Goal: Task Accomplishment & Management: Manage account settings

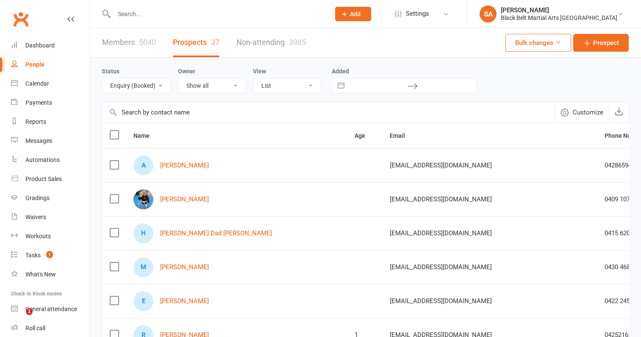
select select "Enquiry (Booked)"
select select "100"
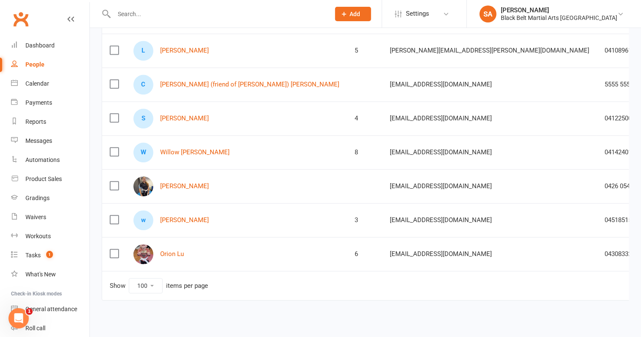
scroll to position [0, 23]
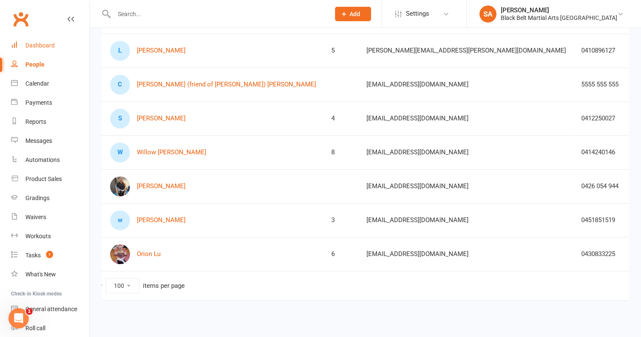
click at [39, 42] on div "Dashboard" at bounding box center [39, 45] width 29 height 7
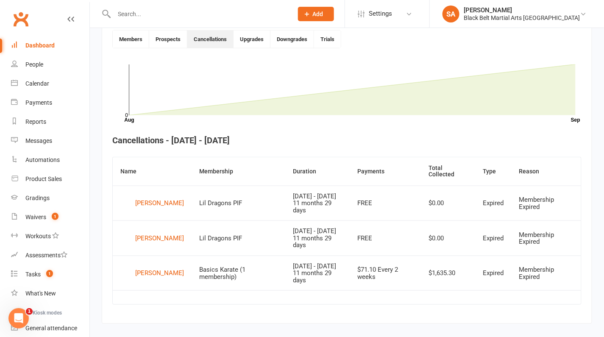
click at [33, 45] on div "Dashboard" at bounding box center [39, 45] width 29 height 7
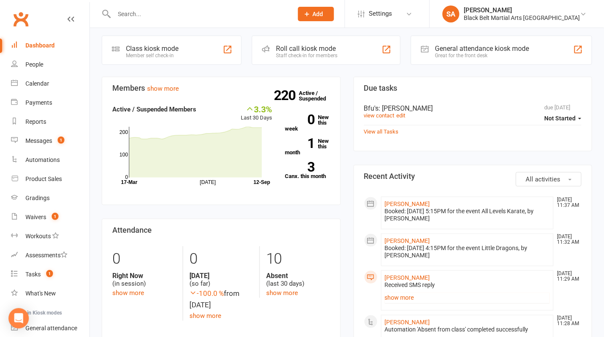
scroll to position [242, 0]
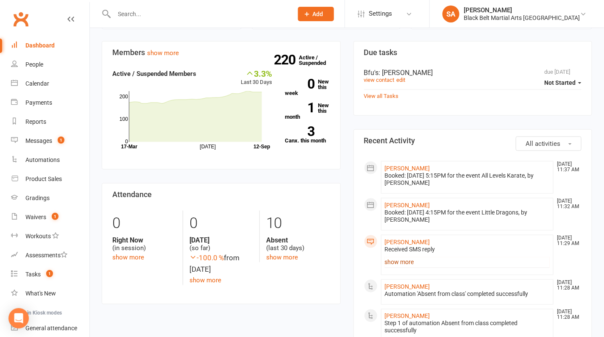
click at [396, 258] on link "show more" at bounding box center [467, 262] width 165 height 12
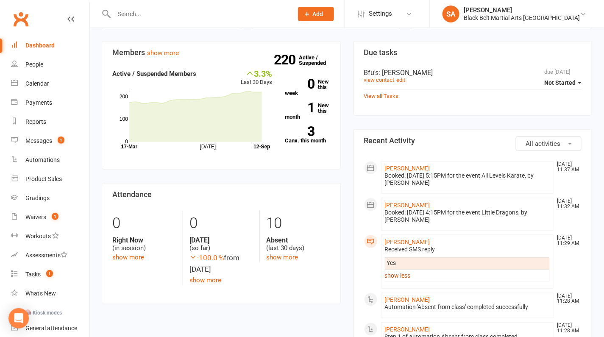
scroll to position [0, 0]
click at [398, 166] on link "Aarav Kalal" at bounding box center [407, 168] width 45 height 7
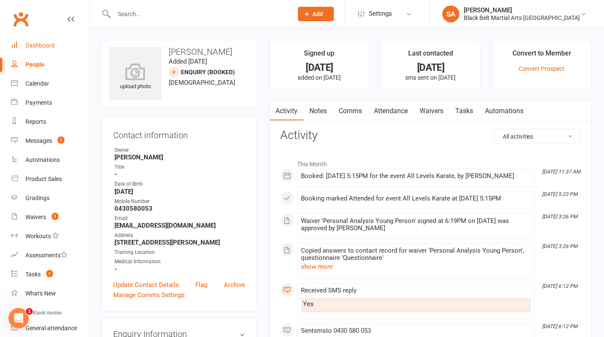
click at [47, 44] on div "Dashboard" at bounding box center [39, 45] width 29 height 7
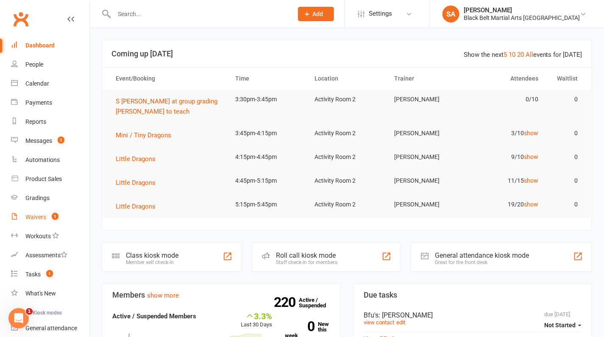
click at [34, 215] on div "Waivers" at bounding box center [35, 216] width 21 height 7
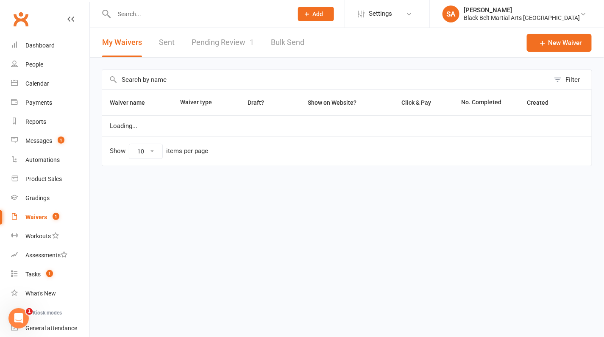
select select "100"
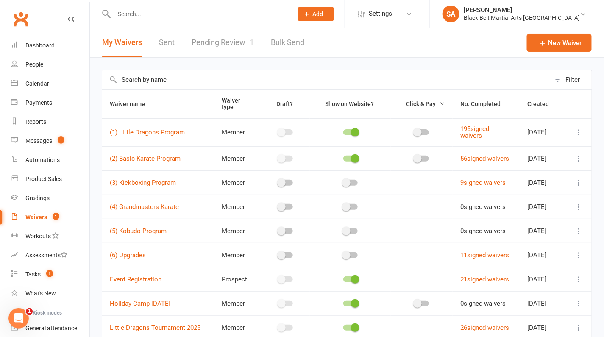
click at [226, 42] on link "Pending Review 1" at bounding box center [222, 42] width 62 height 29
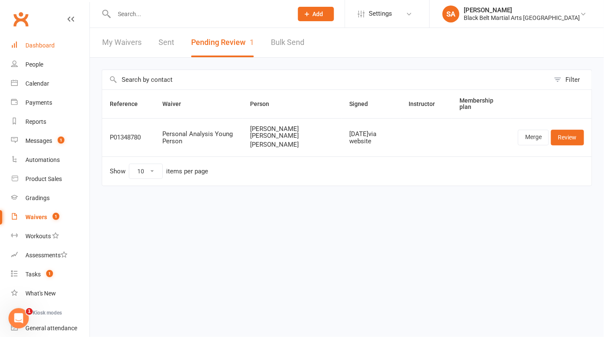
click at [35, 42] on link "Dashboard" at bounding box center [50, 45] width 78 height 19
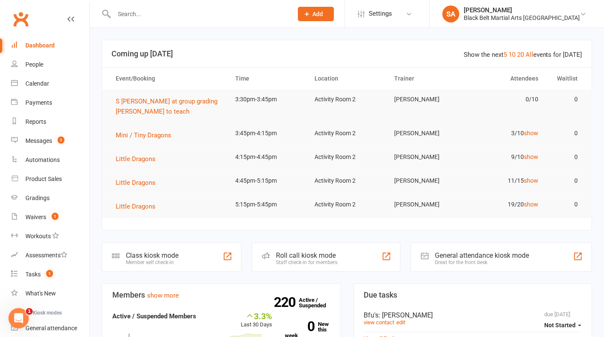
click at [196, 14] on input "text" at bounding box center [198, 14] width 175 height 12
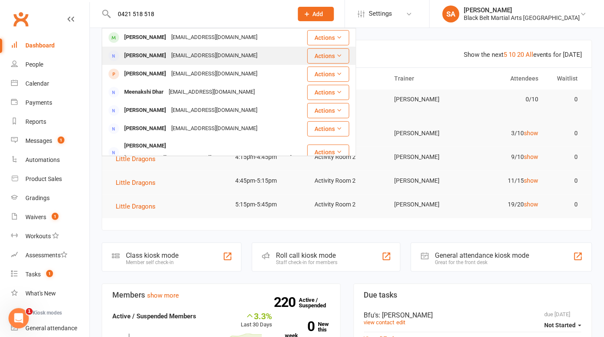
type input "0421 518 518"
click at [199, 55] on div "tinacartwright@outlook.com.au" at bounding box center [214, 56] width 91 height 12
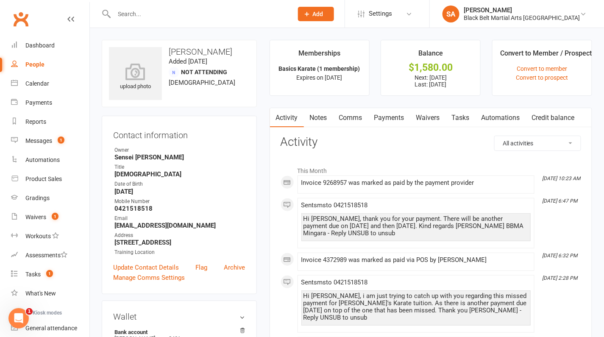
click at [398, 119] on link "Payments" at bounding box center [389, 117] width 42 height 19
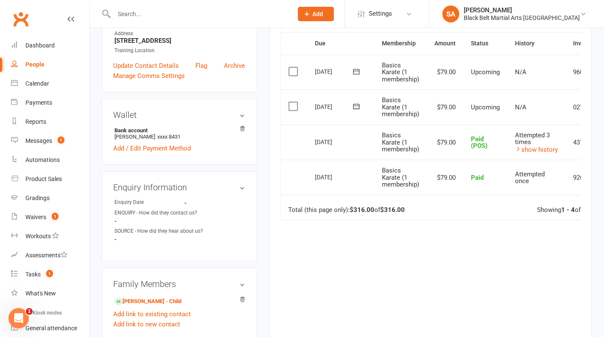
scroll to position [201, 0]
click at [42, 138] on div "Messages" at bounding box center [38, 140] width 27 height 7
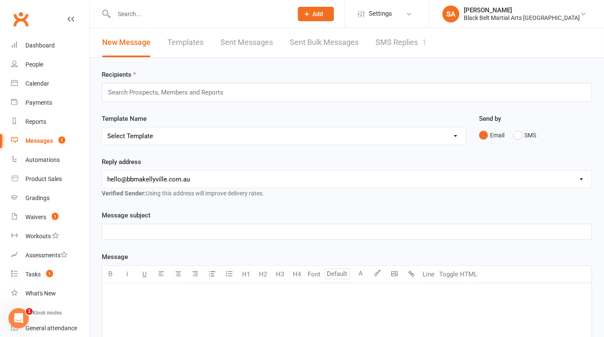
click at [390, 48] on link "SMS Replies 1" at bounding box center [400, 42] width 51 height 29
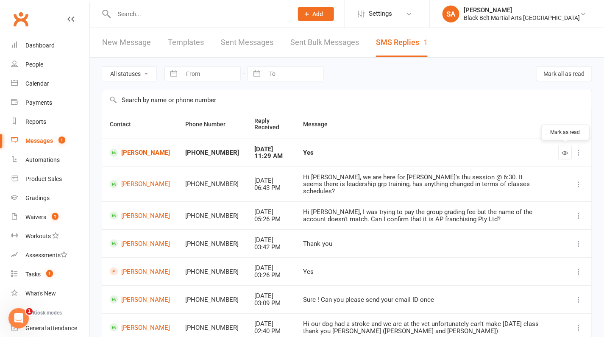
click at [559, 149] on button "button" at bounding box center [565, 153] width 14 height 14
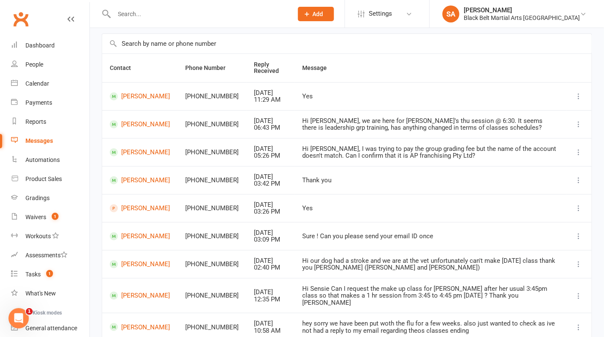
scroll to position [76, 0]
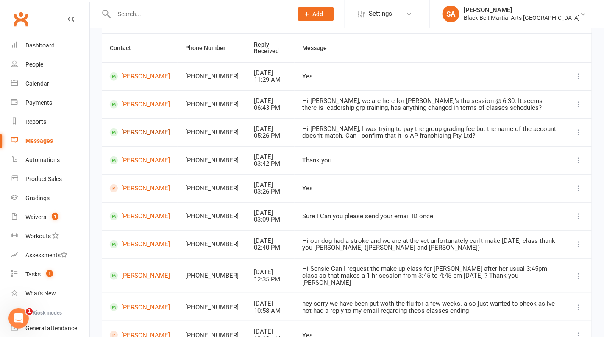
click at [123, 132] on link "Aarika Basnet" at bounding box center [140, 132] width 60 height 8
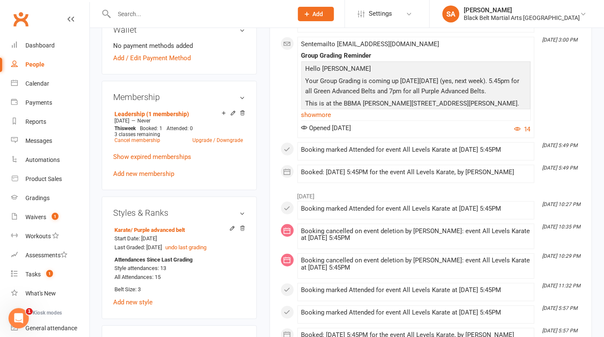
scroll to position [304, 0]
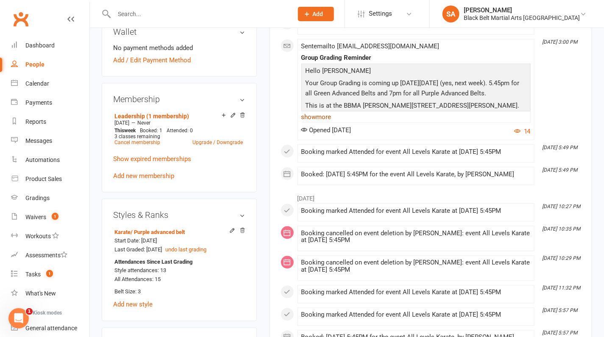
click at [330, 123] on link "show more" at bounding box center [415, 117] width 229 height 12
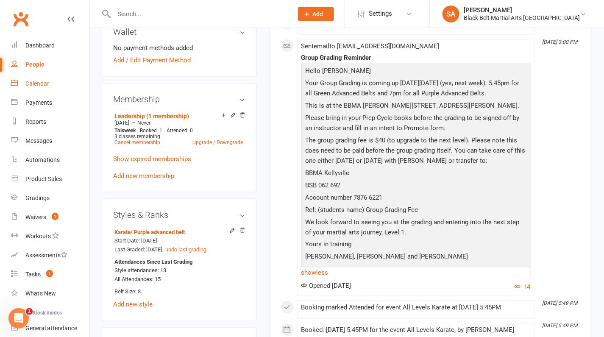
click at [37, 82] on div "Calendar" at bounding box center [37, 83] width 24 height 7
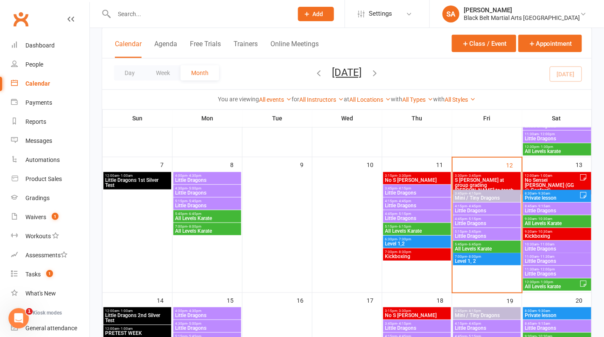
scroll to position [174, 0]
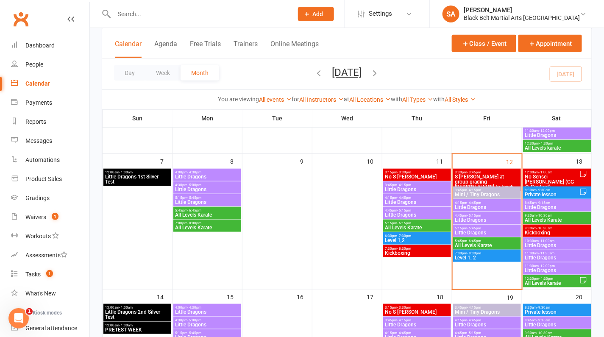
click at [478, 194] on span "Mini / Tiny Dragons" at bounding box center [486, 194] width 64 height 5
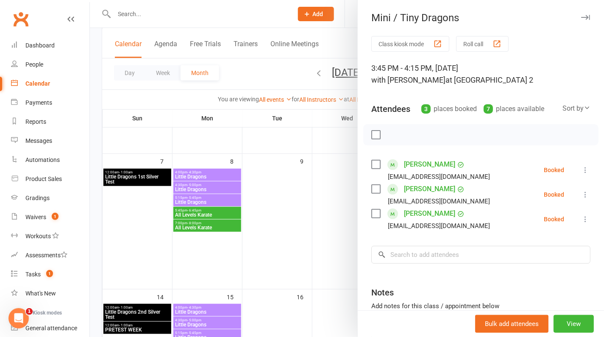
click at [248, 219] on div at bounding box center [347, 168] width 514 height 337
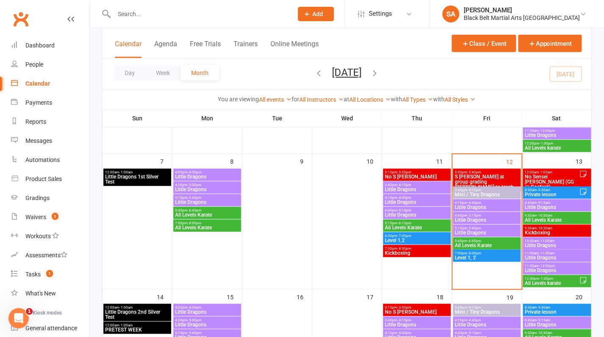
click at [474, 208] on span "Little Dragons" at bounding box center [486, 207] width 64 height 5
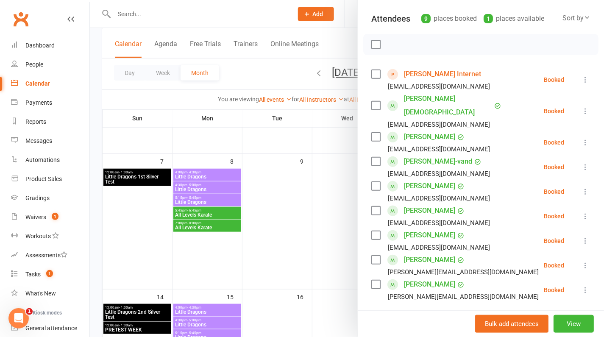
scroll to position [89, 0]
click at [309, 201] on div at bounding box center [347, 168] width 514 height 337
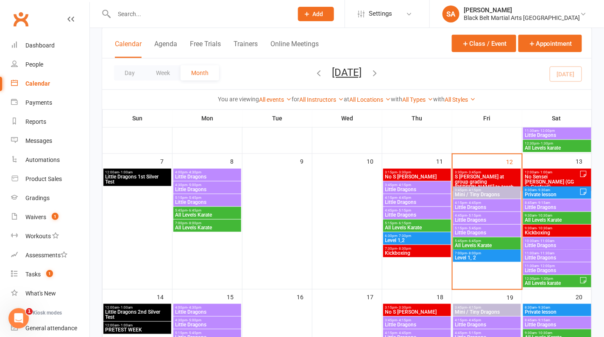
click at [485, 217] on span "Little Dragons" at bounding box center [486, 219] width 64 height 5
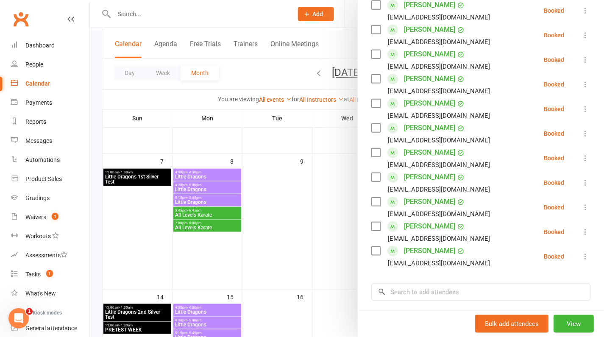
scroll to position [209, 0]
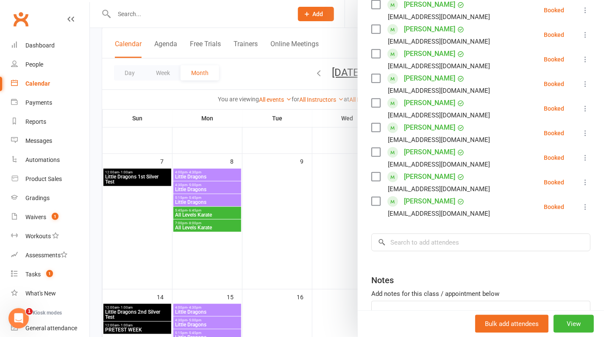
click at [309, 199] on div at bounding box center [347, 168] width 514 height 337
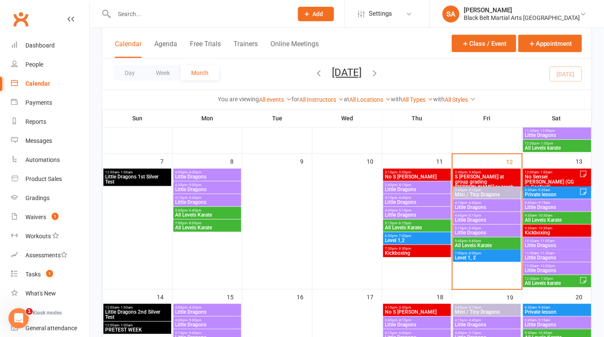
click at [468, 219] on span "Little Dragons" at bounding box center [486, 219] width 64 height 5
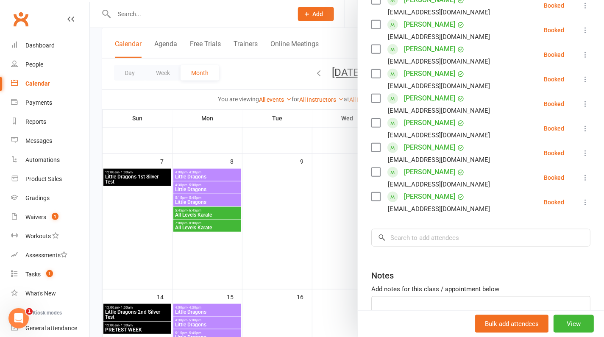
scroll to position [268, 0]
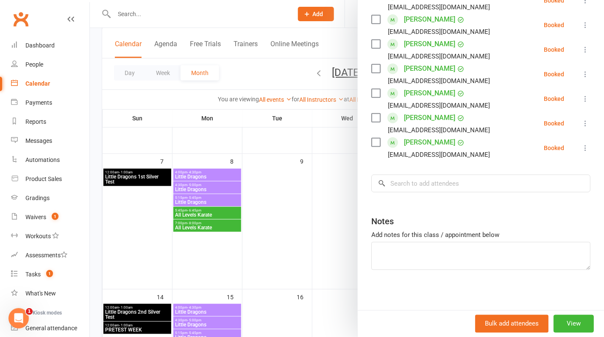
click at [265, 189] on div at bounding box center [347, 168] width 514 height 337
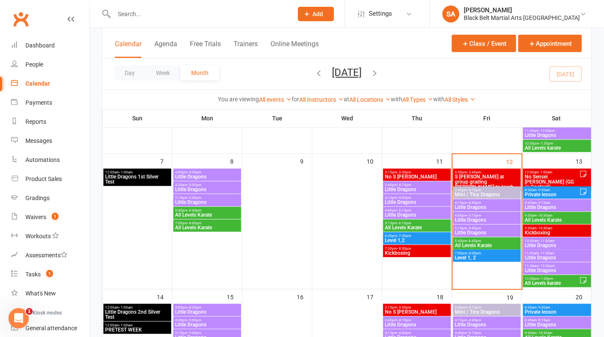
click at [484, 233] on span "Little Dragons" at bounding box center [486, 232] width 64 height 5
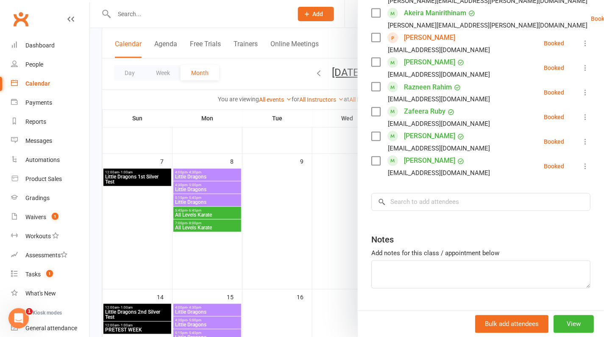
scroll to position [456, 0]
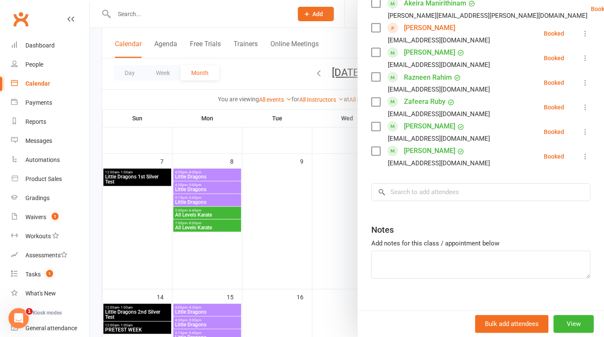
click at [343, 154] on div at bounding box center [347, 168] width 514 height 337
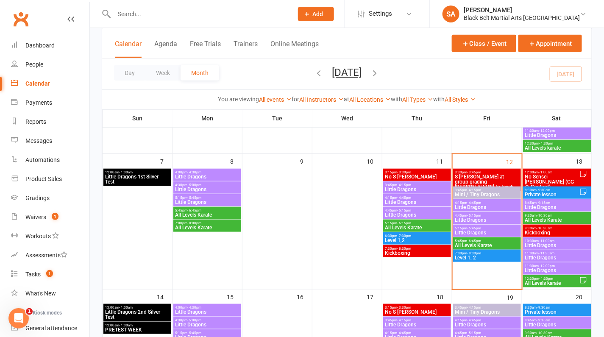
click at [500, 243] on span "All Levels Karate" at bounding box center [486, 245] width 64 height 5
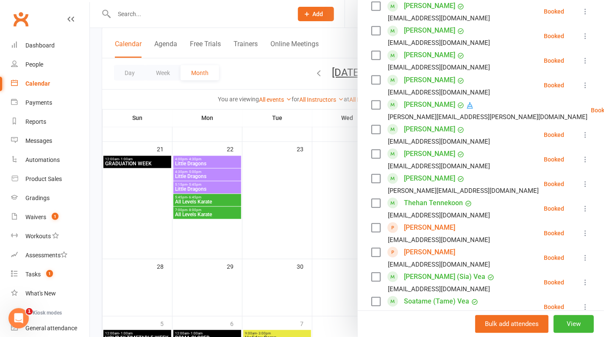
scroll to position [546, 0]
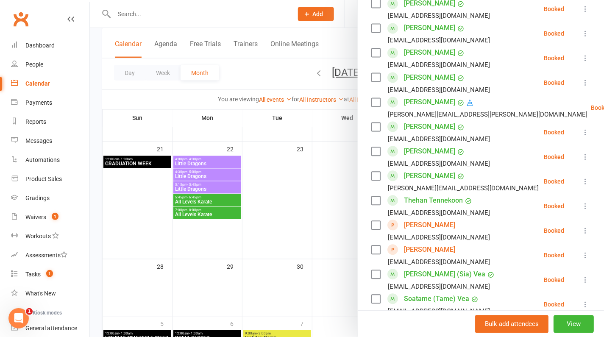
click at [274, 211] on div at bounding box center [347, 168] width 514 height 337
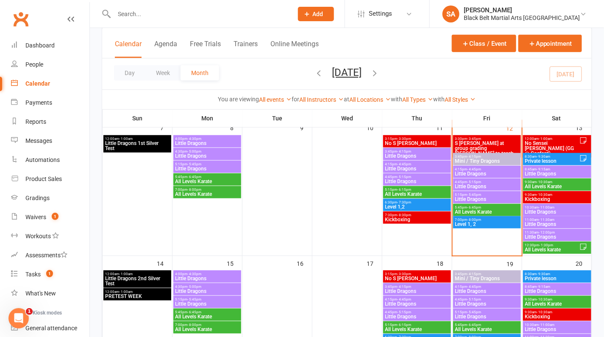
scroll to position [205, 0]
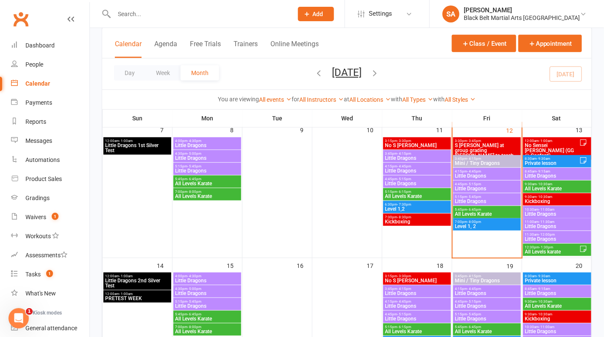
click at [477, 174] on span "Little Dragons" at bounding box center [486, 175] width 64 height 5
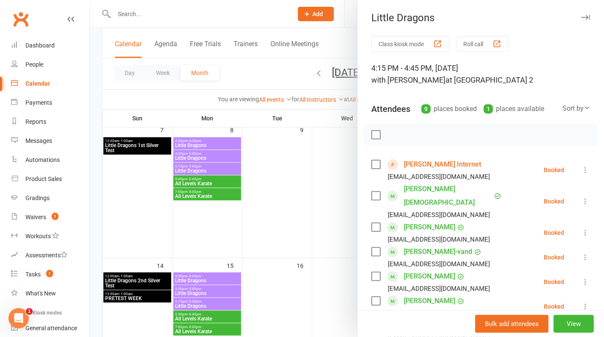
click at [248, 191] on div at bounding box center [347, 168] width 514 height 337
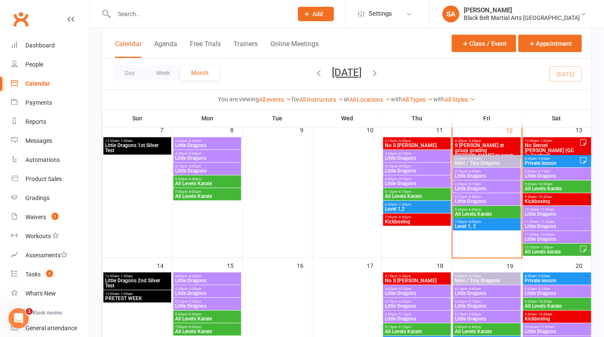
click at [465, 195] on span "5:15pm - 5:45pm" at bounding box center [486, 197] width 64 height 4
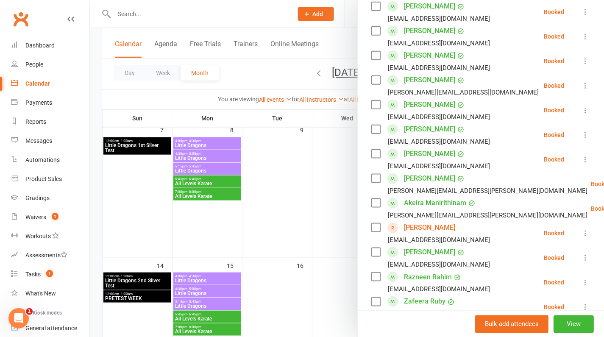
scroll to position [261, 0]
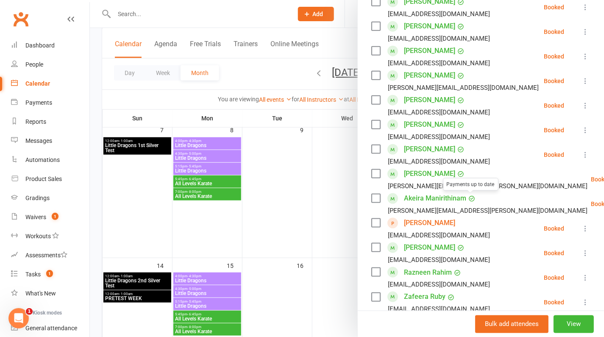
click at [441, 221] on link "Nivinram Padmanaban" at bounding box center [429, 223] width 51 height 14
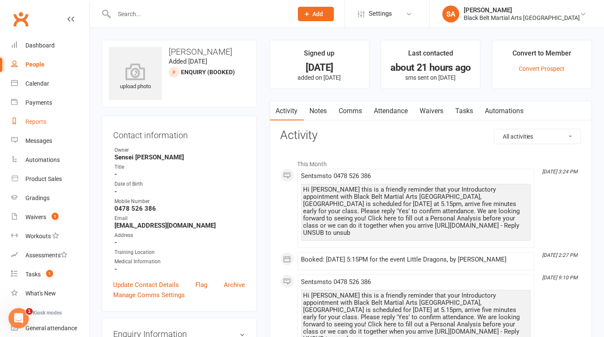
click at [28, 120] on div "Reports" at bounding box center [35, 121] width 21 height 7
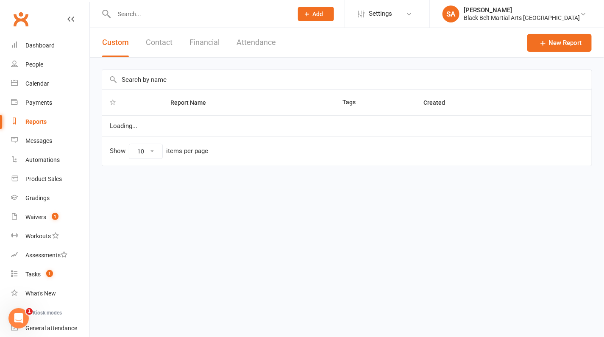
select select "100"
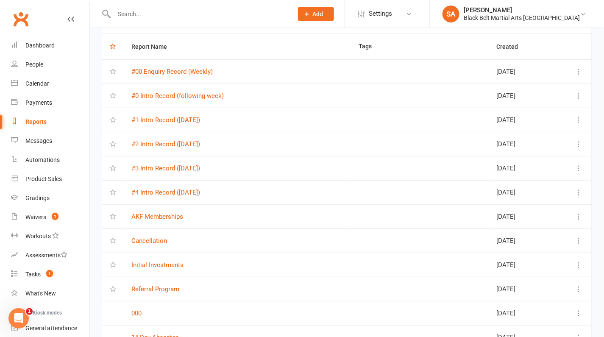
scroll to position [56, 0]
click at [170, 188] on link "#4 Intro Record (Saturday)" at bounding box center [165, 192] width 69 height 8
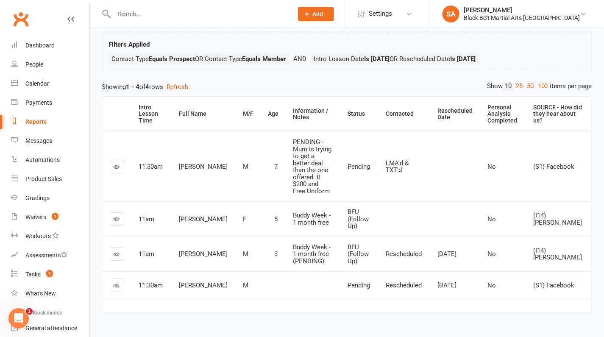
scroll to position [44, 0]
click at [121, 279] on link at bounding box center [117, 286] width 14 height 14
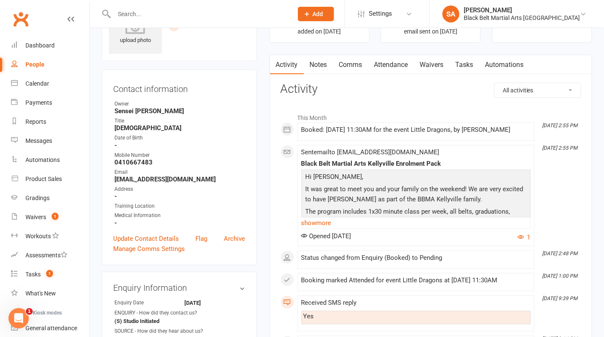
scroll to position [57, 0]
click at [312, 223] on link "show more" at bounding box center [415, 222] width 229 height 12
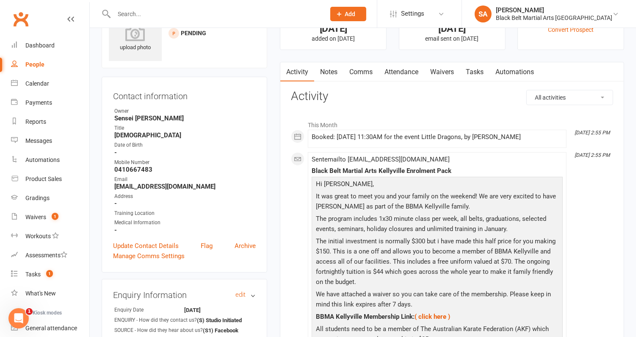
scroll to position [52, 0]
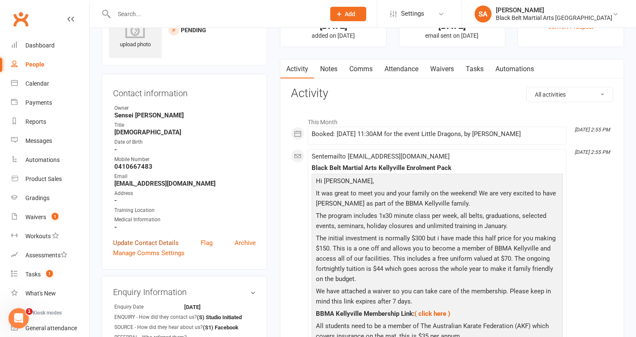
click at [154, 242] on link "Update Contact Details" at bounding box center [146, 243] width 66 height 10
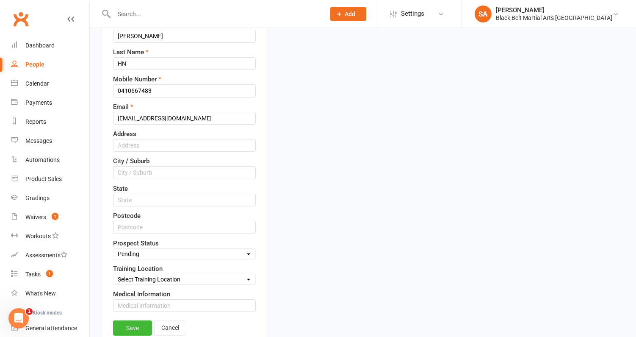
scroll to position [184, 0]
click at [156, 249] on select "Select Enquiry (Booked) Enquiry (Not Booked) DNS Pending BFU (Follow Up) No Sal…" at bounding box center [185, 252] width 142 height 9
select select "No Sale (Other)"
click at [114, 248] on select "Select Enquiry (Booked) Enquiry (Not Booked) DNS Pending BFU (Follow Up) No Sal…" at bounding box center [185, 252] width 142 height 9
click at [140, 319] on link "Save" at bounding box center [132, 326] width 39 height 15
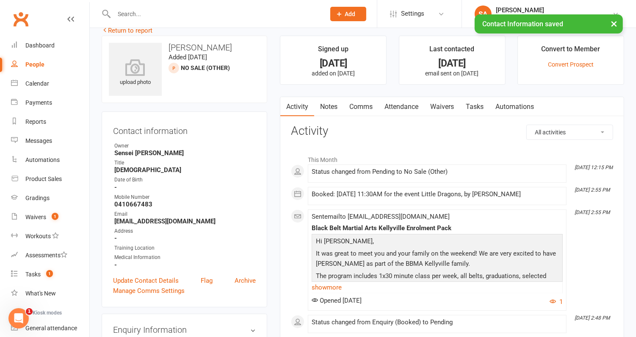
scroll to position [0, 0]
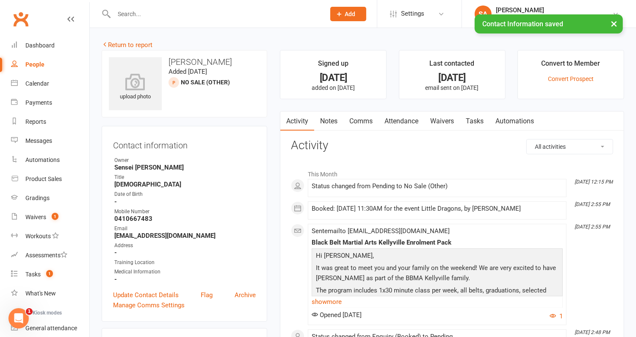
click at [328, 122] on link "Notes" at bounding box center [328, 120] width 29 height 19
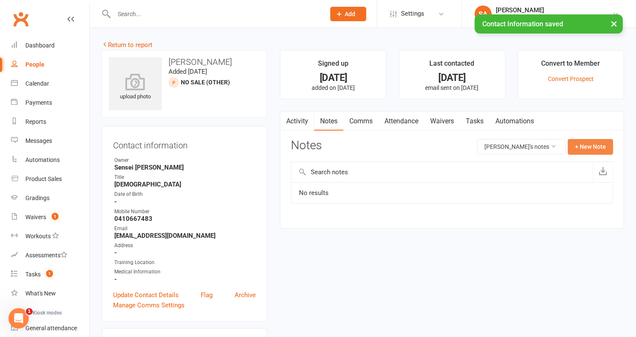
click at [589, 143] on button "+ New Note" at bounding box center [590, 146] width 45 height 15
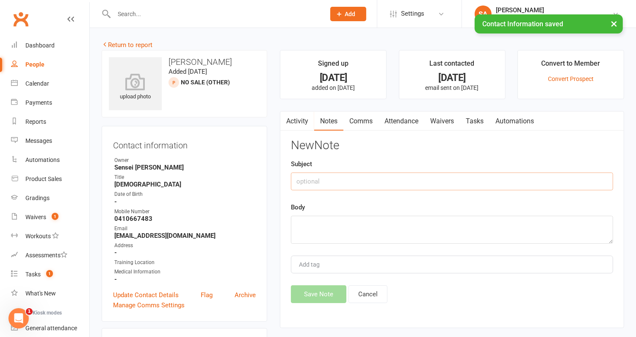
click at [390, 183] on input "text" at bounding box center [452, 181] width 322 height 18
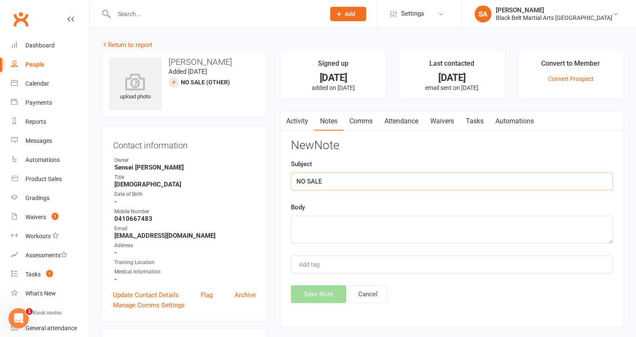
type input "NO SALE"
click at [368, 227] on textarea at bounding box center [452, 230] width 322 height 28
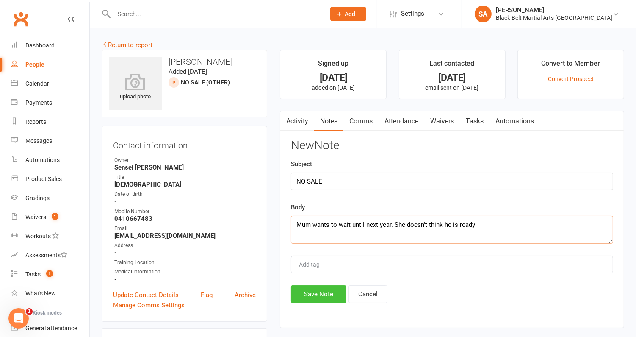
type textarea "Mum wants to wait until next year. She doesn't think he is ready"
click at [327, 295] on button "Save Note" at bounding box center [318, 294] width 55 height 18
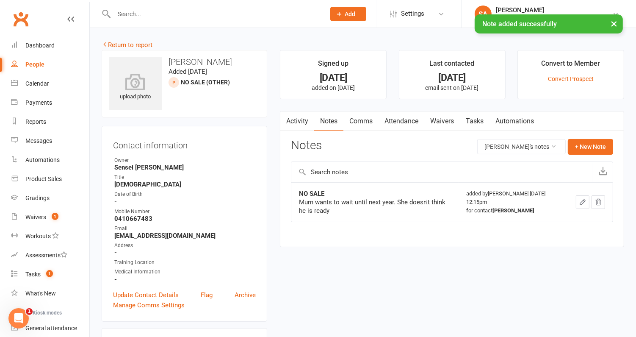
click at [477, 123] on link "Tasks" at bounding box center [475, 120] width 30 height 19
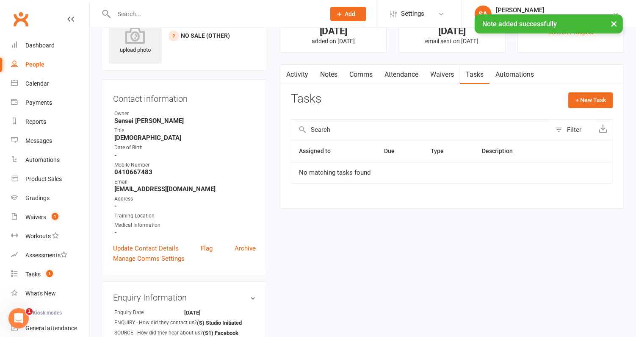
scroll to position [44, 0]
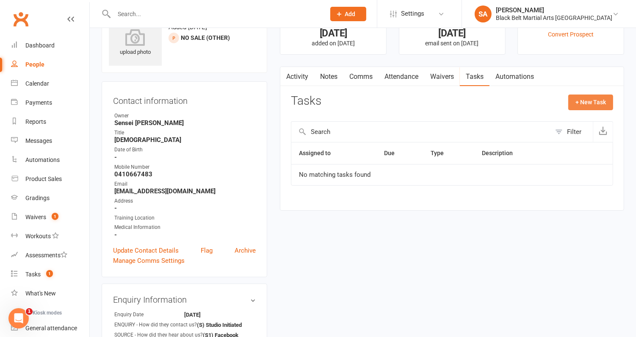
click at [572, 104] on button "+ New Task" at bounding box center [590, 101] width 45 height 15
select select "4791"
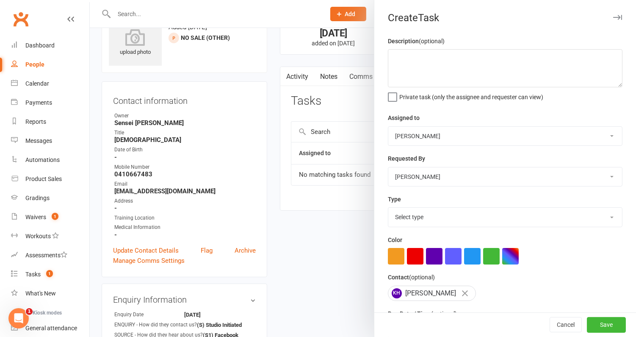
click at [424, 132] on select "Sensei Pauline Pauline Cornac Riley Friedrich Tanya Smith Adrian Cornac Sensei …" at bounding box center [505, 136] width 234 height 19
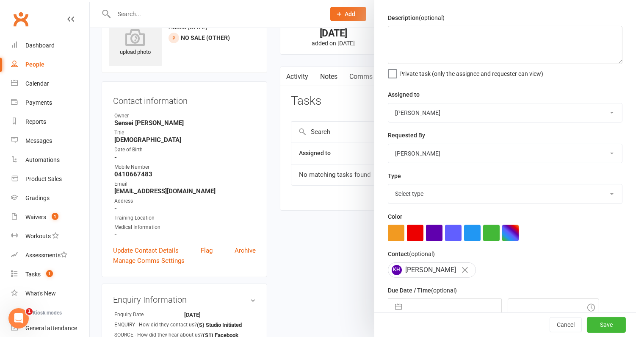
scroll to position [24, 0]
click at [457, 197] on select "Select type Admin - cancellations Admin - holds Admin - pif's Admin - quarantin…" at bounding box center [505, 192] width 234 height 19
select select "27007"
click at [388, 183] on select "Select type Admin - cancellations Admin - holds Admin - pif's Admin - quarantin…" at bounding box center [505, 192] width 234 height 19
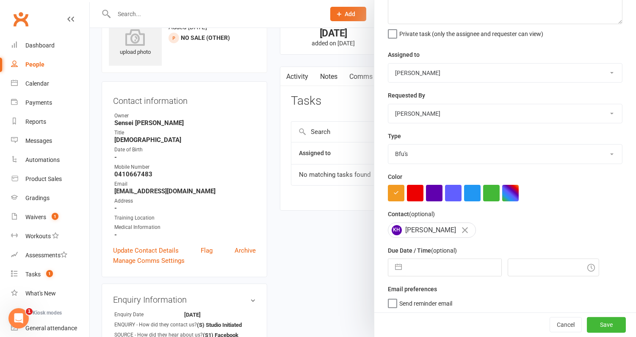
click at [415, 269] on input "text" at bounding box center [453, 267] width 95 height 17
select select "7"
select select "2025"
select select "8"
select select "2025"
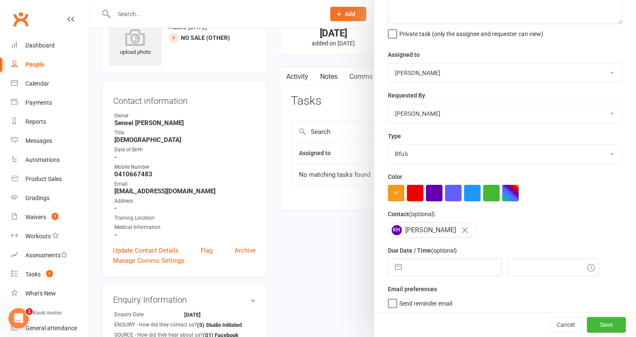
select select "9"
select select "2025"
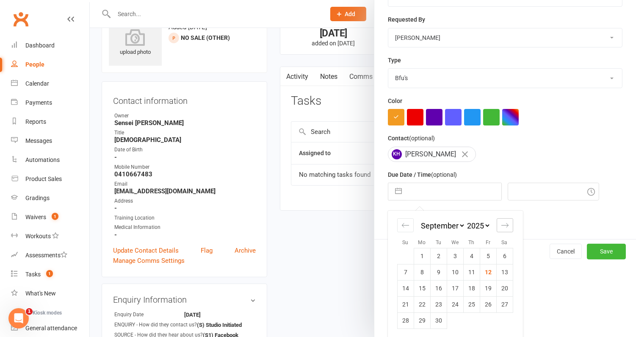
click at [501, 221] on icon "Move forward to switch to the next month." at bounding box center [505, 225] width 8 height 8
select select "10"
select select "2025"
click at [501, 221] on icon "Move forward to switch to the next month." at bounding box center [505, 225] width 8 height 8
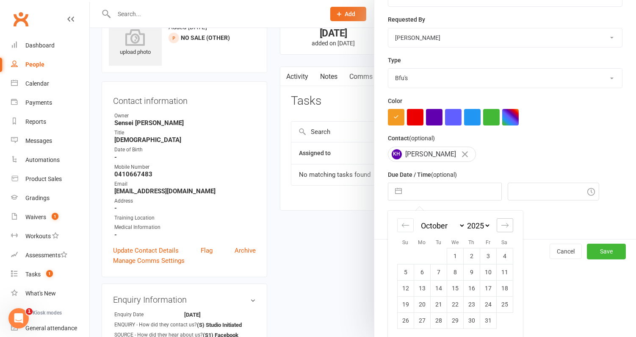
select select "11"
select select "2025"
select select "2026"
click at [501, 221] on icon "Move forward to switch to the next month." at bounding box center [505, 225] width 8 height 8
select select "1"
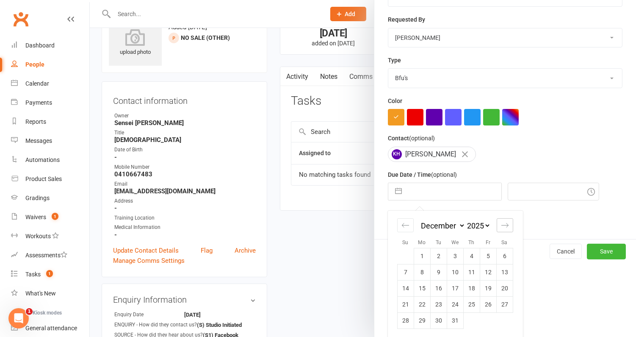
select select "2026"
click at [423, 304] on td "19" at bounding box center [422, 304] width 17 height 16
type input "19 Jan 2026"
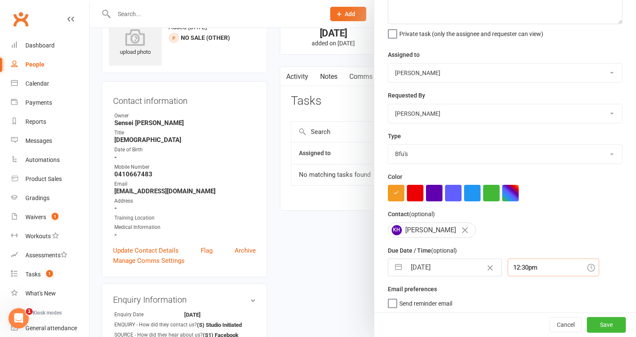
click at [532, 266] on div "12:30pm" at bounding box center [553, 267] width 91 height 18
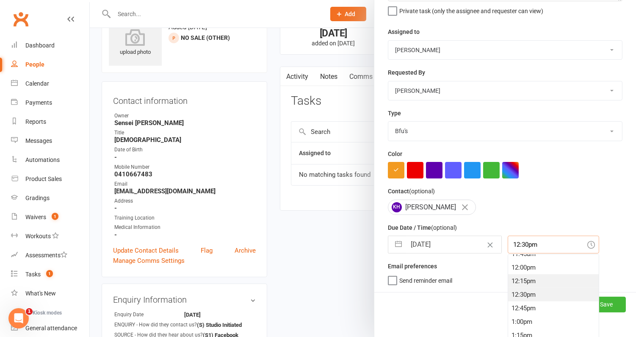
scroll to position [643, 0]
click at [528, 266] on div "12:00pm" at bounding box center [553, 269] width 91 height 14
type input "12:00pm"
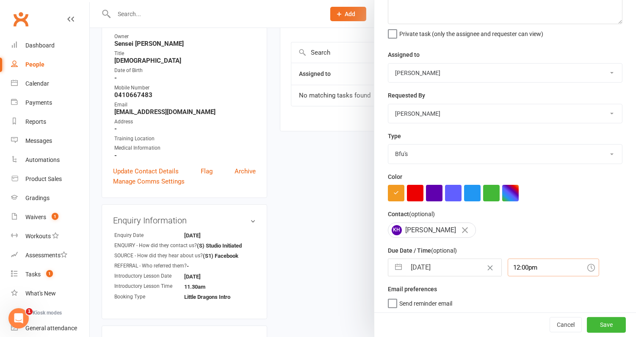
scroll to position [124, 0]
click at [595, 318] on button "Save" at bounding box center [606, 324] width 39 height 15
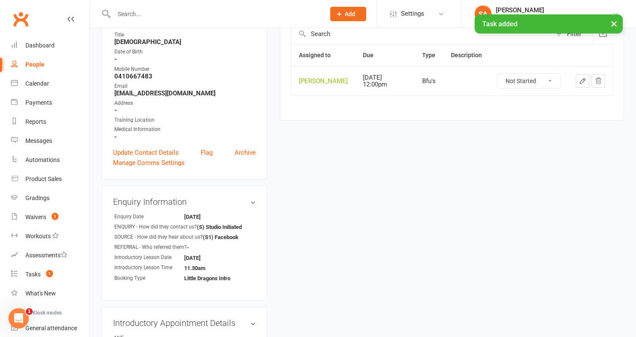
scroll to position [0, 0]
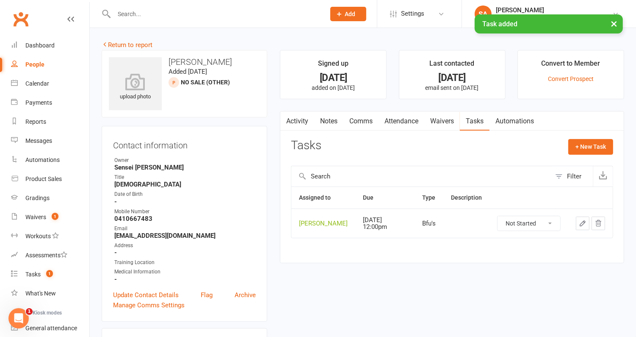
click at [397, 129] on link "Attendance" at bounding box center [402, 120] width 46 height 19
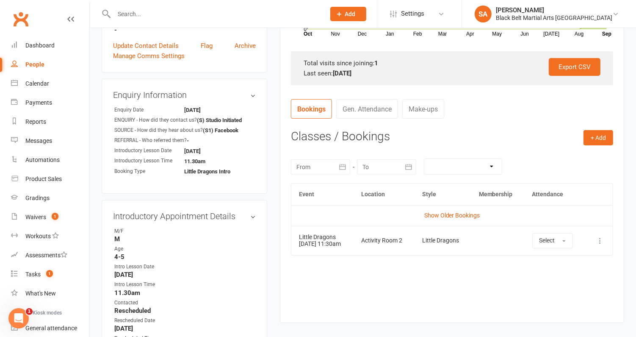
scroll to position [250, 0]
click at [603, 238] on icon at bounding box center [600, 239] width 8 height 8
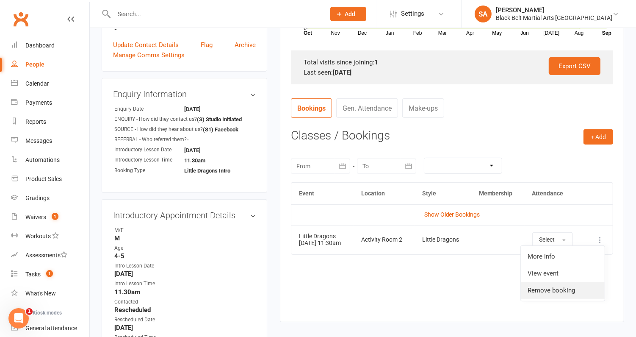
click at [580, 287] on link "Remove booking" at bounding box center [563, 290] width 84 height 17
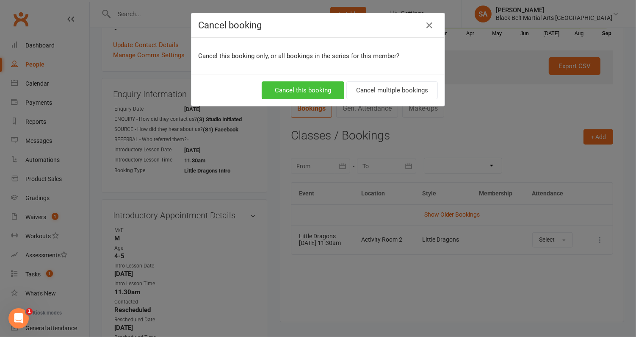
click at [314, 90] on button "Cancel this booking" at bounding box center [303, 90] width 83 height 18
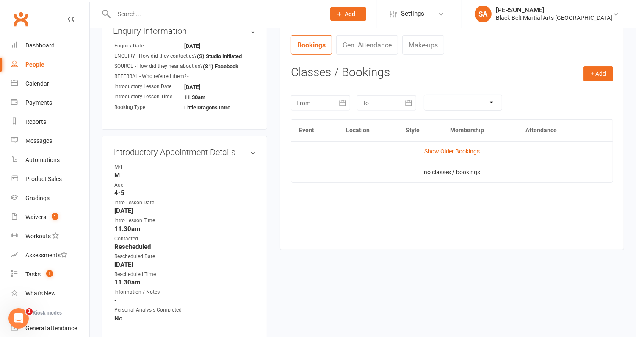
scroll to position [313, 0]
click at [242, 152] on link "edit" at bounding box center [240, 151] width 10 height 7
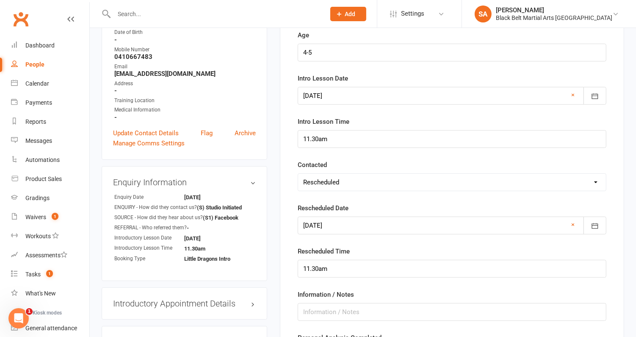
scroll to position [160, 0]
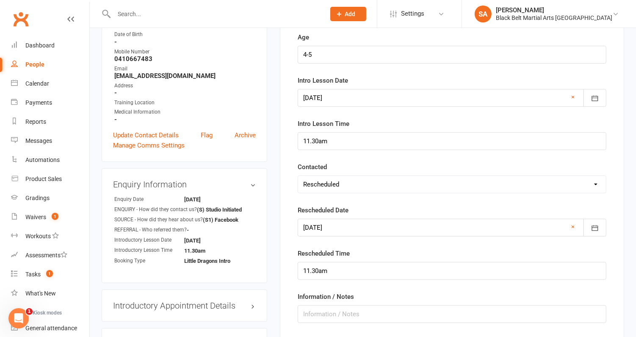
click at [340, 102] on div at bounding box center [452, 98] width 309 height 18
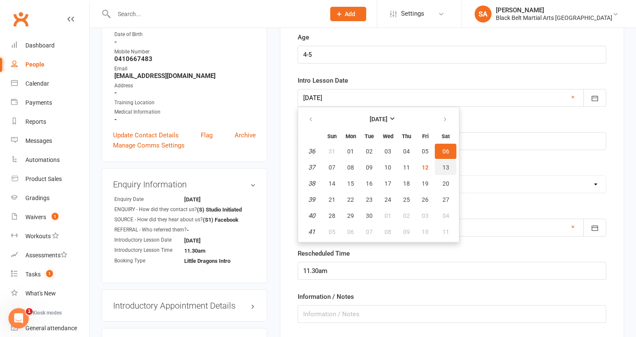
click at [439, 168] on button "13" at bounding box center [446, 167] width 22 height 15
type input "13 Sep 2025"
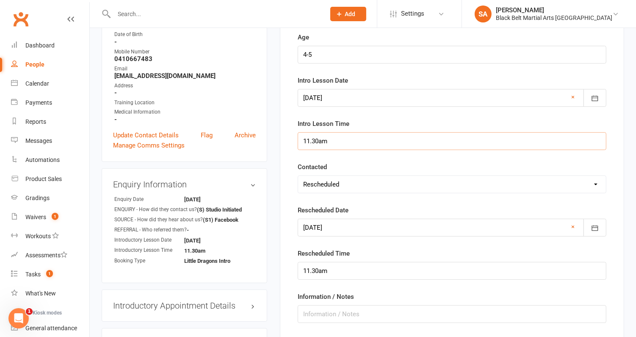
click at [350, 139] on input "11.30am" at bounding box center [452, 141] width 309 height 18
click at [573, 222] on link "×" at bounding box center [572, 227] width 3 height 10
click at [316, 274] on input "11.30am" at bounding box center [452, 271] width 309 height 18
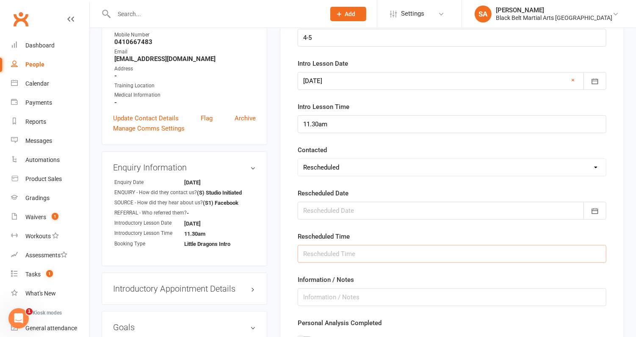
scroll to position [177, 0]
click at [355, 293] on input "text" at bounding box center [452, 296] width 309 height 18
drag, startPoint x: 371, startPoint y: 292, endPoint x: 332, endPoint y: 292, distance: 39.4
click at [332, 292] on input "PENDING - waiver sent" at bounding box center [452, 296] width 309 height 18
drag, startPoint x: 367, startPoint y: 297, endPoint x: 332, endPoint y: 296, distance: 34.7
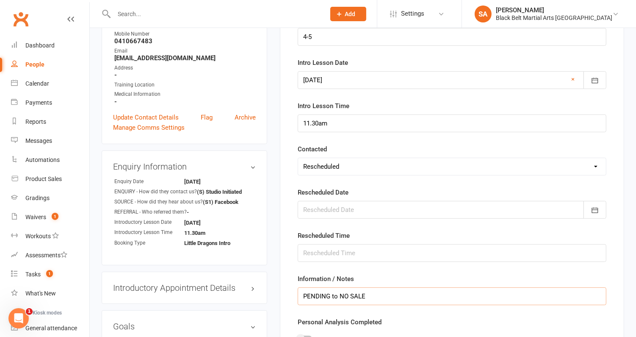
click at [332, 296] on input "PENDING to NO SALE" at bounding box center [452, 296] width 309 height 18
type input "P"
type input "Mum wants to wait until 2026"
click at [346, 161] on select "Select Confirmed LMA'd & TXT'd Rescheduled Cancelled" at bounding box center [452, 166] width 308 height 17
select select "Cancelled"
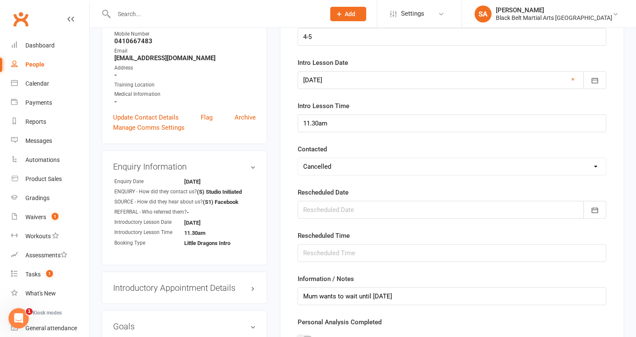
click at [298, 158] on select "Select Confirmed LMA'd & TXT'd Rescheduled Cancelled" at bounding box center [452, 166] width 308 height 17
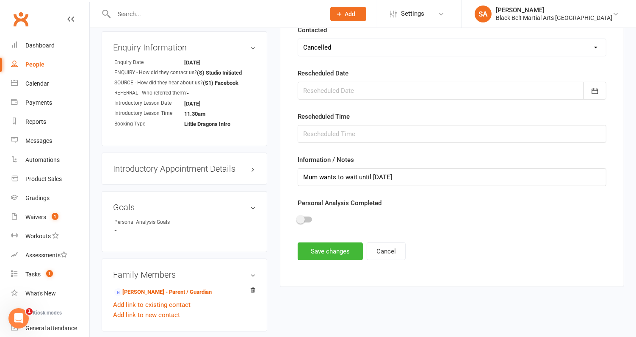
scroll to position [349, 0]
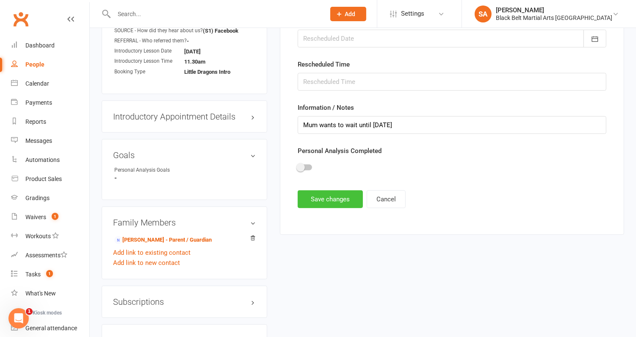
click at [337, 190] on button "Save changes" at bounding box center [330, 199] width 65 height 18
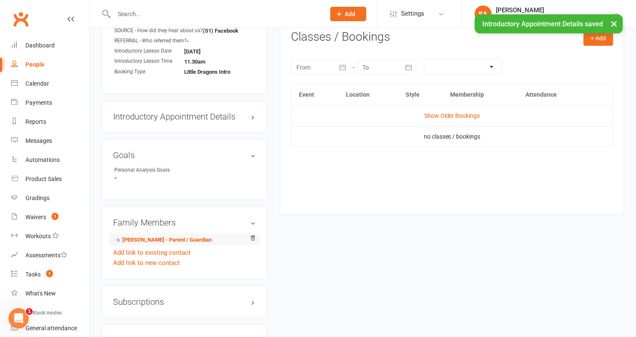
scroll to position [424, 0]
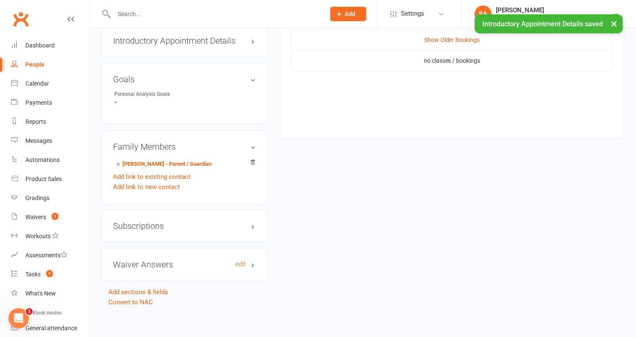
click at [155, 260] on h3 "Waiver Answers edit" at bounding box center [184, 264] width 143 height 9
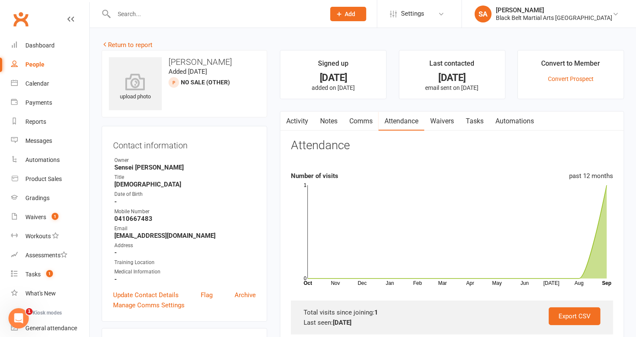
click at [296, 119] on link "Activity" at bounding box center [297, 120] width 34 height 19
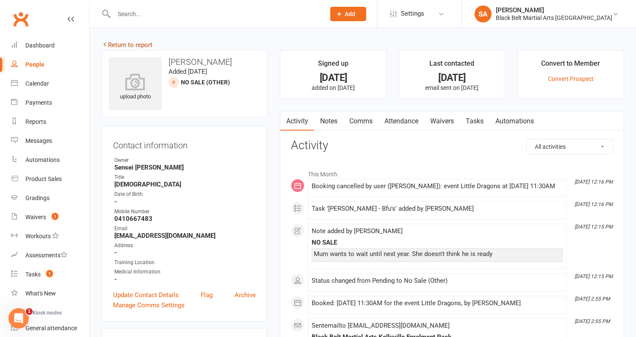
click at [125, 43] on link "Return to report" at bounding box center [127, 45] width 51 height 8
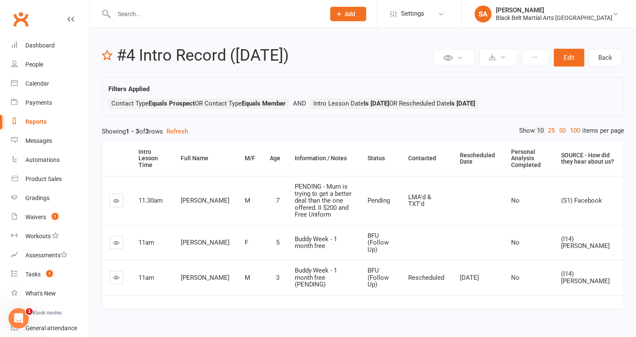
click at [116, 197] on icon at bounding box center [117, 200] width 6 height 6
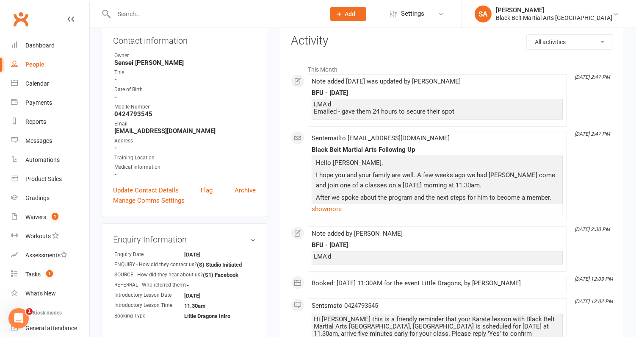
scroll to position [104, 0]
click at [168, 190] on link "Update Contact Details" at bounding box center [146, 191] width 66 height 10
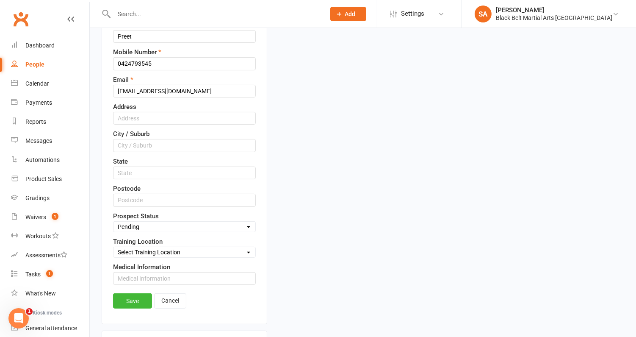
scroll to position [209, 0]
click at [178, 223] on select "Select Enquiry (Booked) Enquiry (Not Booked) DNS Pending BFU (Follow Up) No Sal…" at bounding box center [185, 227] width 142 height 9
select select "No Sale (Other)"
click at [114, 223] on select "Select Enquiry (Booked) Enquiry (Not Booked) DNS Pending BFU (Follow Up) No Sal…" at bounding box center [185, 227] width 142 height 9
click at [144, 294] on link "Save" at bounding box center [132, 301] width 39 height 15
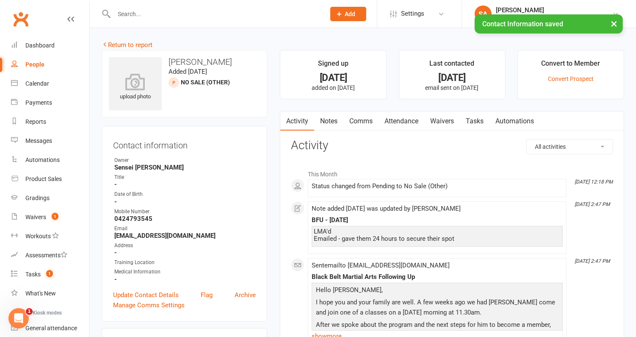
scroll to position [5, 0]
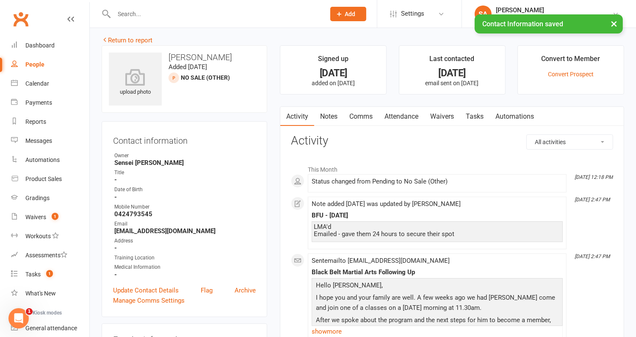
click at [331, 118] on link "Notes" at bounding box center [328, 116] width 29 height 19
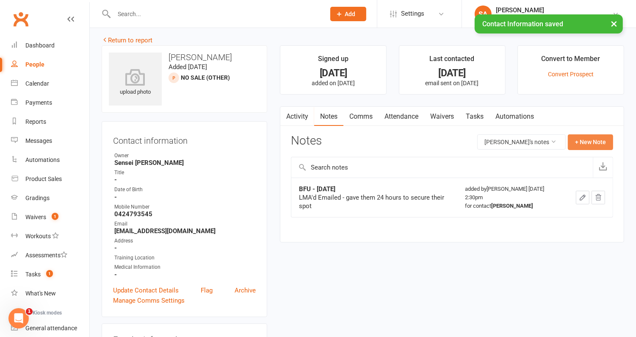
click at [590, 144] on button "+ New Note" at bounding box center [590, 141] width 45 height 15
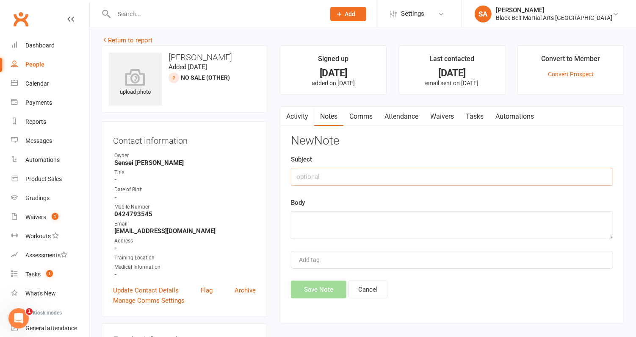
click at [388, 174] on input "text" at bounding box center [452, 177] width 322 height 18
type input "No Sale"
click at [313, 225] on textarea at bounding box center [452, 225] width 322 height 28
type textarea "M"
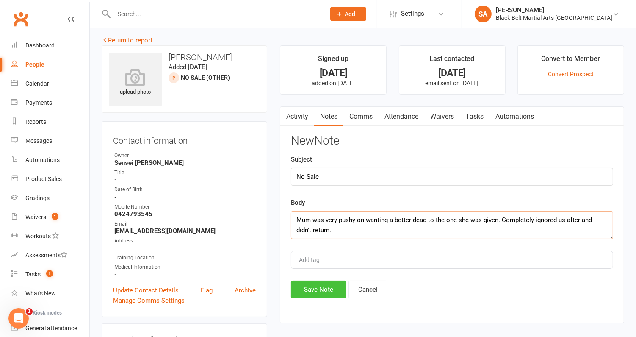
type textarea "Mum was very pushy on wanting a better dead to the one she was given. Completel…"
click at [323, 284] on button "Save Note" at bounding box center [318, 289] width 55 height 18
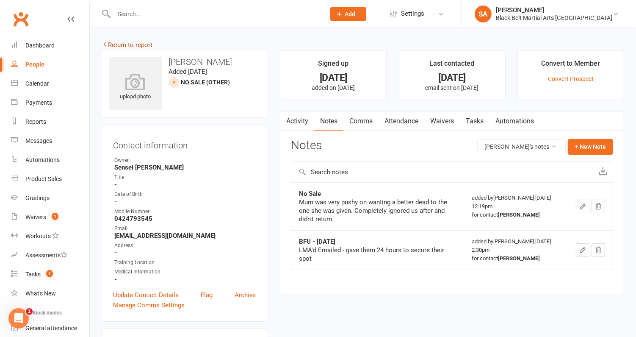
click at [142, 42] on link "Return to report" at bounding box center [127, 45] width 51 height 8
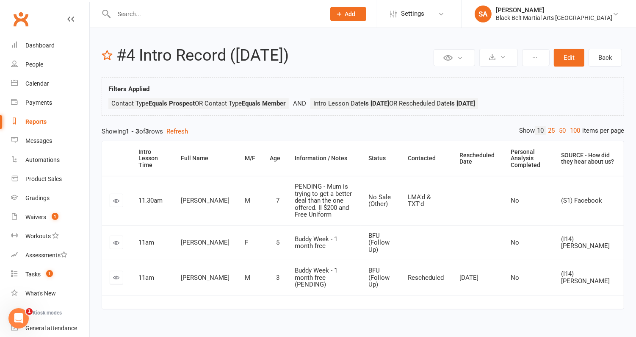
click at [111, 235] on link at bounding box center [117, 242] width 14 height 14
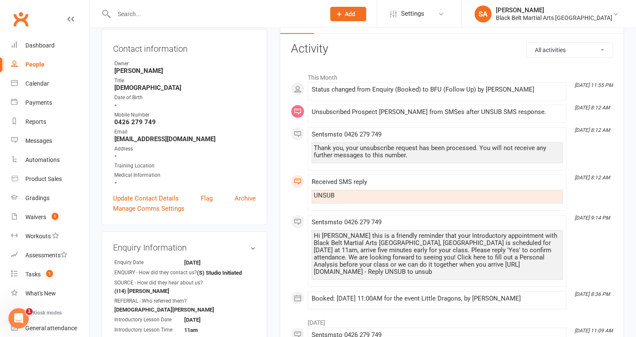
scroll to position [96, 0]
click at [159, 197] on link "Update Contact Details" at bounding box center [146, 199] width 66 height 10
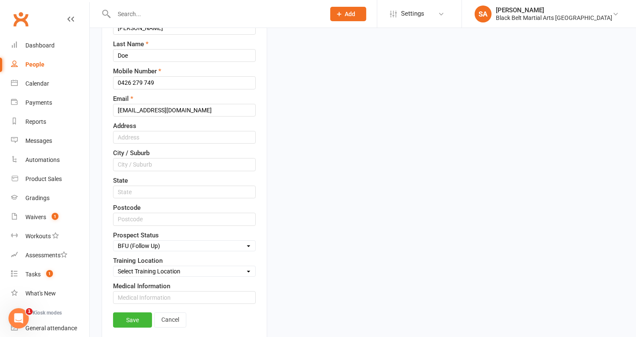
scroll to position [189, 0]
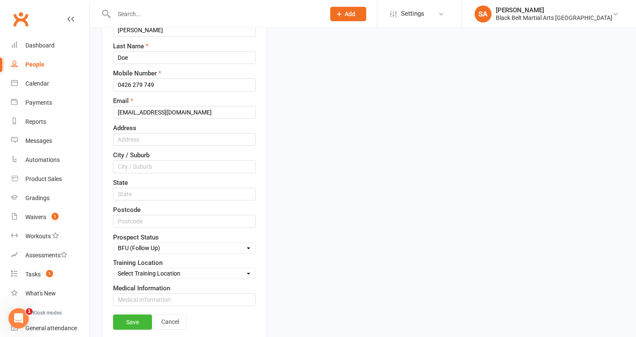
click at [166, 246] on select "Select Enquiry (Booked) Enquiry (Not Booked) DNS Pending BFU (Follow Up) No Sal…" at bounding box center [185, 247] width 142 height 9
select select "No Sale (Other)"
click at [114, 243] on select "Select Enquiry (Booked) Enquiry (Not Booked) DNS Pending BFU (Follow Up) No Sal…" at bounding box center [185, 247] width 142 height 9
click at [133, 314] on link "Save" at bounding box center [132, 321] width 39 height 15
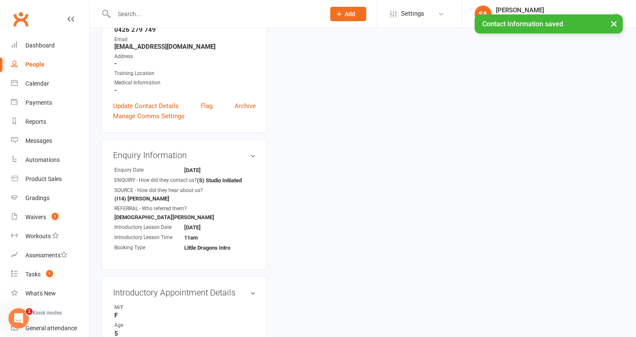
scroll to position [0, 0]
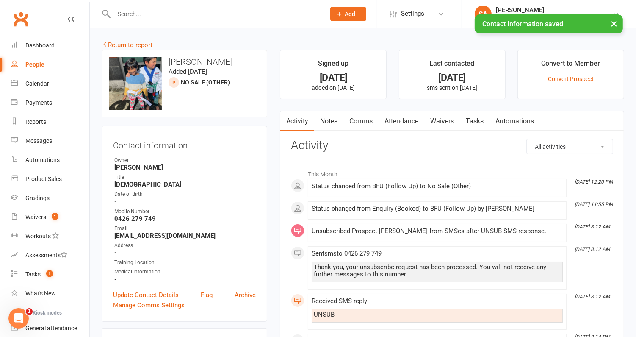
click at [333, 126] on link "Notes" at bounding box center [328, 120] width 29 height 19
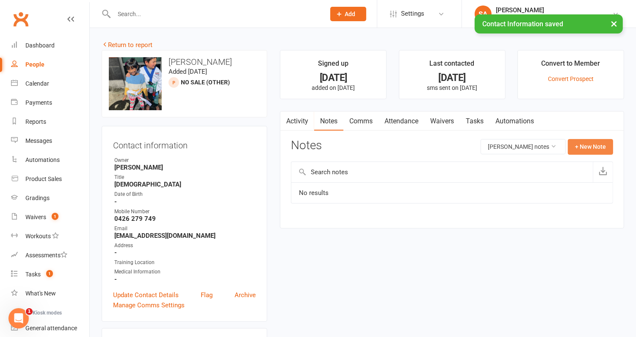
click at [593, 148] on button "+ New Note" at bounding box center [590, 146] width 45 height 15
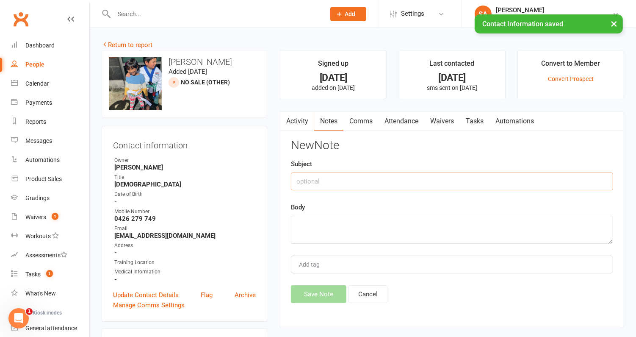
click at [436, 177] on input "text" at bounding box center [452, 181] width 322 height 18
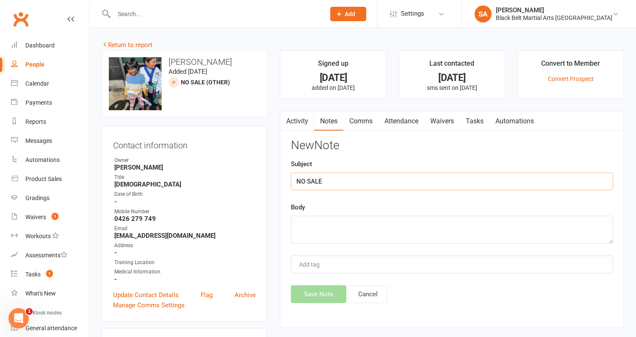
type input "NO SALE"
click at [372, 243] on div "New Note Subject NO SALE Body Add tag Save Note Cancel" at bounding box center [452, 221] width 322 height 164
click at [363, 230] on textarea at bounding box center [452, 230] width 322 height 28
type textarea "Parents are not interested for her"
click at [325, 285] on button "Save Note" at bounding box center [318, 294] width 55 height 18
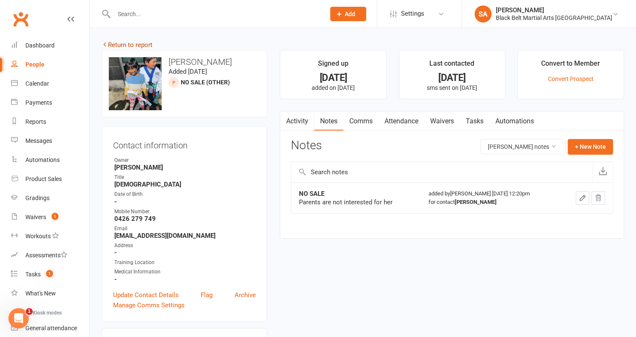
click at [119, 42] on link "Return to report" at bounding box center [127, 45] width 51 height 8
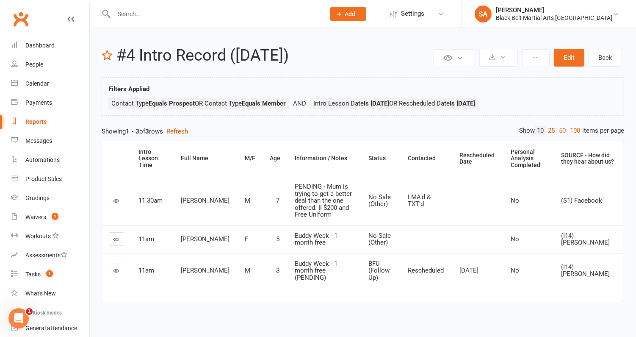
click at [113, 263] on link at bounding box center [117, 270] width 14 height 14
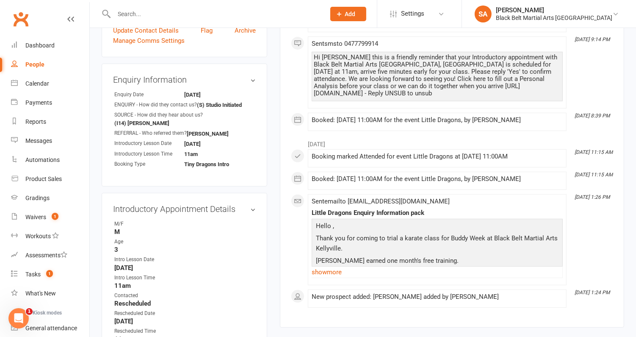
scroll to position [314, 0]
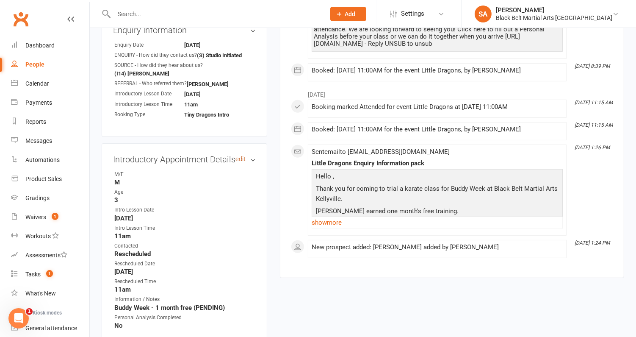
click at [242, 155] on link "edit" at bounding box center [240, 158] width 10 height 7
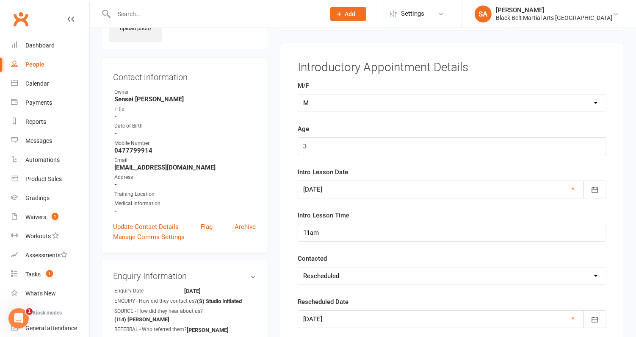
scroll to position [70, 0]
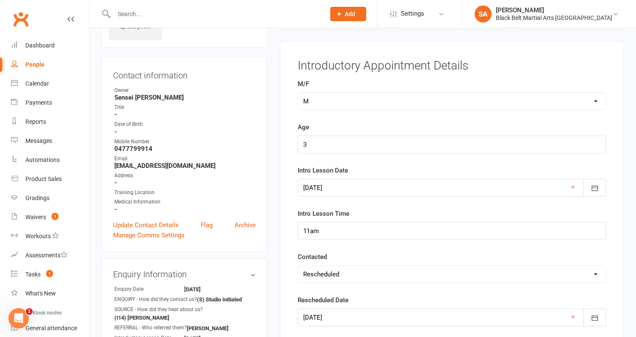
click at [351, 188] on div at bounding box center [452, 188] width 309 height 18
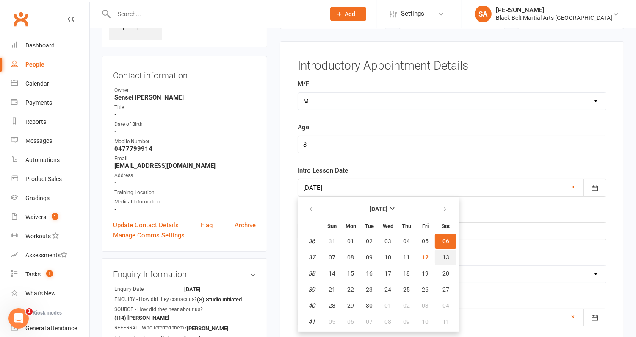
click at [448, 257] on button "13" at bounding box center [446, 256] width 22 height 15
type input "13 Sep 2025"
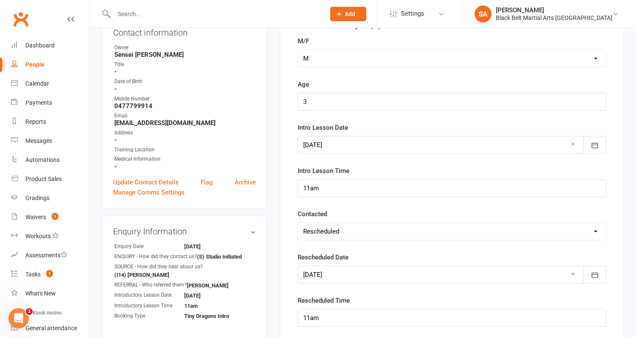
scroll to position [128, 0]
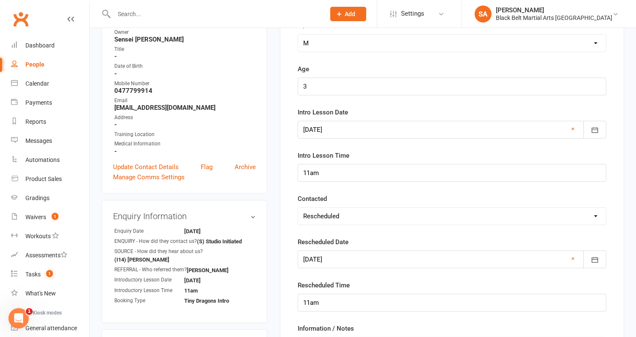
click at [376, 218] on select "Select Confirmed LMA'd & TXT'd Rescheduled Cancelled" at bounding box center [452, 216] width 308 height 17
select select "LMA'd & TXT'd"
click at [298, 208] on select "Select Confirmed LMA'd & TXT'd Rescheduled Cancelled" at bounding box center [452, 216] width 308 height 17
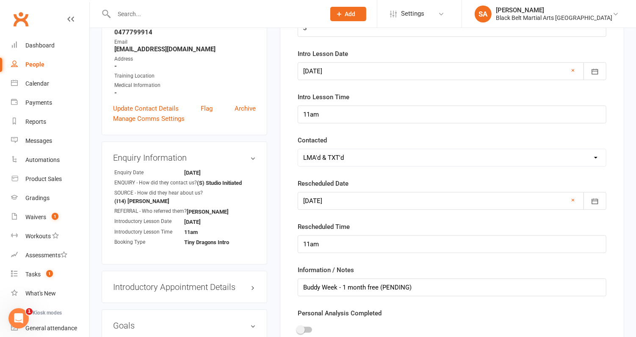
scroll to position [187, 0]
click at [574, 196] on link "×" at bounding box center [572, 199] width 3 height 10
drag, startPoint x: 330, startPoint y: 247, endPoint x: 265, endPoint y: 244, distance: 64.5
click at [265, 244] on div "upload photo Aayansh Acharya Added 25 August, 2025 BFU (Follow Up) prospect Con…" at bounding box center [362, 209] width 535 height 692
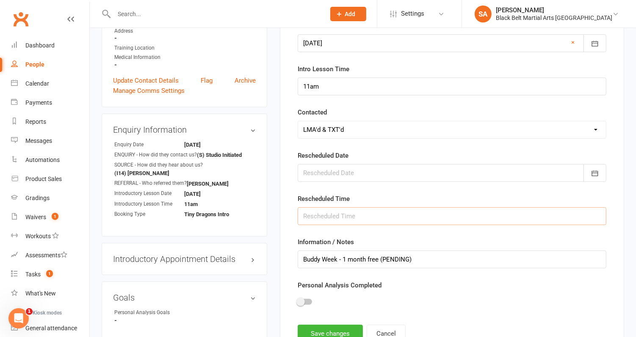
scroll to position [427, 0]
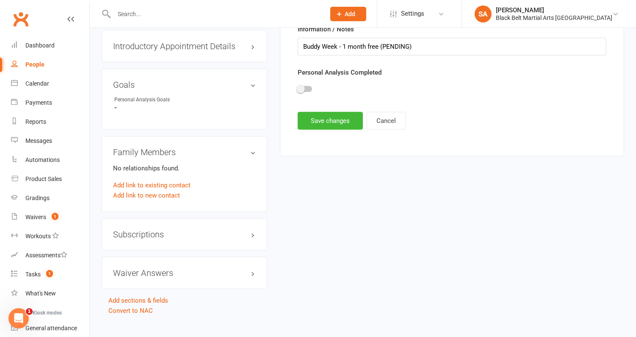
click at [152, 268] on h3 "Waiver Answers edit" at bounding box center [184, 272] width 143 height 9
click at [337, 112] on button "Save changes" at bounding box center [330, 121] width 65 height 18
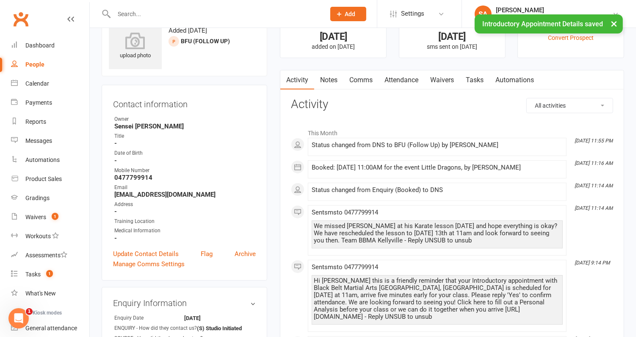
scroll to position [0, 0]
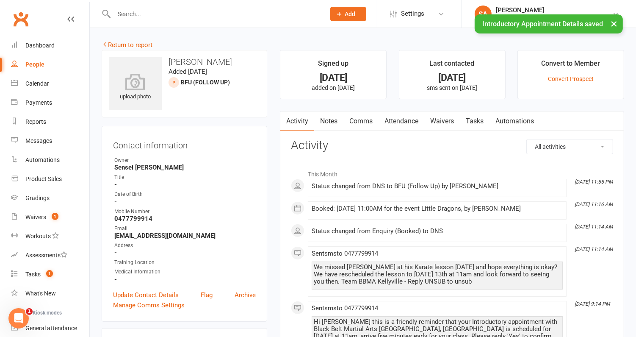
click at [356, 122] on link "Comms" at bounding box center [360, 120] width 35 height 19
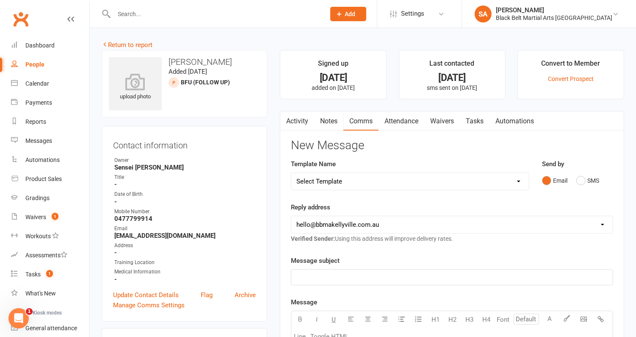
click at [125, 44] on link "Return to report" at bounding box center [127, 45] width 51 height 8
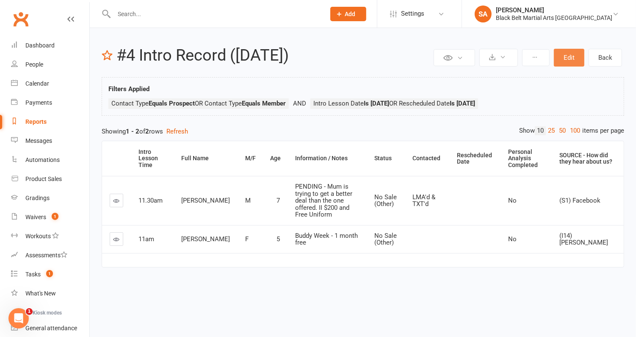
click at [570, 58] on button "Edit" at bounding box center [569, 58] width 30 height 18
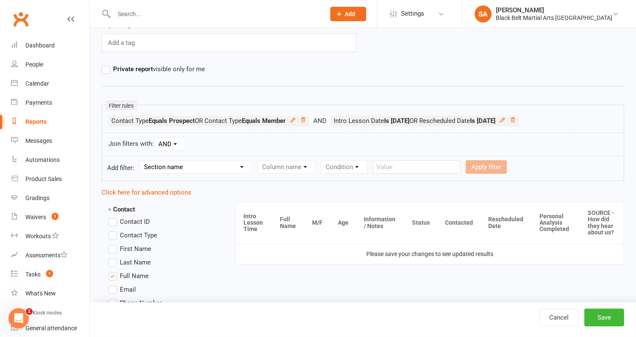
scroll to position [98, 0]
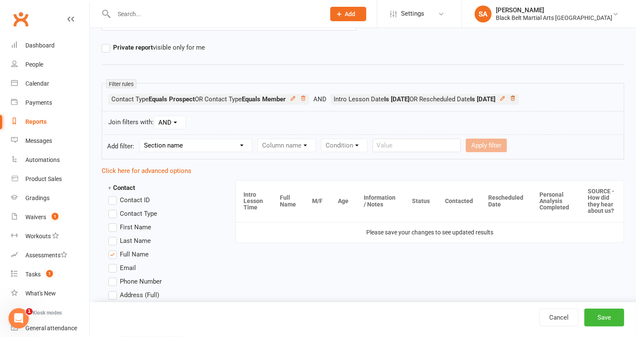
click at [516, 96] on icon at bounding box center [513, 98] width 6 height 6
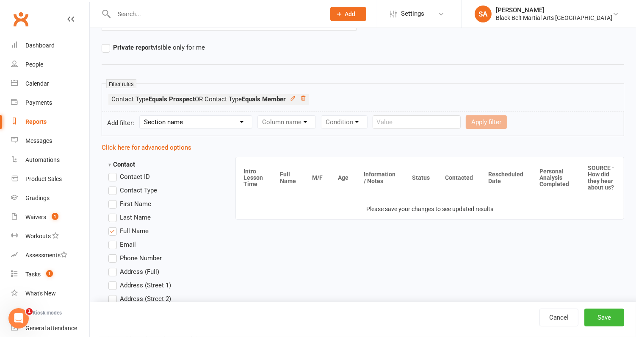
click at [218, 123] on select "Section name Contact Attendance Aggregate Payment Booking Waitlist Attendees Ca…" at bounding box center [196, 122] width 112 height 13
select select "26"
click at [141, 116] on select "Section name Contact Attendance Aggregate Payment Booking Waitlist Attendees Ca…" at bounding box center [196, 122] width 112 height 13
click at [320, 119] on select "Column name M/F Age Intro Lesson Date Intro Lesson Time Contacted Rescheduled D…" at bounding box center [309, 122] width 102 height 13
select select "2"
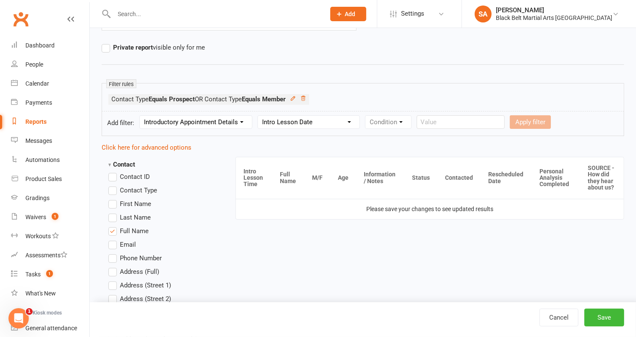
click at [258, 116] on select "Column name M/F Age Intro Lesson Date Intro Lesson Time Contacted Rescheduled D…" at bounding box center [309, 122] width 102 height 13
click at [392, 119] on select "Condition" at bounding box center [389, 122] width 46 height 13
select select "0"
click at [366, 116] on select "Condition Is Is not Before After Before or on After or on Is blank Is not blank" at bounding box center [392, 122] width 53 height 13
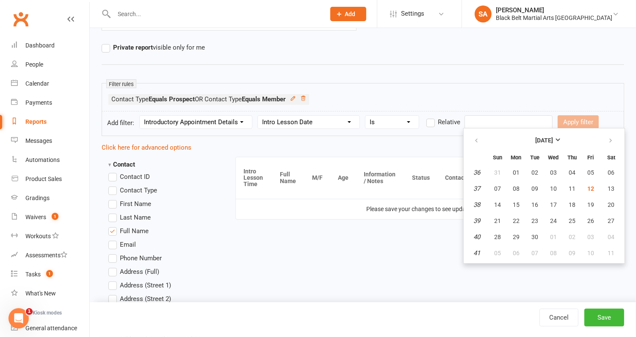
click at [482, 117] on input "text" at bounding box center [509, 122] width 88 height 14
click at [603, 189] on button "13" at bounding box center [612, 188] width 22 height 15
type input "13 Sep 2025"
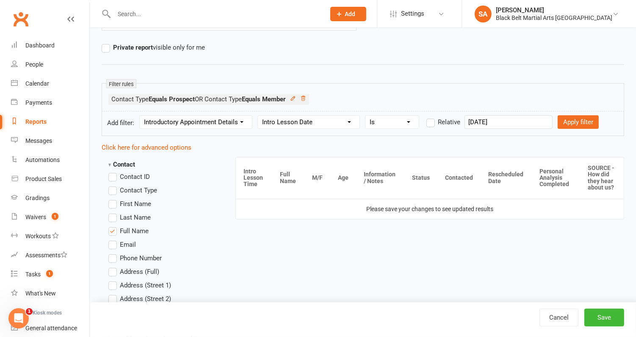
click at [547, 112] on form "Add filter: Section name Contact Attendance Aggregate Payment Booking Waitlist …" at bounding box center [363, 123] width 523 height 25
click at [558, 118] on button "Apply filter" at bounding box center [578, 122] width 41 height 14
select select
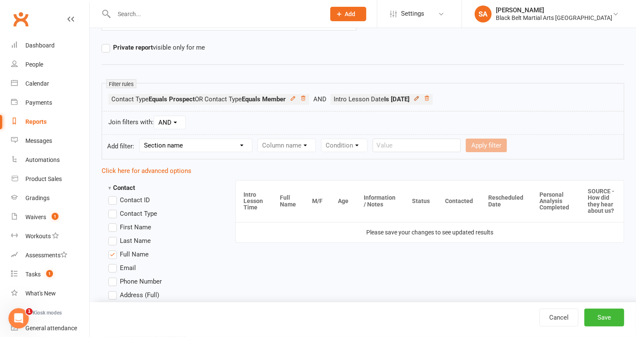
click at [420, 96] on icon at bounding box center [417, 98] width 6 height 6
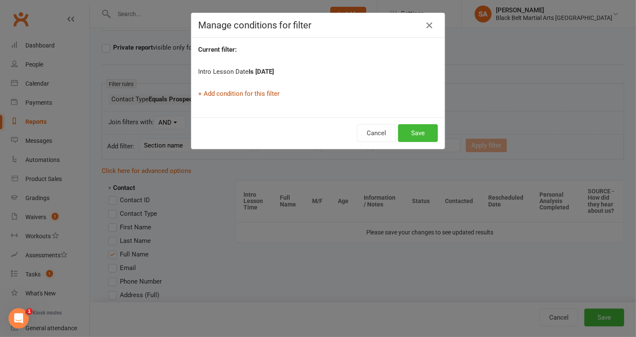
click at [267, 90] on link "+ Add condition for this filter" at bounding box center [238, 94] width 81 height 8
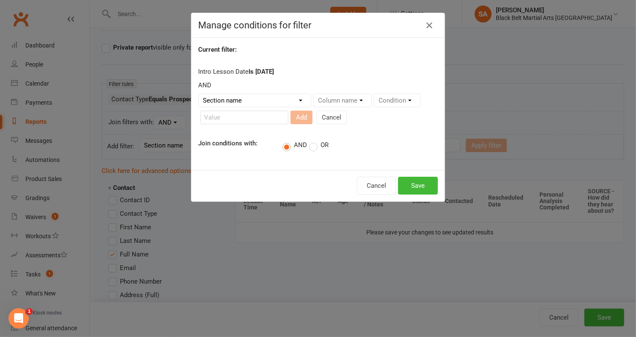
click at [315, 149] on div "Join conditions with: AND OR" at bounding box center [318, 145] width 252 height 12
click at [312, 145] on label "OR" at bounding box center [318, 145] width 19 height 8
click at [312, 140] on input "OR" at bounding box center [312, 140] width 6 height 0
click at [273, 96] on select "Section name Contact Attendance Aggregate Payment Booking Waitlist Attendees Ca…" at bounding box center [255, 100] width 112 height 13
select select "26"
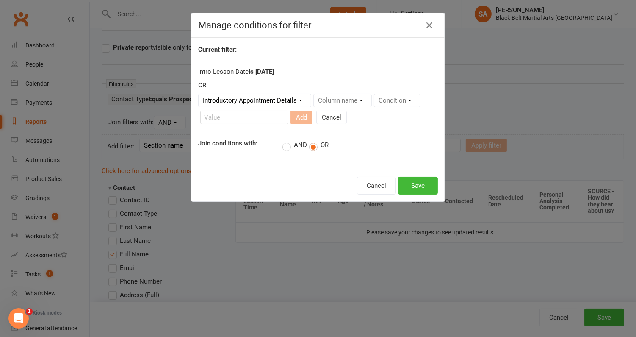
click at [199, 94] on select "Section name Contact Attendance Aggregate Payment Booking Waitlist Attendees Ca…" at bounding box center [255, 100] width 112 height 13
click at [353, 99] on select "Column name M/F Age Intro Lesson Date Intro Lesson Time Contacted Rescheduled D…" at bounding box center [365, 100] width 102 height 13
select select "5"
click at [314, 94] on select "Column name M/F Age Intro Lesson Date Intro Lesson Time Contacted Rescheduled D…" at bounding box center [365, 100] width 102 height 13
click at [224, 117] on select "Condition" at bounding box center [224, 117] width 46 height 13
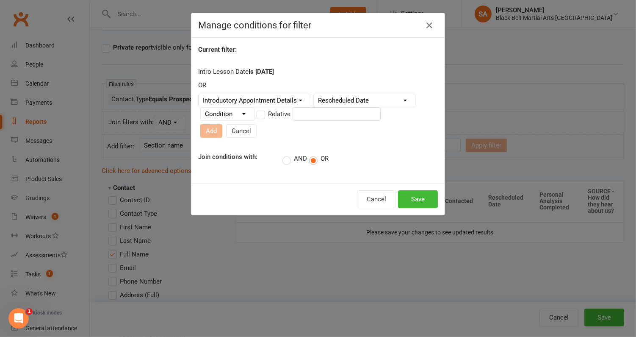
select select "0"
click at [201, 110] on select "Condition Is Is not Before After Before or on After or on Is blank Is not blank" at bounding box center [227, 114] width 53 height 13
click at [336, 116] on input "text" at bounding box center [337, 114] width 88 height 14
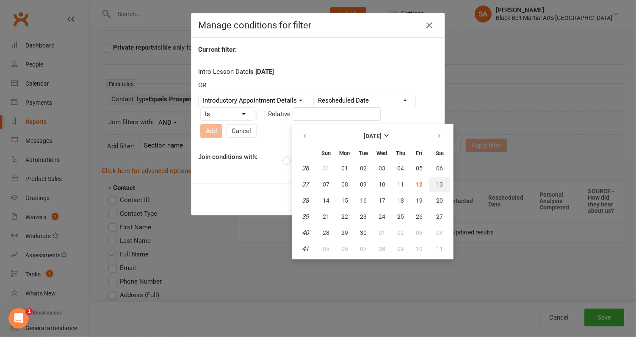
click at [439, 183] on span "13" at bounding box center [439, 184] width 7 height 7
type input "13 Sep 2025"
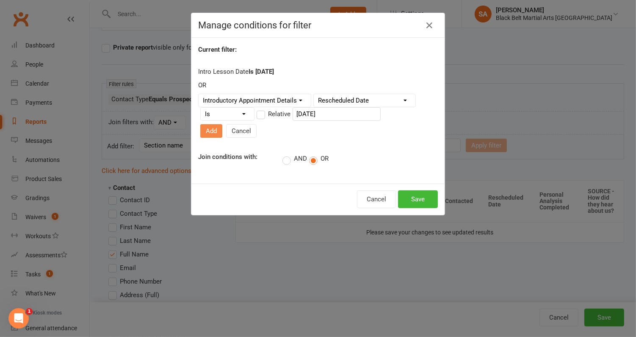
click at [222, 124] on button "Add" at bounding box center [211, 131] width 22 height 14
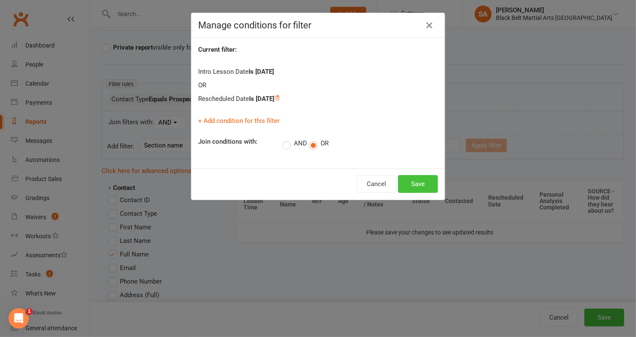
click at [427, 187] on button "Save" at bounding box center [418, 184] width 40 height 18
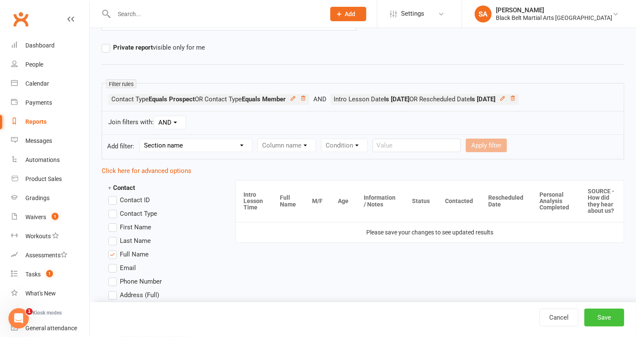
click at [603, 316] on button "Save" at bounding box center [604, 317] width 40 height 18
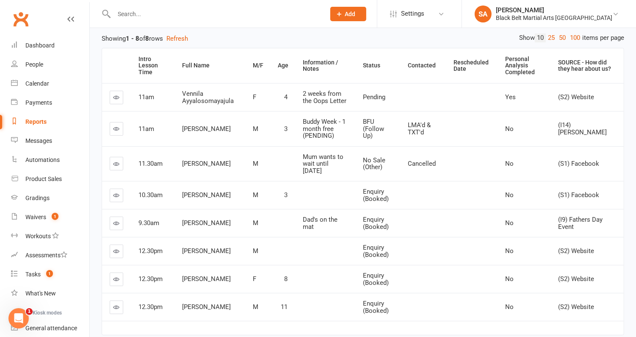
scroll to position [93, 0]
drag, startPoint x: 242, startPoint y: 186, endPoint x: 177, endPoint y: 187, distance: 64.8
click at [177, 187] on td "[PERSON_NAME]" at bounding box center [209, 194] width 71 height 28
copy span "[PERSON_NAME]"
click at [119, 94] on icon at bounding box center [117, 97] width 6 height 6
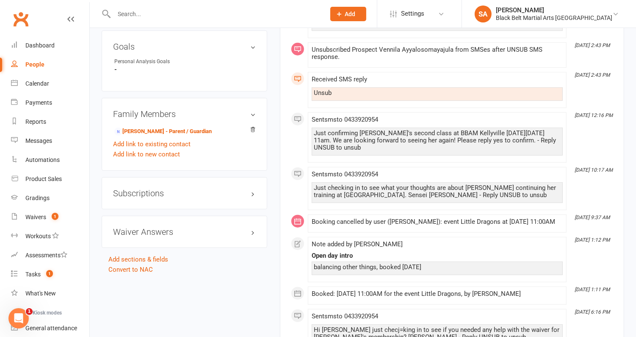
scroll to position [636, 0]
click at [179, 189] on h3 "Subscriptions edit" at bounding box center [184, 193] width 143 height 9
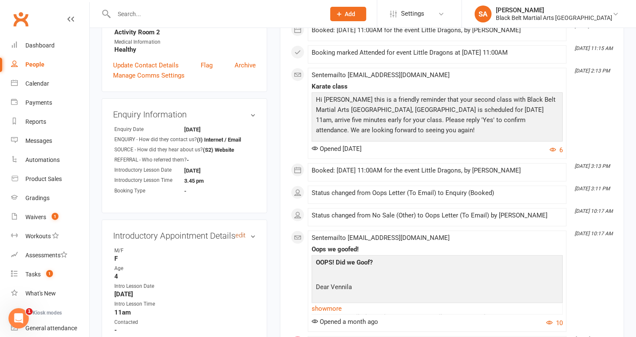
scroll to position [0, 0]
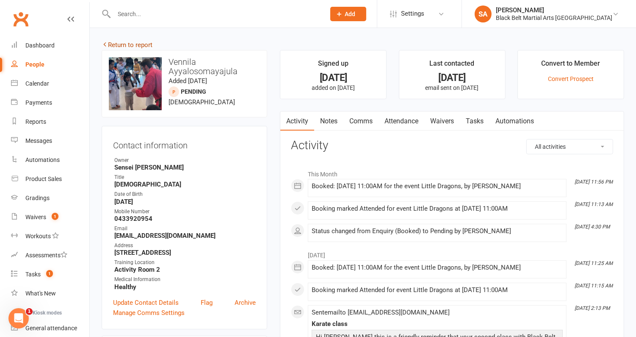
click at [117, 45] on link "Return to report" at bounding box center [127, 45] width 51 height 8
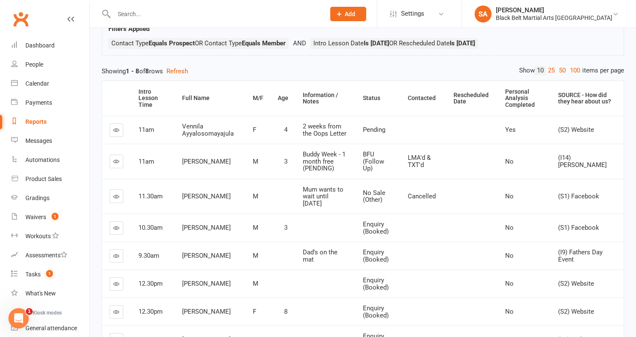
scroll to position [62, 0]
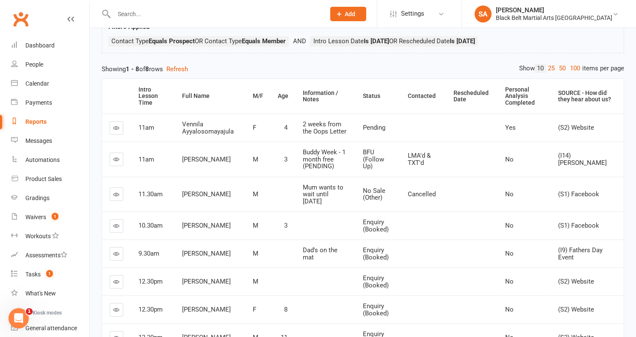
drag, startPoint x: 236, startPoint y: 156, endPoint x: 182, endPoint y: 155, distance: 54.6
click at [181, 155] on td "[PERSON_NAME]" at bounding box center [209, 158] width 71 height 35
copy span "[PERSON_NAME]"
click at [120, 157] on link at bounding box center [117, 159] width 14 height 14
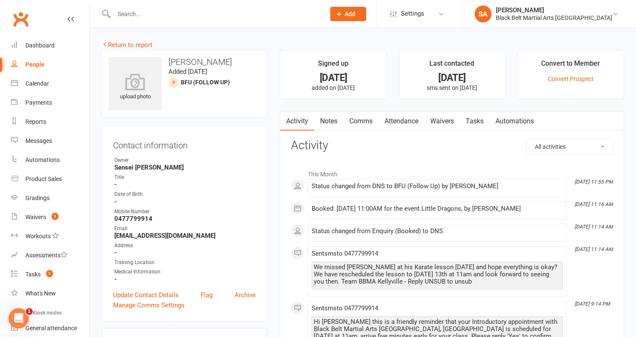
click at [352, 118] on link "Comms" at bounding box center [360, 120] width 35 height 19
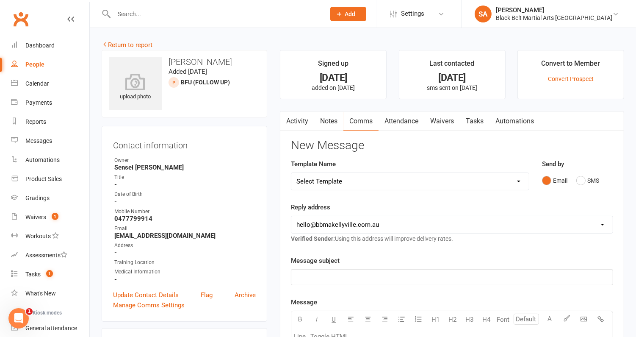
click at [295, 120] on link "Activity" at bounding box center [297, 120] width 34 height 19
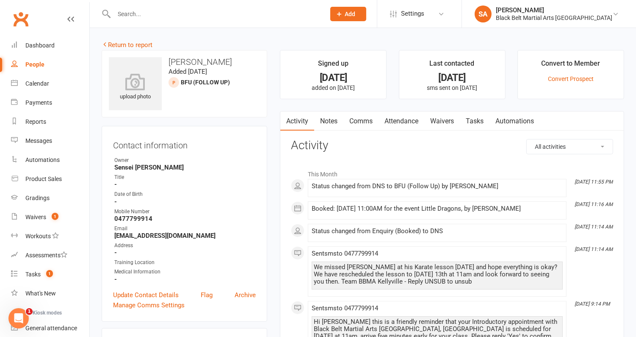
click at [331, 115] on link "Notes" at bounding box center [328, 120] width 29 height 19
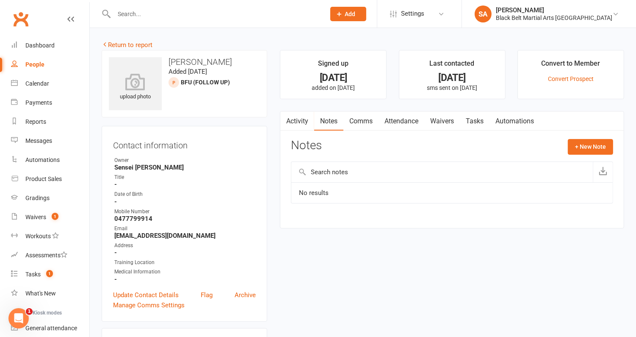
click at [359, 118] on link "Comms" at bounding box center [360, 120] width 35 height 19
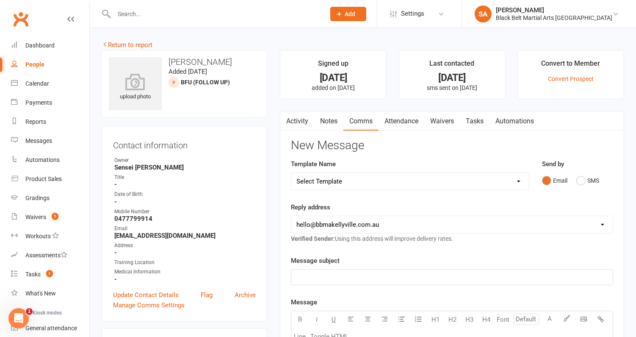
click at [393, 174] on select "Select Template [SMS] Bank account details [SMS] Booth follow up [Email] Cancel…" at bounding box center [410, 181] width 238 height 17
click at [291, 173] on select "Select Template [SMS] Bank account details [SMS] Booth follow up [Email] Cancel…" at bounding box center [410, 181] width 238 height 17
click at [379, 180] on select "Select Template [SMS] Bank account details [SMS] Booth follow up [Email] Cancel…" at bounding box center [410, 181] width 238 height 17
select select "39"
click at [291, 173] on select "Select Template [SMS] Bank account details [SMS] Booth follow up [Email] Cancel…" at bounding box center [410, 181] width 238 height 17
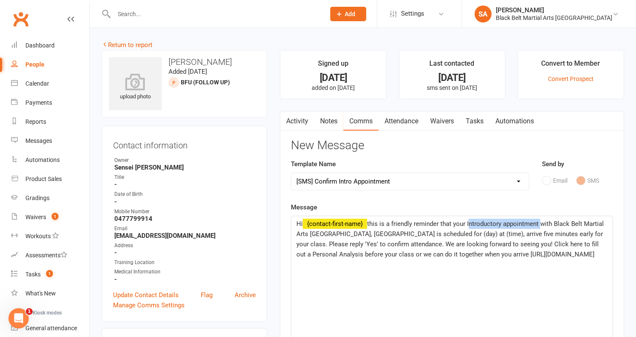
drag, startPoint x: 540, startPoint y: 224, endPoint x: 470, endPoint y: 220, distance: 70.8
click at [470, 220] on span "this is a friendly reminder that your Introductory appointment with Black Belt …" at bounding box center [450, 239] width 309 height 38
click at [477, 233] on span "this is a friendly reminder that your 2nd Karate class with Black Belt Martial …" at bounding box center [450, 239] width 309 height 38
click at [517, 233] on span "this is a friendly reminder that your 2nd Karate class with Black Belt Martial …" at bounding box center [448, 239] width 304 height 38
drag, startPoint x: 418, startPoint y: 268, endPoint x: 551, endPoint y: 244, distance: 136.0
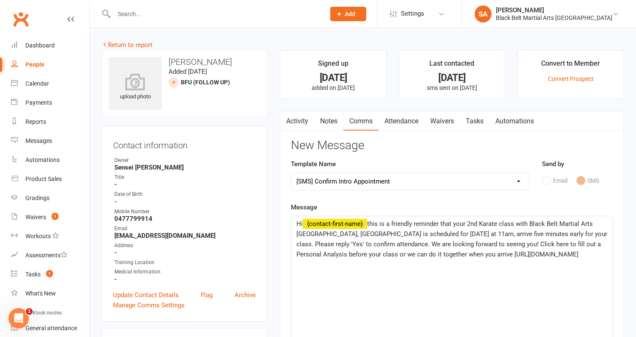
click at [551, 244] on div "Hi ﻿ {contact-first-name} this is a friendly reminder that your 2nd Karate clas…" at bounding box center [451, 279] width 321 height 127
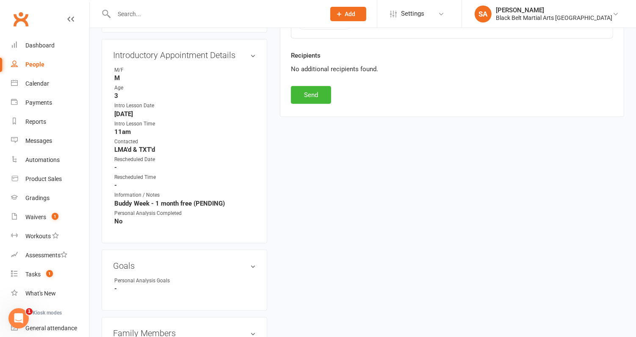
scroll to position [438, 0]
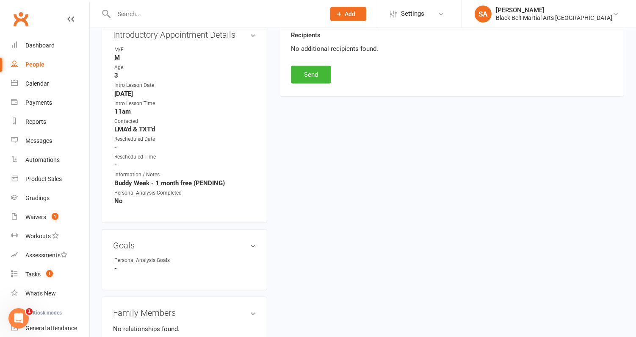
click at [314, 66] on button "Send" at bounding box center [311, 75] width 40 height 18
select select
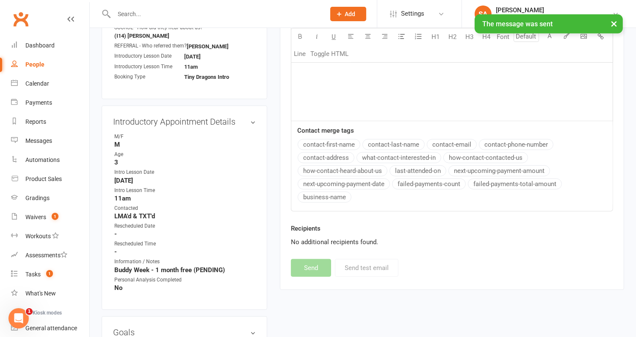
scroll to position [0, 0]
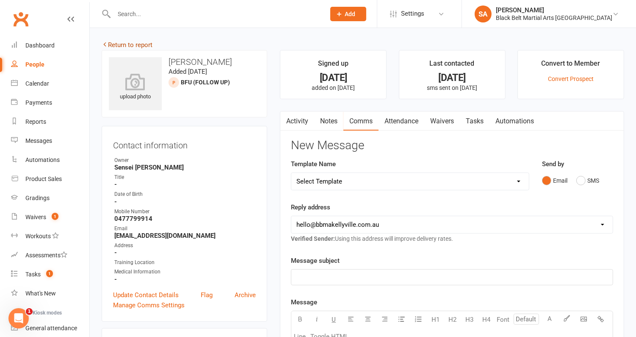
click at [137, 41] on link "Return to report" at bounding box center [127, 45] width 51 height 8
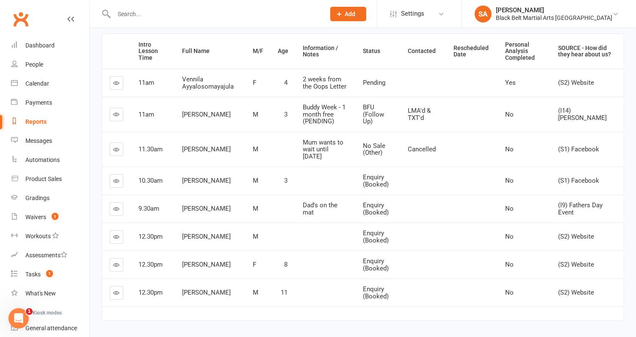
scroll to position [109, 0]
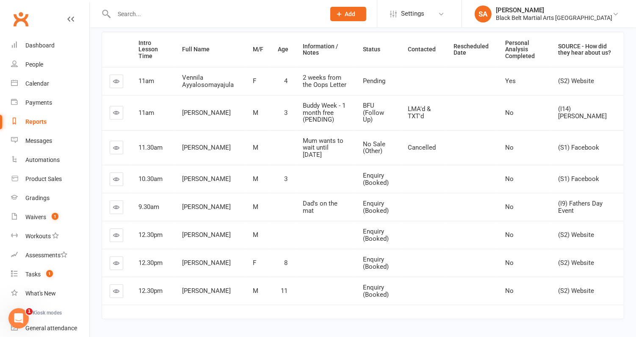
click at [113, 172] on link at bounding box center [117, 179] width 14 height 14
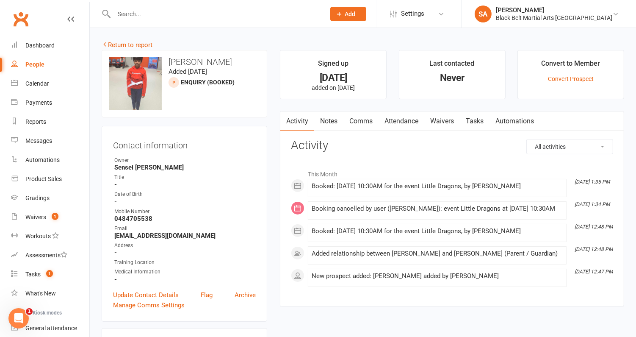
click at [362, 122] on link "Comms" at bounding box center [360, 120] width 35 height 19
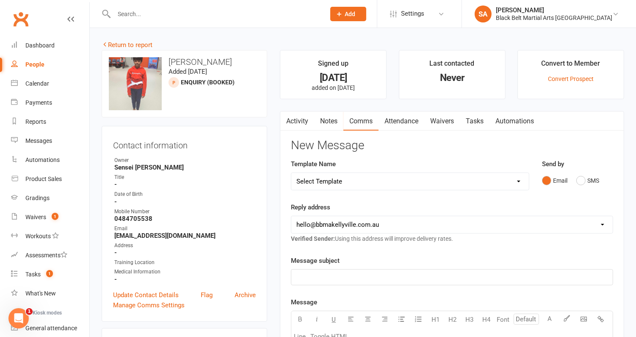
click at [387, 186] on select "Select Template [SMS] Bank account details [SMS] Booth follow up [Email] Cancel…" at bounding box center [410, 181] width 238 height 17
select select "39"
click at [291, 173] on select "Select Template [SMS] Bank account details [SMS] Booth follow up [Email] Cancel…" at bounding box center [410, 181] width 238 height 17
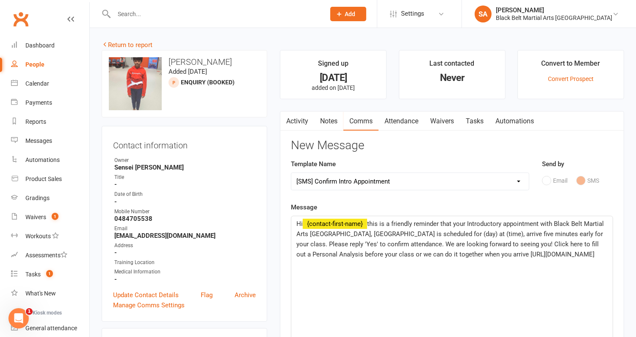
click at [492, 230] on span "this is a friendly reminder that your Introductory appointment with Black Belt …" at bounding box center [450, 239] width 309 height 38
click at [530, 229] on span "this is a friendly reminder that your Introductory appointment with Black Belt …" at bounding box center [450, 239] width 309 height 38
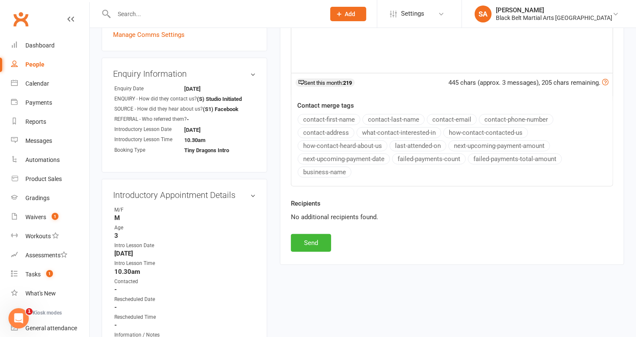
scroll to position [289, 0]
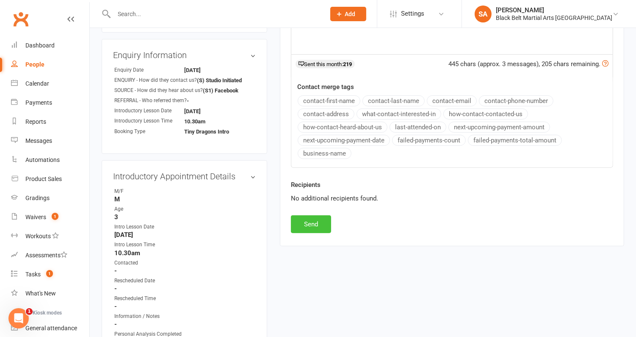
click at [305, 215] on button "Send" at bounding box center [311, 224] width 40 height 18
select select
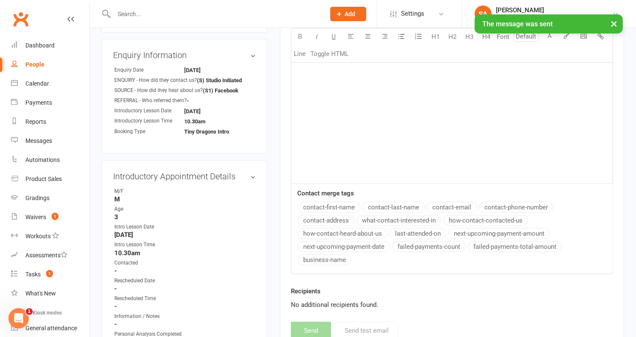
scroll to position [0, 0]
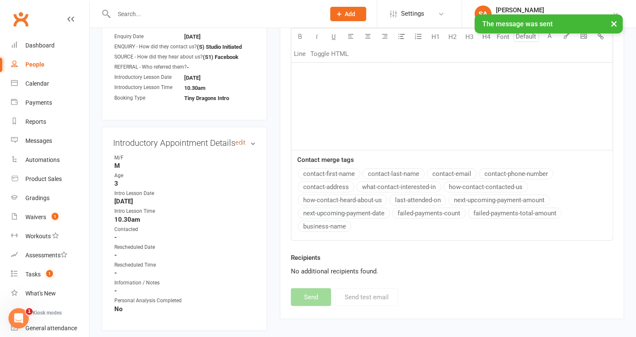
click at [242, 139] on link "edit" at bounding box center [240, 142] width 10 height 7
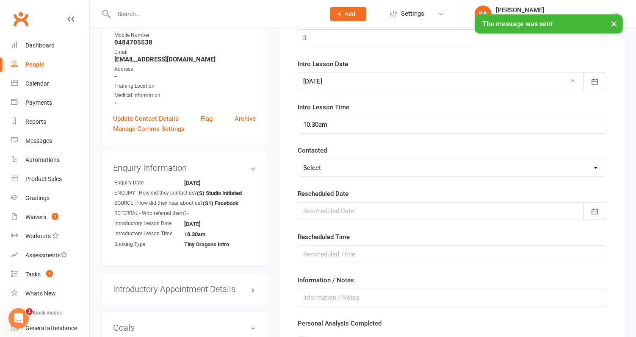
scroll to position [174, 0]
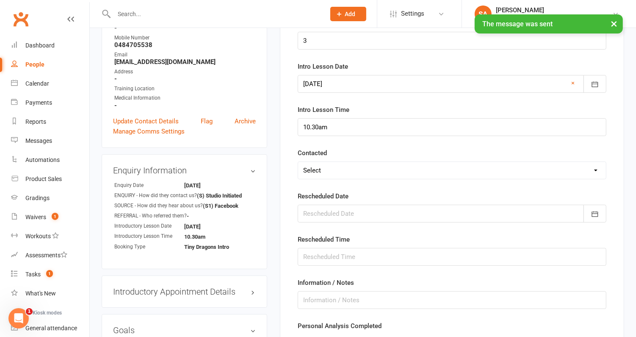
click at [319, 171] on select "Select Confirmed LMA'd & TXT'd Rescheduled Cancelled" at bounding box center [452, 170] width 308 height 17
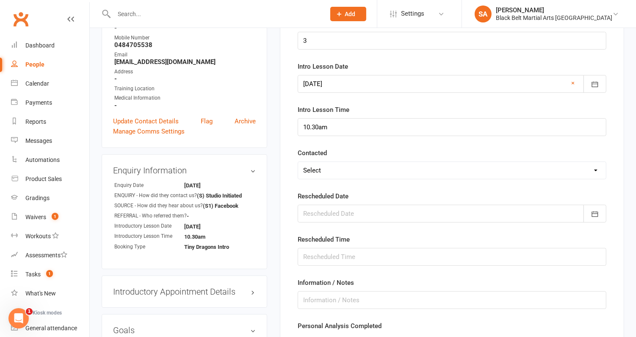
select select "LMA'd & TXT'd"
click at [298, 162] on select "Select Confirmed LMA'd & TXT'd Rescheduled Cancelled" at bounding box center [452, 170] width 308 height 17
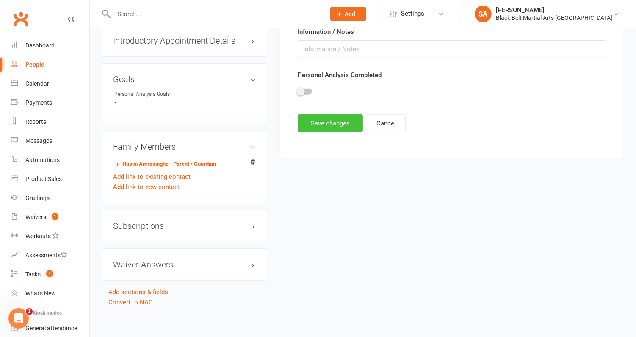
click at [330, 117] on button "Save changes" at bounding box center [330, 123] width 65 height 18
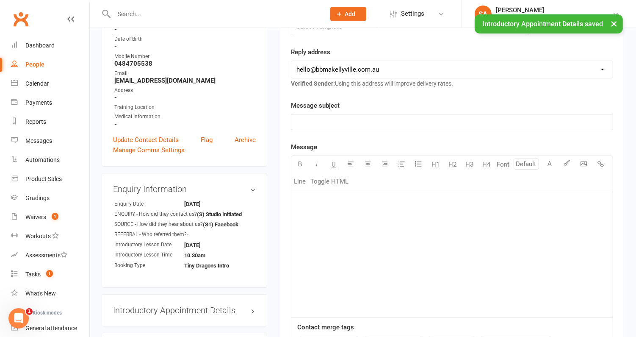
scroll to position [0, 0]
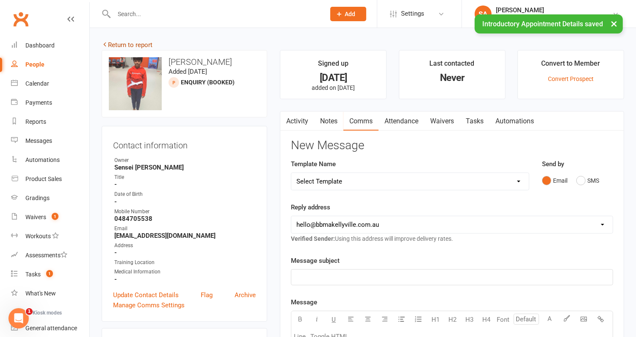
click at [115, 42] on link "Return to report" at bounding box center [127, 45] width 51 height 8
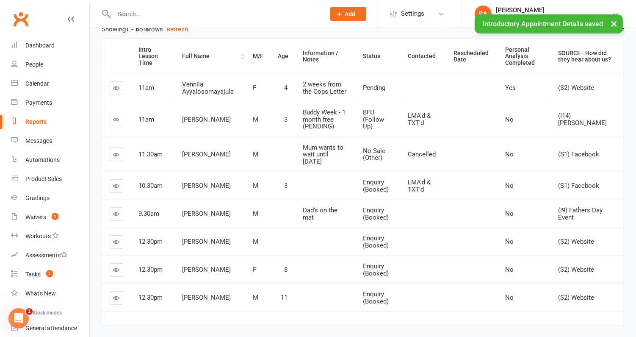
scroll to position [104, 0]
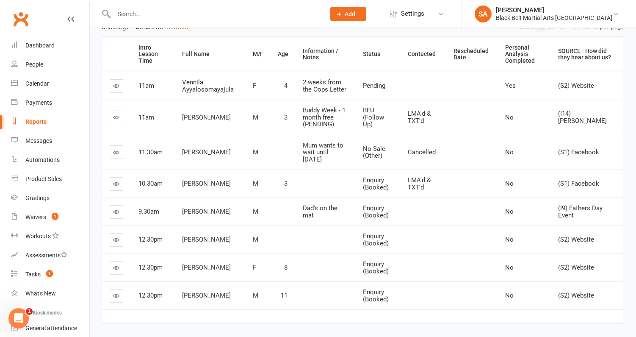
click at [116, 208] on icon at bounding box center [117, 211] width 6 height 6
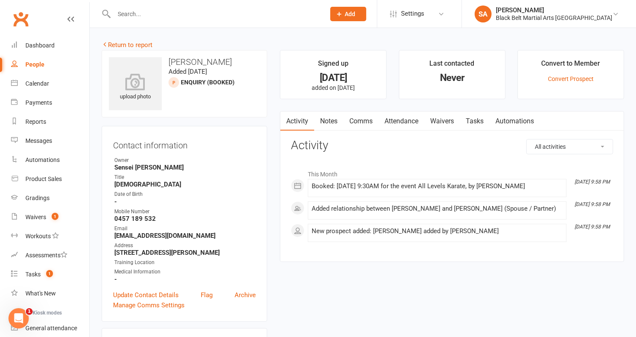
click at [355, 123] on link "Comms" at bounding box center [360, 120] width 35 height 19
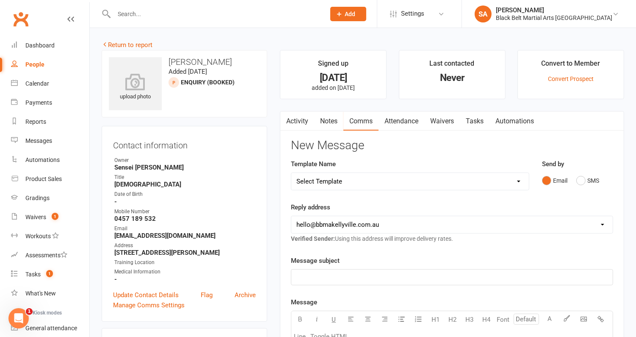
click at [417, 182] on select "Select Template [SMS] Bank account details [SMS] Booth follow up [Email] Cancel…" at bounding box center [410, 181] width 238 height 17
select select "39"
click at [291, 173] on select "Select Template [SMS] Bank account details [SMS] Booth follow up [Email] Cancel…" at bounding box center [410, 181] width 238 height 17
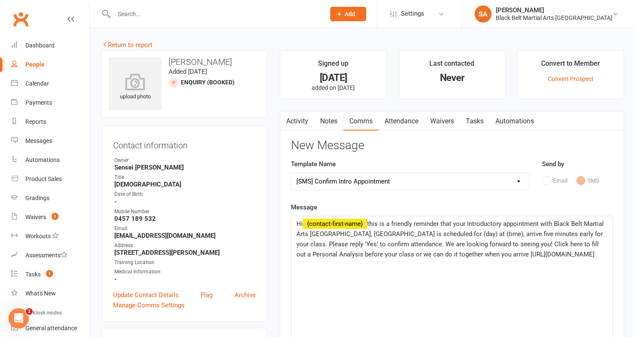
click at [369, 223] on span "this is a friendly reminder that your Introductory appointment with Black Belt …" at bounding box center [450, 239] width 309 height 38
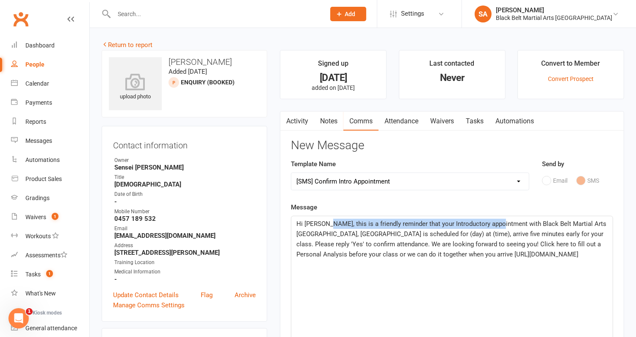
drag, startPoint x: 502, startPoint y: 223, endPoint x: 330, endPoint y: 223, distance: 171.5
click at [330, 223] on span "Hi Amanda, this is a friendly reminder that your Introductory appointment with …" at bounding box center [452, 239] width 312 height 38
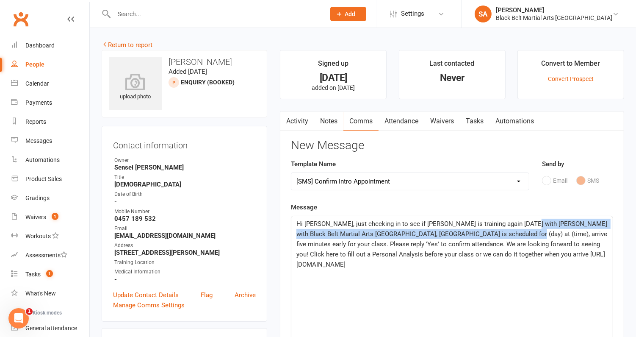
drag, startPoint x: 503, startPoint y: 234, endPoint x: 529, endPoint y: 225, distance: 27.3
click at [529, 225] on span "Hi Amanda, just checking in to see if Johan is training again tomorrow with Mat…" at bounding box center [452, 244] width 313 height 48
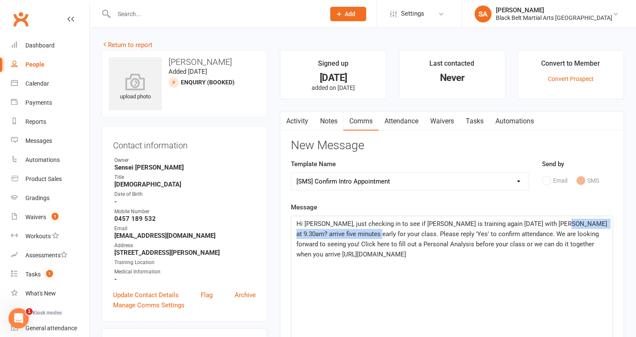
drag, startPoint x: 375, startPoint y: 236, endPoint x: 562, endPoint y: 222, distance: 188.1
click at [562, 222] on span "Hi Amanda, just checking in to see if Johan is training again tomorrow with Mat…" at bounding box center [452, 239] width 313 height 38
drag, startPoint x: 371, startPoint y: 234, endPoint x: 341, endPoint y: 234, distance: 30.9
click at [341, 234] on span "Hi Amanda, just checking in to see if Johan is training again tomorrow with Mat…" at bounding box center [452, 234] width 313 height 28
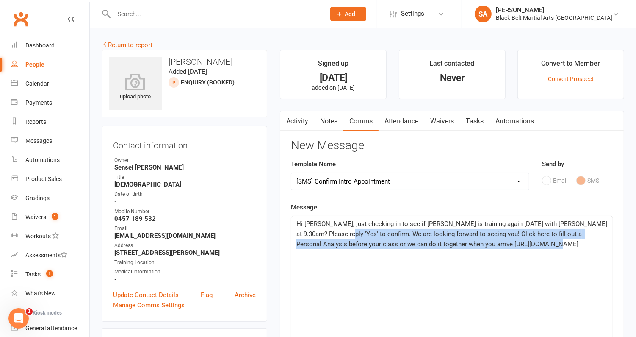
drag, startPoint x: 553, startPoint y: 245, endPoint x: 341, endPoint y: 231, distance: 212.2
click at [341, 231] on p "Hi Amanda, just checking in to see if Johan is training again tomorrow with Mat…" at bounding box center [451, 234] width 311 height 30
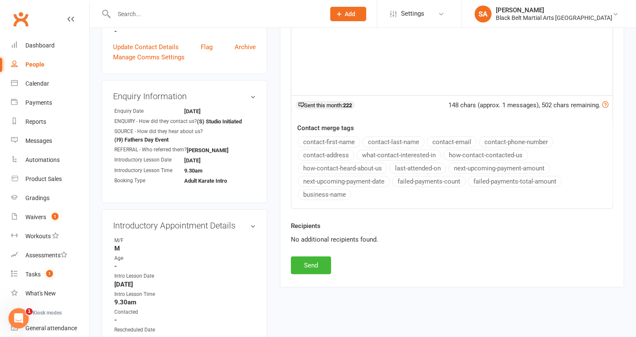
scroll to position [348, 0]
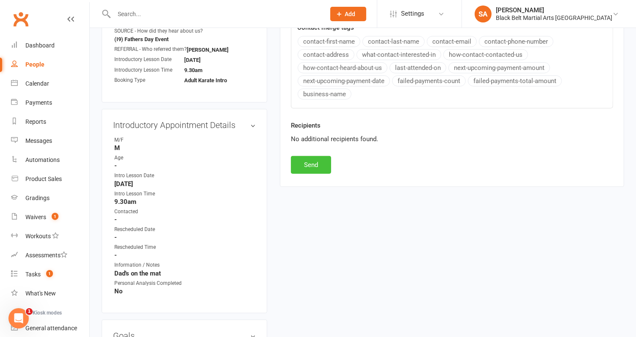
click at [315, 156] on button "Send" at bounding box center [311, 165] width 40 height 18
select select
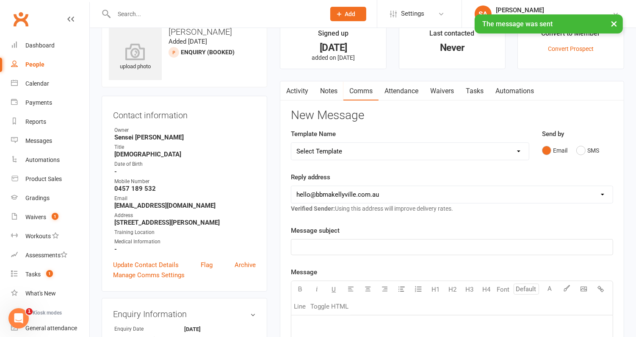
scroll to position [0, 0]
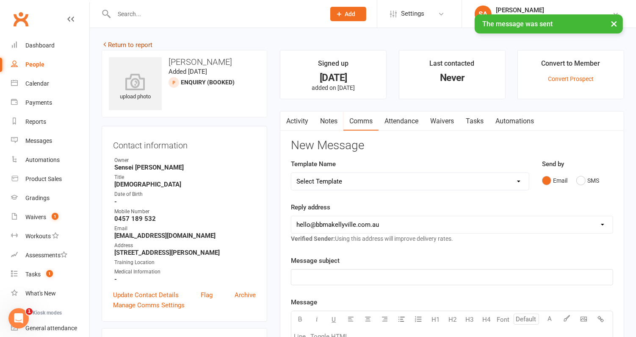
click at [137, 43] on link "Return to report" at bounding box center [127, 45] width 51 height 8
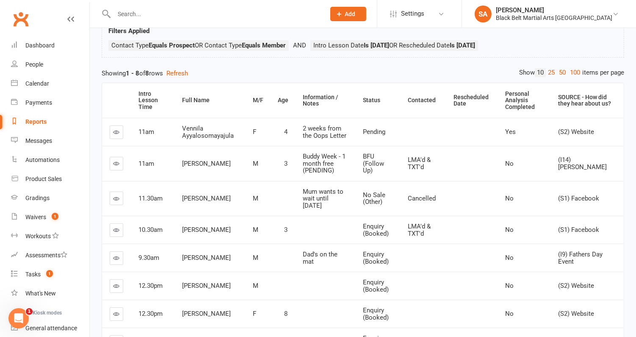
scroll to position [58, 0]
click at [123, 247] on td at bounding box center [116, 258] width 29 height 28
click at [116, 255] on icon at bounding box center [117, 258] width 6 height 6
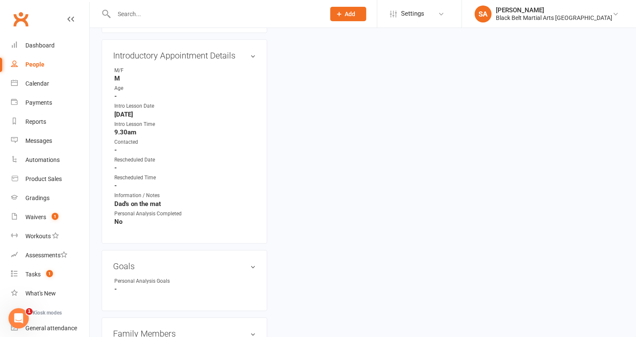
scroll to position [424, 0]
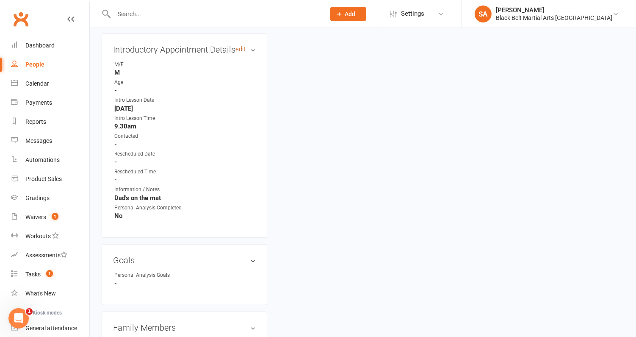
click at [242, 46] on link "edit" at bounding box center [240, 49] width 10 height 7
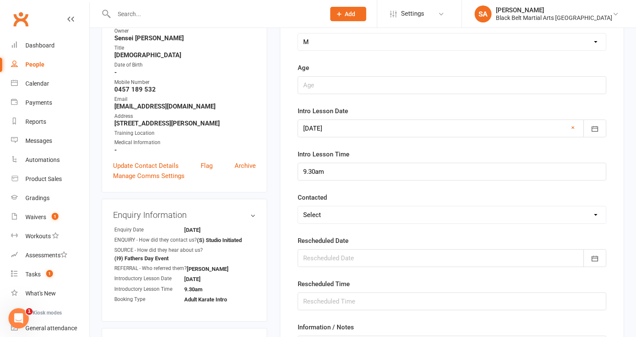
scroll to position [130, 0]
click at [364, 213] on select "Select Confirmed LMA'd & TXT'd Rescheduled Cancelled" at bounding box center [452, 213] width 308 height 17
select select "LMA'd & TXT'd"
click at [298, 205] on select "Select Confirmed LMA'd & TXT'd Rescheduled Cancelled" at bounding box center [452, 213] width 308 height 17
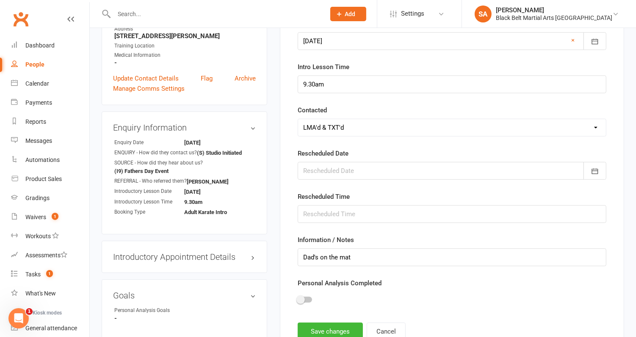
scroll to position [217, 0]
click at [322, 322] on button "Save changes" at bounding box center [330, 331] width 65 height 18
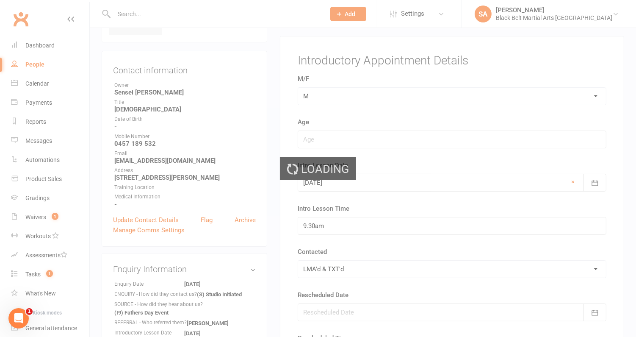
scroll to position [0, 0]
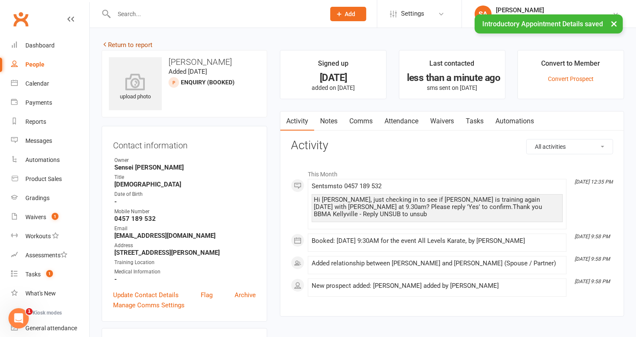
click at [144, 43] on link "Return to report" at bounding box center [127, 45] width 51 height 8
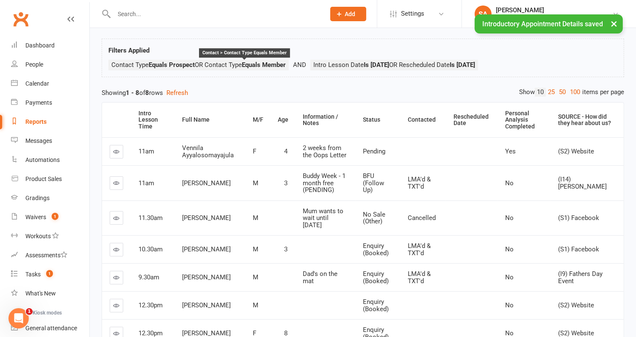
scroll to position [121, 0]
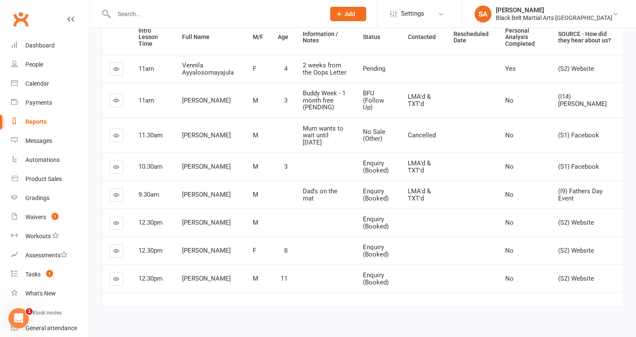
click at [116, 219] on icon at bounding box center [117, 222] width 6 height 6
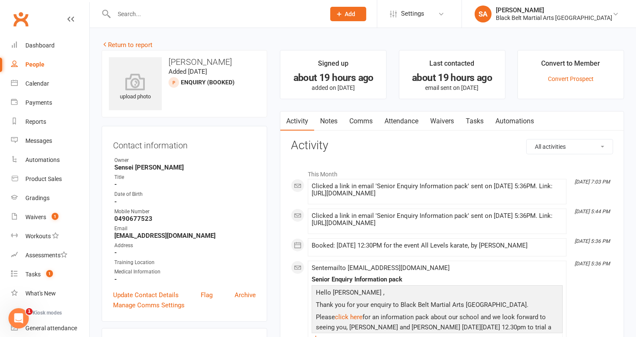
click at [362, 119] on link "Comms" at bounding box center [360, 120] width 35 height 19
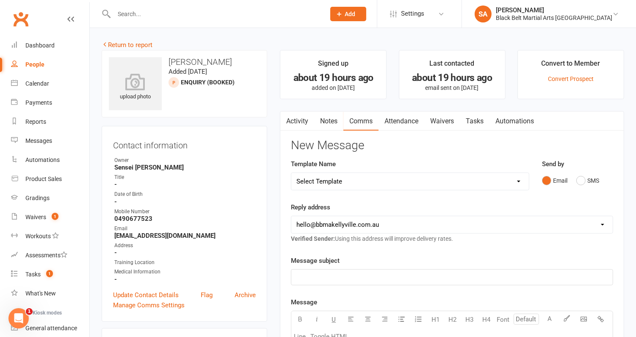
click at [375, 173] on select "Select Template [SMS] Bank account details [SMS] Booth follow up [Email] Cancel…" at bounding box center [410, 181] width 238 height 17
select select "39"
click at [291, 173] on select "Select Template [SMS] Bank account details [SMS] Booth follow up [Email] Cancel…" at bounding box center [410, 181] width 238 height 17
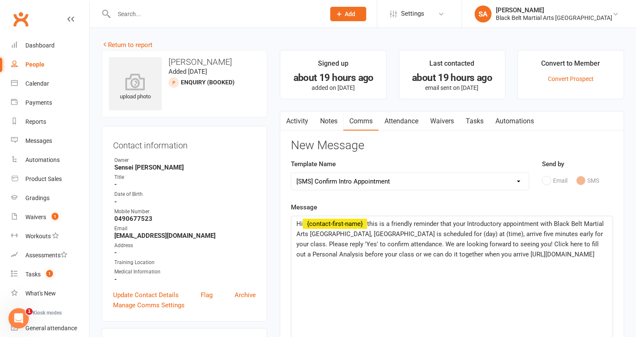
click at [454, 222] on span "this is a friendly reminder that your Introductory appointment with Black Belt …" at bounding box center [450, 239] width 309 height 38
click at [523, 223] on span "this is a friendly reminder that Gemma, Owen and your Introductory appointment …" at bounding box center [452, 244] width 313 height 48
click at [555, 231] on span "this is a friendly reminder that Gemma, Owen and your Introductory appointment …" at bounding box center [452, 244] width 313 height 48
click at [594, 230] on span "this is a friendly reminder that Gemma, Owen and your Introductory appointment …" at bounding box center [449, 244] width 306 height 48
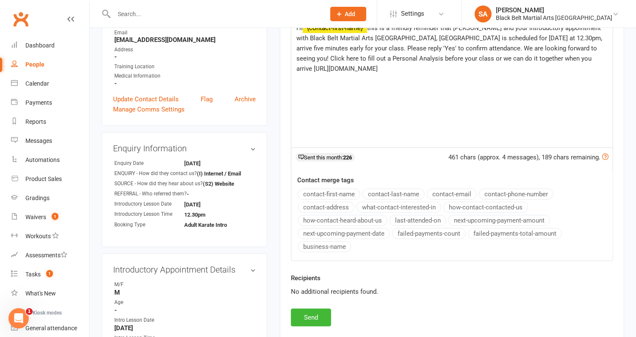
scroll to position [199, 0]
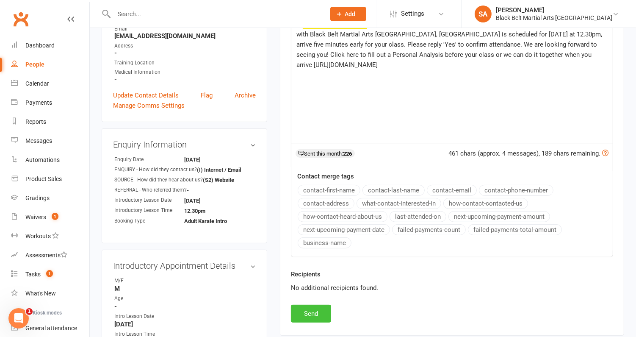
click at [303, 305] on button "Send" at bounding box center [311, 314] width 40 height 18
select select
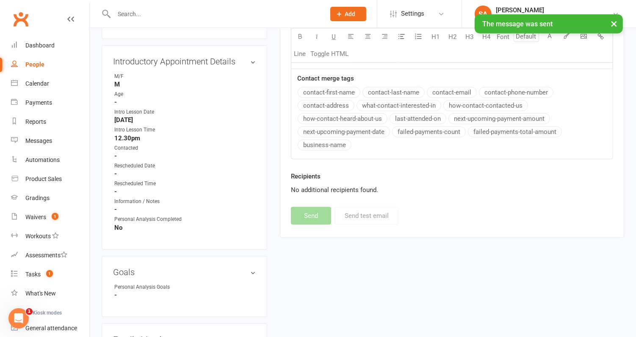
scroll to position [402, 0]
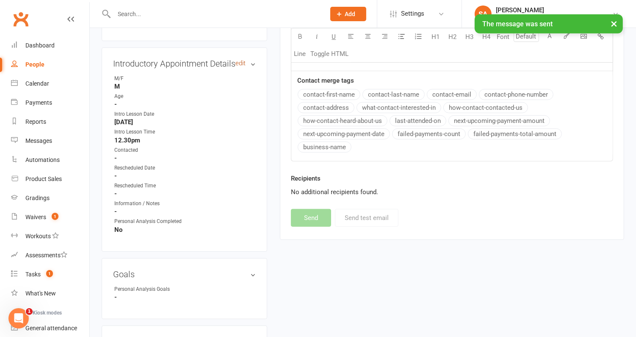
click at [241, 62] on link "edit" at bounding box center [240, 63] width 10 height 7
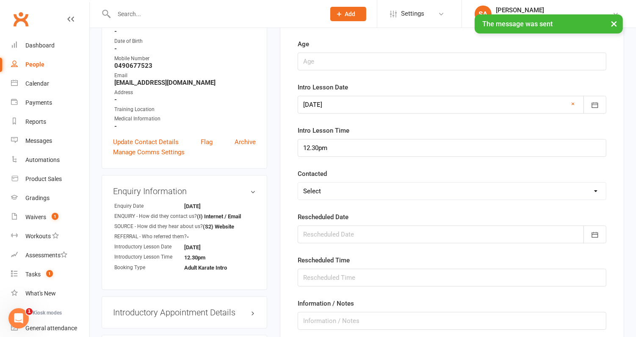
scroll to position [156, 0]
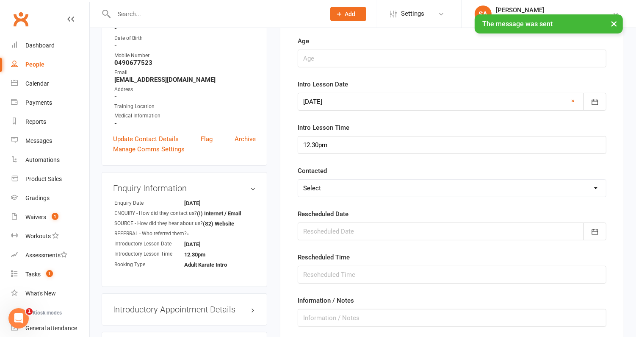
click at [320, 187] on select "Select Confirmed LMA'd & TXT'd Rescheduled Cancelled" at bounding box center [452, 188] width 308 height 17
select select "LMA'd & TXT'd"
click at [298, 180] on select "Select Confirmed LMA'd & TXT'd Rescheduled Cancelled" at bounding box center [452, 188] width 308 height 17
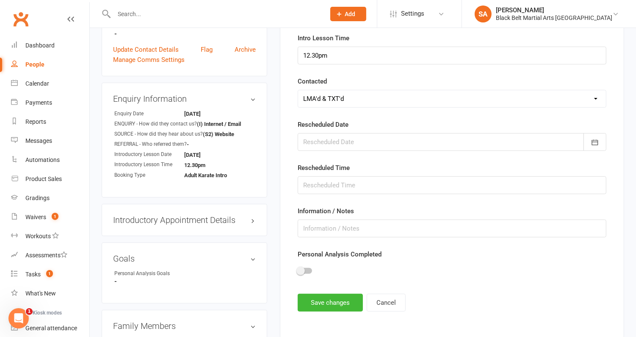
scroll to position [256, 0]
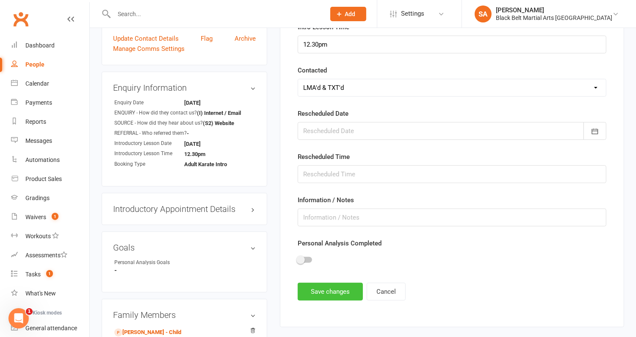
click at [320, 284] on button "Save changes" at bounding box center [330, 292] width 65 height 18
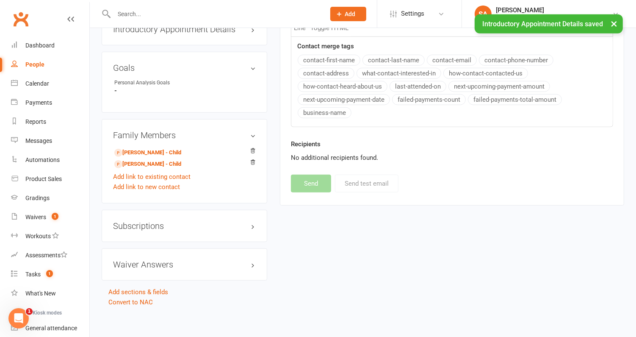
scroll to position [382, 0]
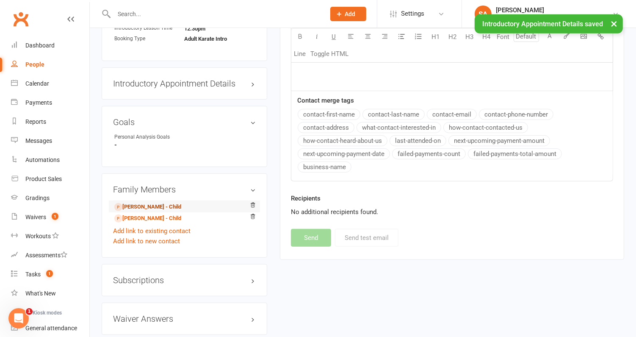
click at [147, 207] on link "Gemma Smith - Child" at bounding box center [147, 206] width 67 height 9
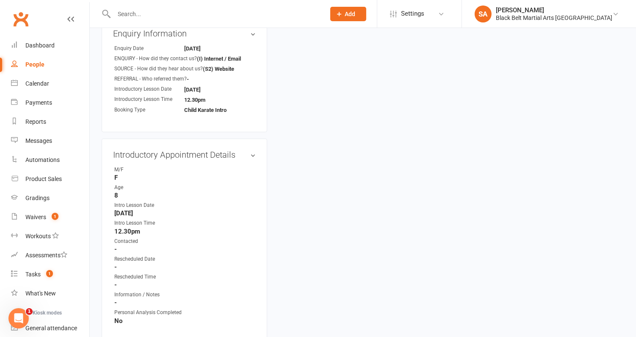
scroll to position [312, 0]
click at [240, 152] on link "edit" at bounding box center [240, 153] width 10 height 7
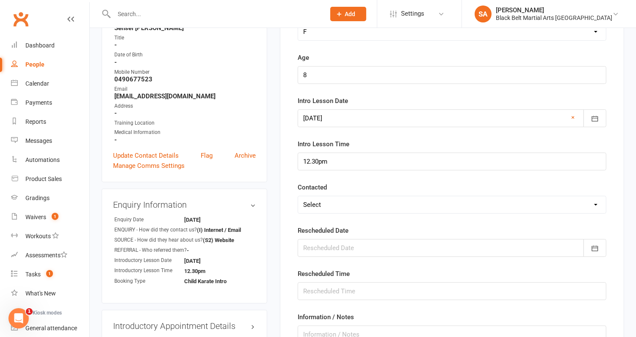
scroll to position [140, 0]
click at [319, 204] on select "Select Confirmed LMA'd & TXT'd Rescheduled Cancelled" at bounding box center [452, 204] width 308 height 17
select select "LMA'd & TXT'd"
click at [298, 196] on select "Select Confirmed LMA'd & TXT'd Rescheduled Cancelled" at bounding box center [452, 204] width 308 height 17
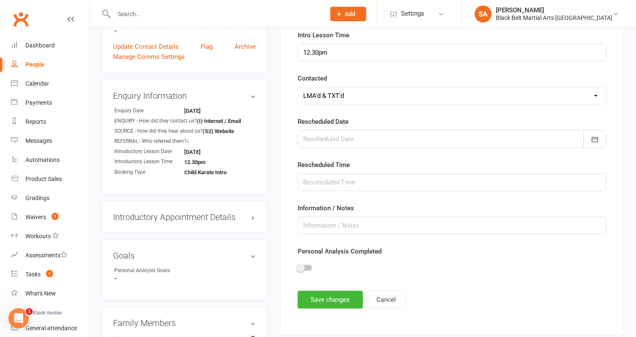
scroll to position [262, 0]
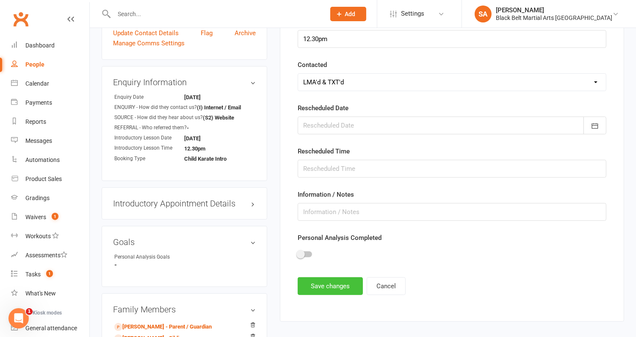
click at [314, 283] on button "Save changes" at bounding box center [330, 286] width 65 height 18
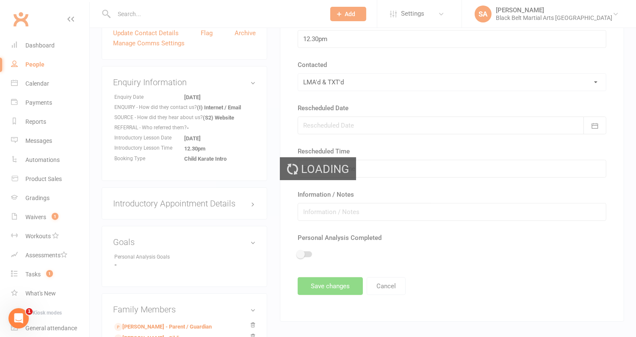
scroll to position [373, 0]
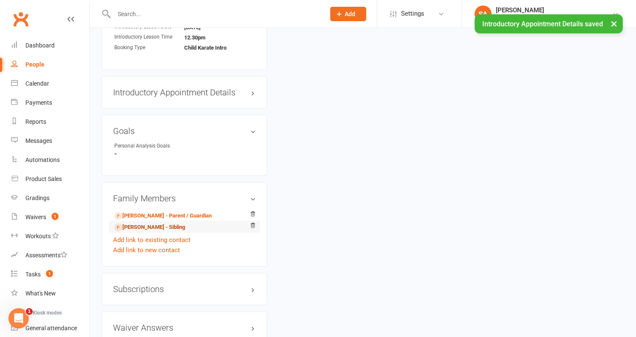
click at [152, 223] on link "Owen Smith - Sibling" at bounding box center [149, 227] width 71 height 9
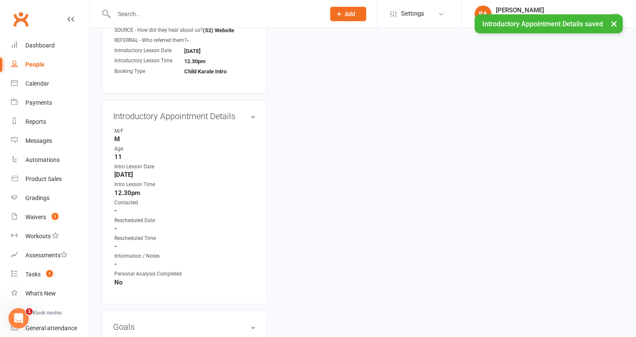
scroll to position [350, 0]
click at [241, 113] on link "edit" at bounding box center [240, 114] width 10 height 7
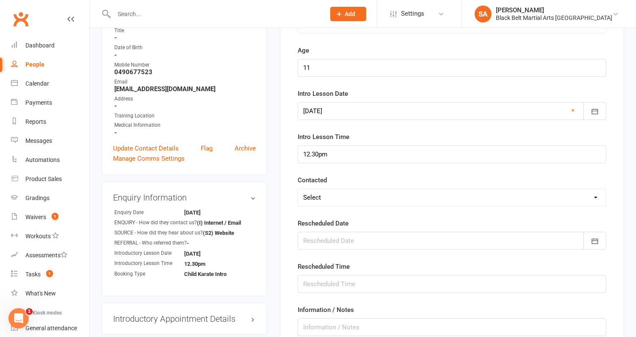
scroll to position [222, 0]
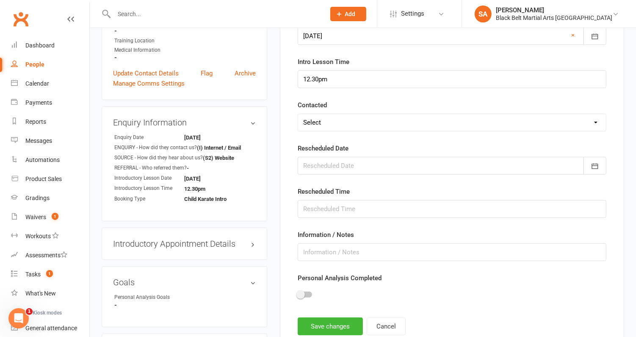
click at [344, 119] on select "Select Confirmed LMA'd & TXT'd Rescheduled Cancelled" at bounding box center [452, 122] width 308 height 17
select select "LMA'd & TXT'd"
click at [298, 114] on select "Select Confirmed LMA'd & TXT'd Rescheduled Cancelled" at bounding box center [452, 122] width 308 height 17
click at [341, 319] on button "Save changes" at bounding box center [330, 326] width 65 height 18
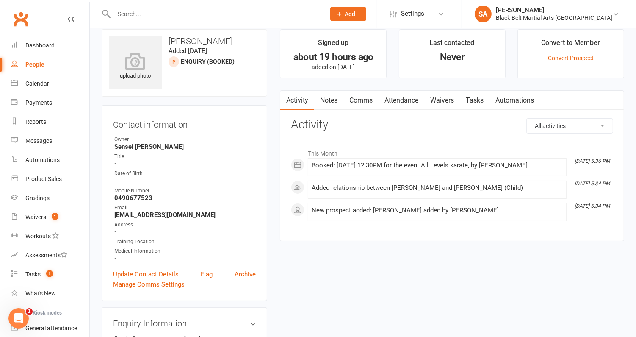
scroll to position [0, 0]
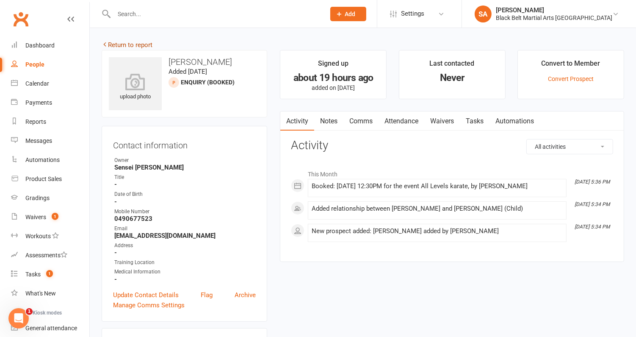
drag, startPoint x: 342, startPoint y: 329, endPoint x: 136, endPoint y: 41, distance: 354.0
click at [136, 41] on link "Return to report" at bounding box center [127, 45] width 51 height 8
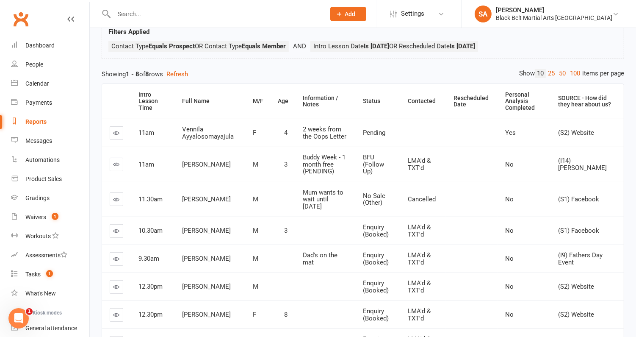
scroll to position [121, 0]
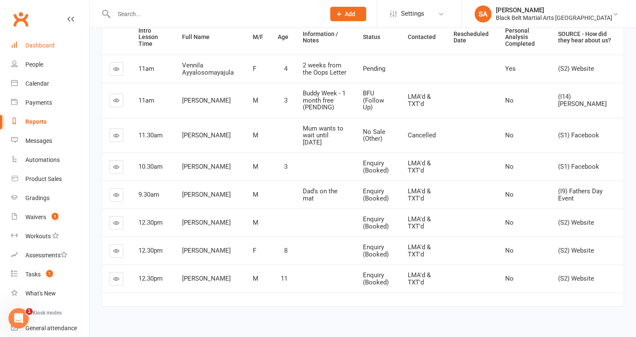
click at [37, 45] on div "Dashboard" at bounding box center [39, 45] width 29 height 7
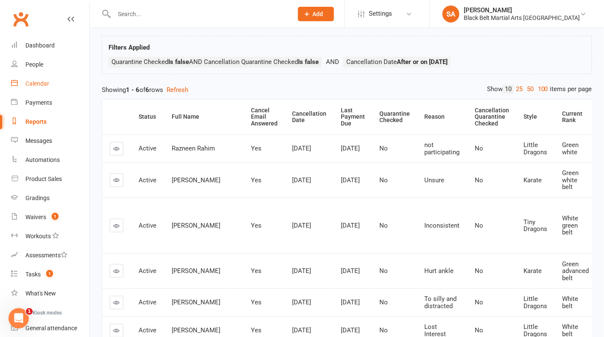
click at [38, 80] on div "Calendar" at bounding box center [37, 83] width 24 height 7
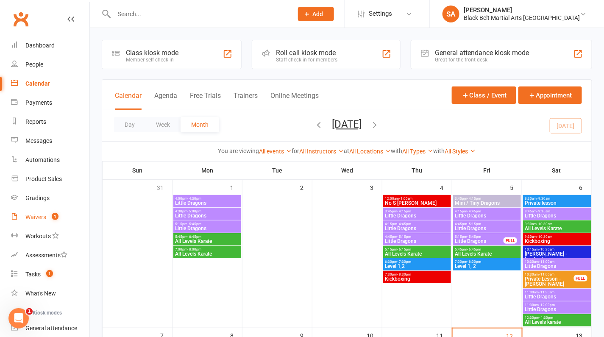
click at [50, 216] on count-badge "1" at bounding box center [52, 216] width 11 height 7
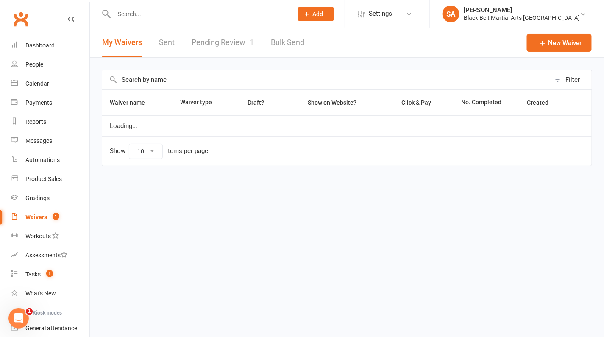
select select "100"
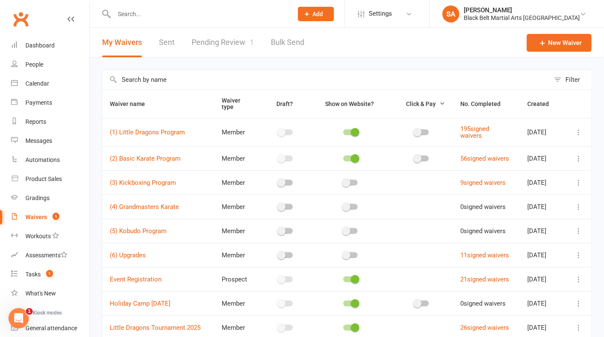
click at [233, 48] on link "Pending Review 1" at bounding box center [222, 42] width 62 height 29
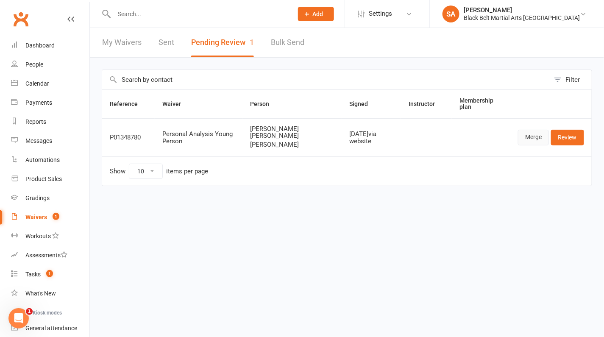
click at [542, 138] on link "Merge" at bounding box center [533, 137] width 31 height 15
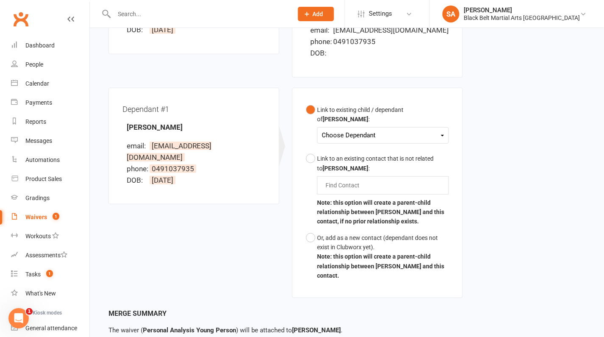
scroll to position [185, 0]
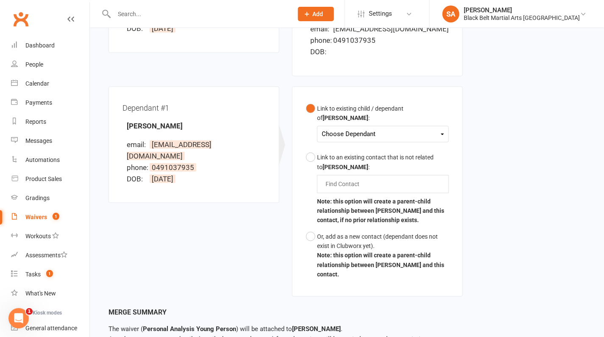
click at [404, 136] on div "Choose Dependant" at bounding box center [382, 133] width 122 height 11
click at [382, 150] on link "Kevin Varghese" at bounding box center [364, 154] width 84 height 18
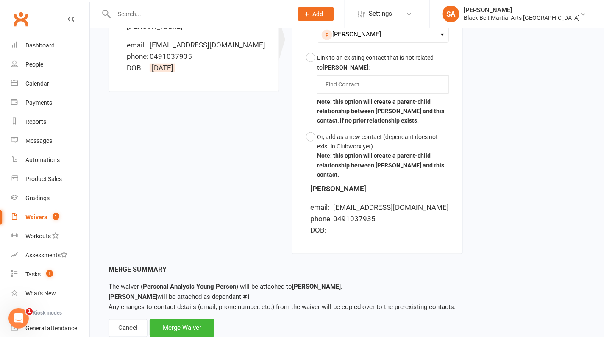
scroll to position [308, 0]
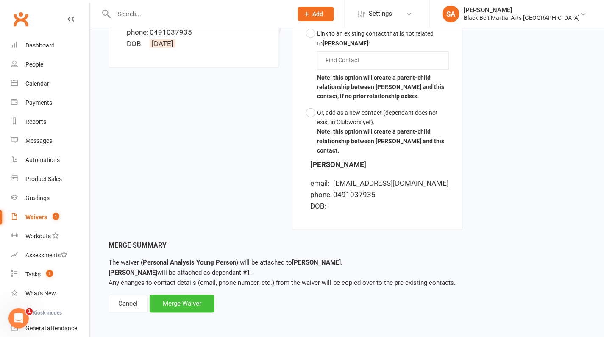
click at [178, 297] on div "Merge Waiver" at bounding box center [182, 304] width 65 height 18
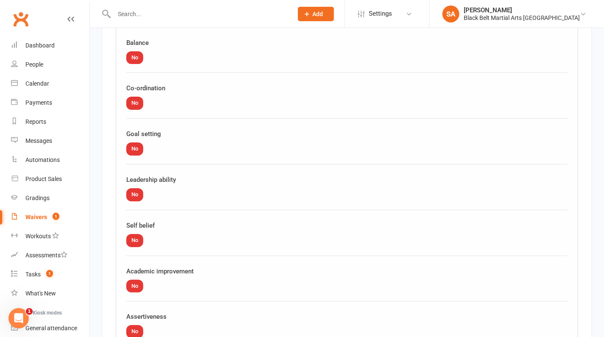
scroll to position [2394, 0]
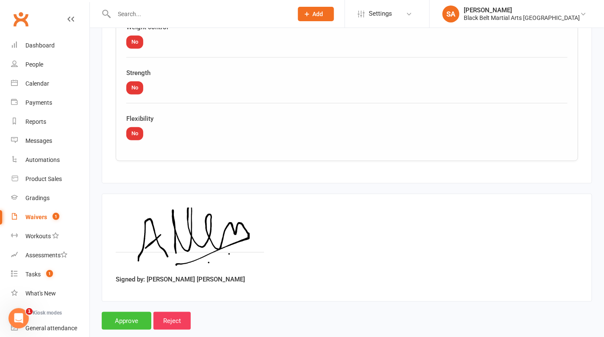
click at [130, 312] on input "Approve" at bounding box center [127, 321] width 50 height 18
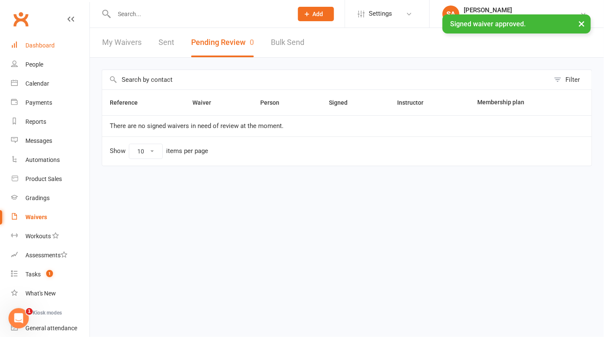
click at [42, 50] on link "Dashboard" at bounding box center [50, 45] width 78 height 19
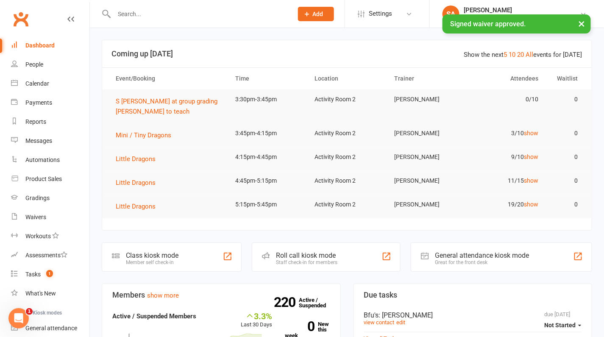
scroll to position [138, 0]
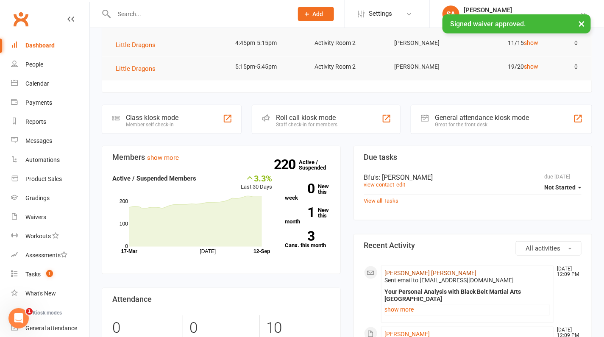
click at [420, 269] on link "[PERSON_NAME] [PERSON_NAME]" at bounding box center [431, 272] width 92 height 7
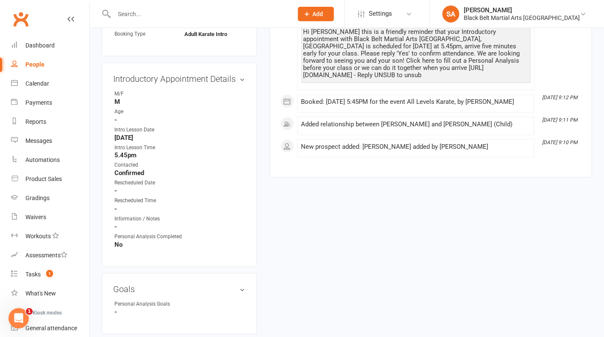
scroll to position [324, 0]
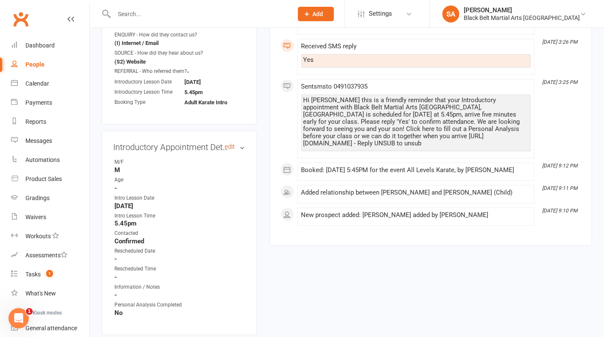
click at [233, 143] on link "edit" at bounding box center [230, 146] width 10 height 7
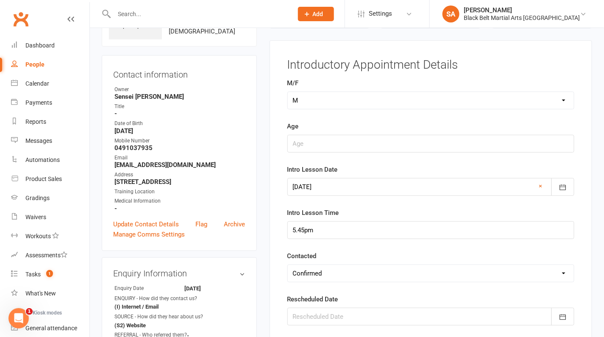
scroll to position [58, 0]
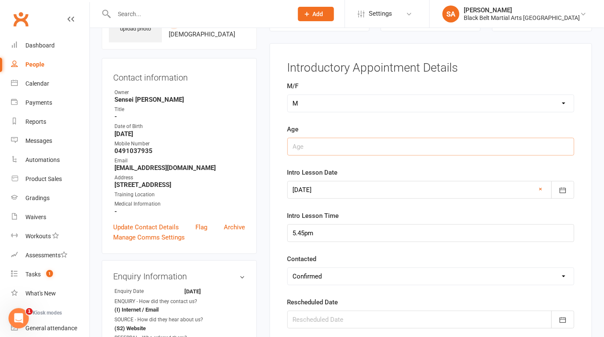
click at [332, 143] on input "string" at bounding box center [430, 147] width 287 height 18
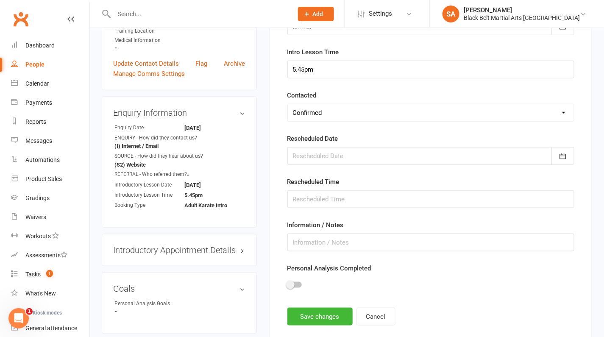
scroll to position [219, 0]
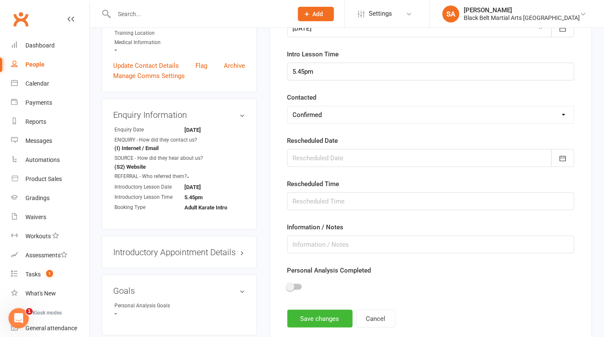
type input "40"
click at [294, 285] on div at bounding box center [294, 287] width 14 height 6
click at [287, 285] on input "checkbox" at bounding box center [287, 285] width 0 height 0
click at [316, 311] on button "Save changes" at bounding box center [319, 319] width 65 height 18
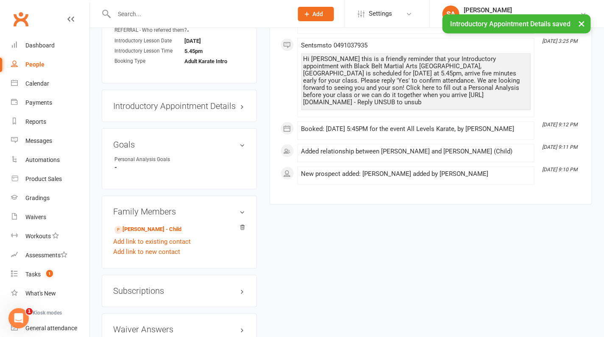
scroll to position [366, 0]
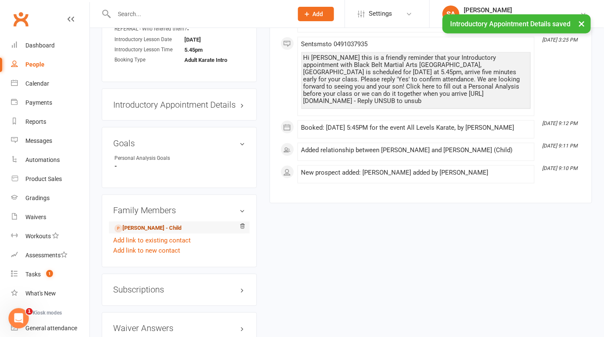
click at [156, 224] on link "Kevin Allen - Child" at bounding box center [147, 228] width 67 height 9
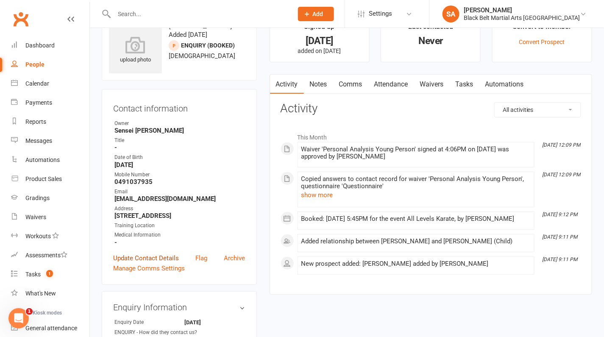
click at [158, 255] on link "Update Contact Details" at bounding box center [146, 258] width 66 height 10
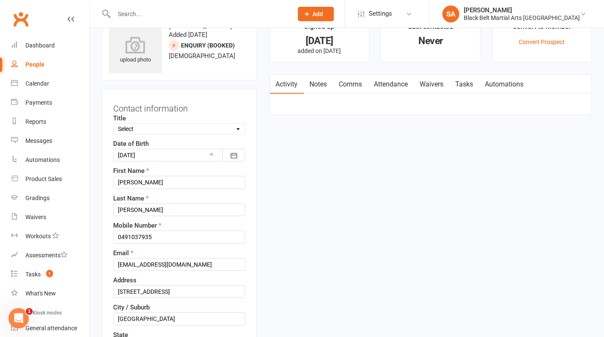
scroll to position [39, 0]
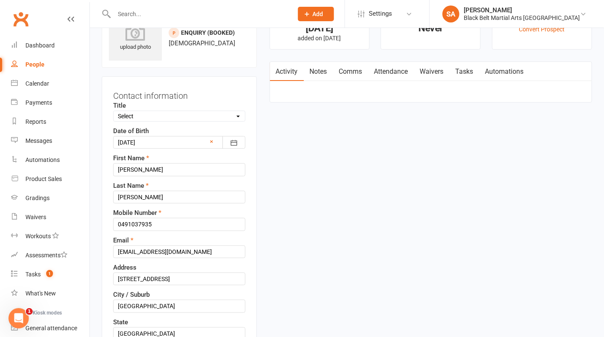
click at [152, 115] on select "Select Male Female Other" at bounding box center [179, 115] width 131 height 9
select select "Male"
click at [114, 111] on select "Select Male Female Other" at bounding box center [179, 115] width 131 height 9
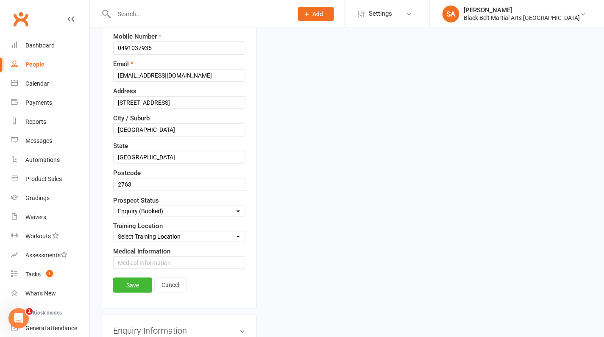
scroll to position [263, 0]
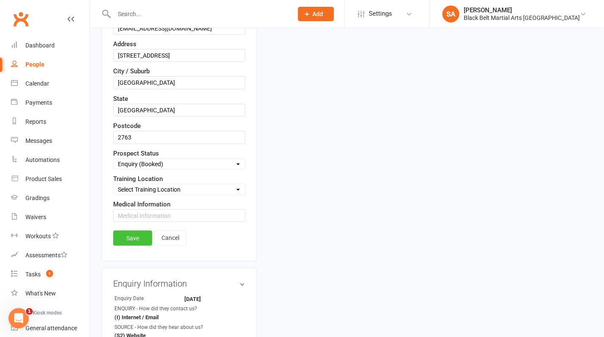
click at [137, 230] on link "Save" at bounding box center [132, 237] width 39 height 15
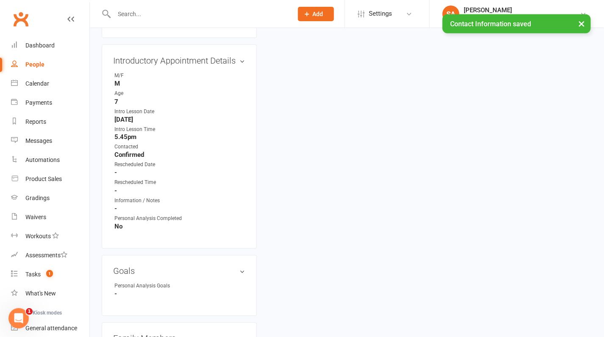
scroll to position [409, 0]
click at [230, 58] on link "edit" at bounding box center [230, 61] width 10 height 7
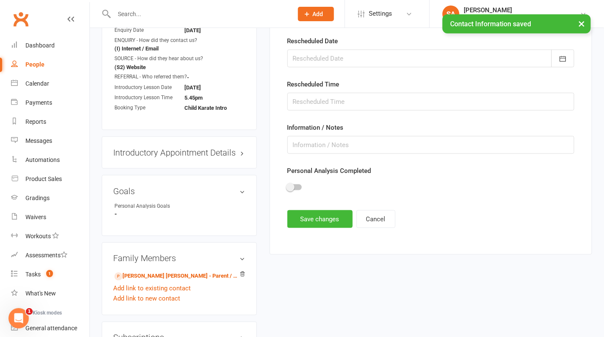
scroll to position [318, 0]
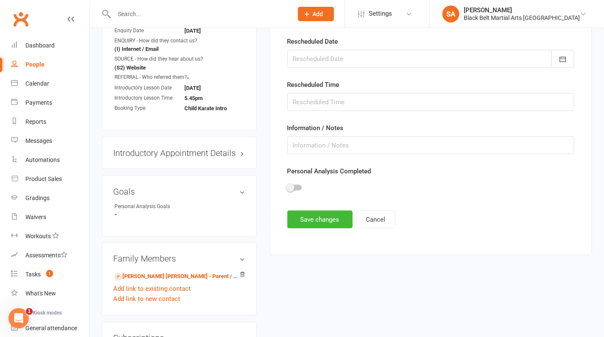
click at [294, 186] on div at bounding box center [294, 188] width 14 height 6
click at [287, 186] on input "checkbox" at bounding box center [287, 186] width 0 height 0
click at [316, 212] on button "Save changes" at bounding box center [319, 219] width 65 height 18
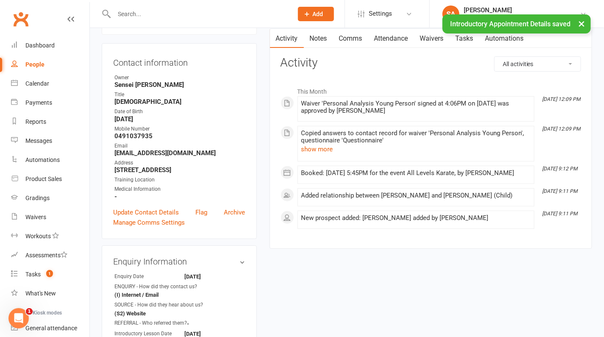
scroll to position [0, 0]
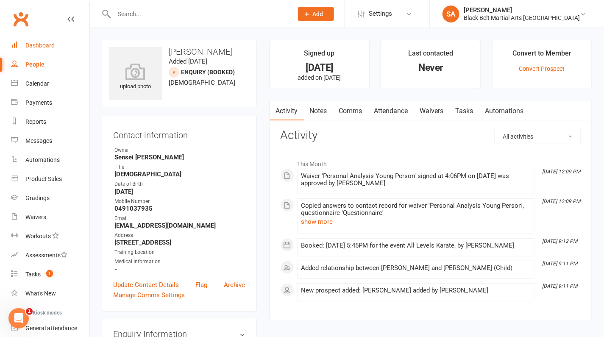
click at [50, 42] on link "Dashboard" at bounding box center [50, 45] width 78 height 19
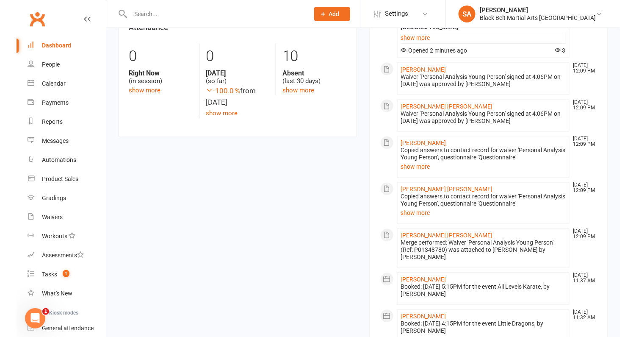
scroll to position [424, 0]
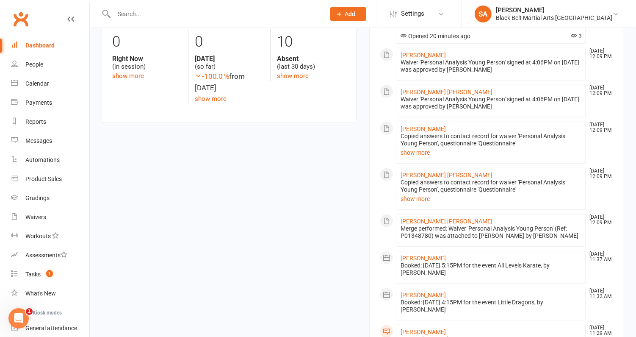
click at [147, 14] on input "text" at bounding box center [215, 14] width 208 height 12
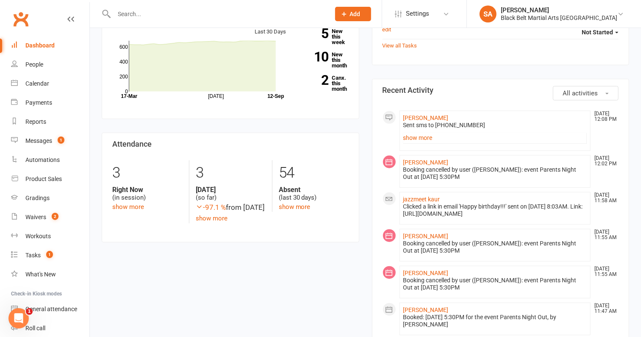
scroll to position [321, 0]
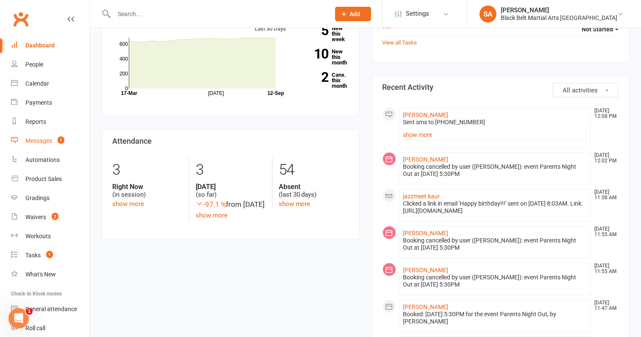
click at [48, 143] on div "Messages" at bounding box center [38, 140] width 27 height 7
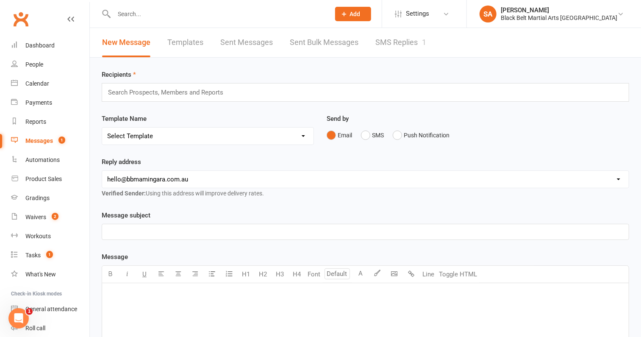
click at [405, 47] on link "SMS Replies 1" at bounding box center [400, 42] width 51 height 29
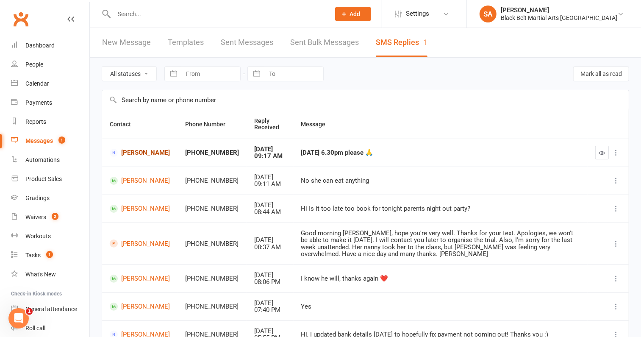
click at [127, 152] on link "Gemma Bardsley" at bounding box center [140, 153] width 60 height 8
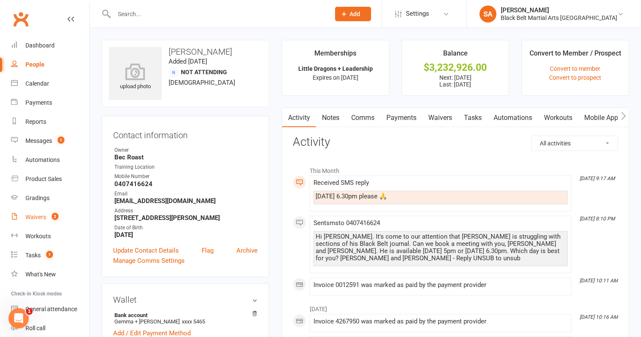
click at [41, 216] on div "Waivers" at bounding box center [35, 216] width 21 height 7
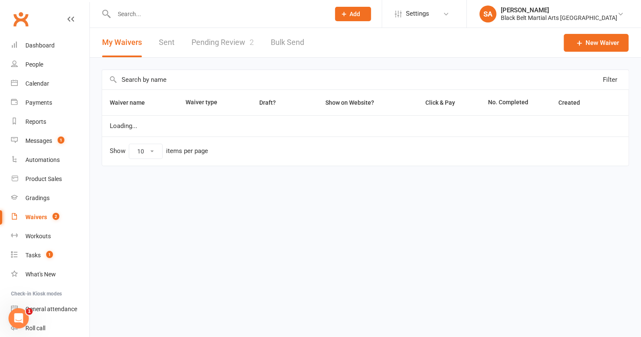
select select "100"
click at [221, 46] on link "Pending Review 2" at bounding box center [222, 42] width 62 height 29
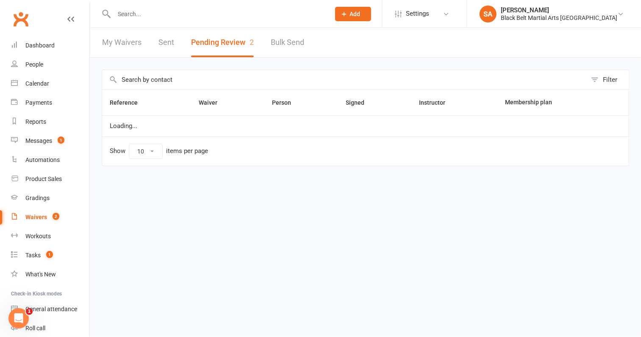
select select "50"
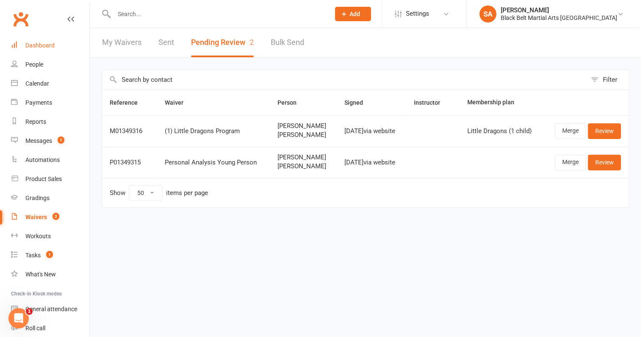
click at [47, 49] on link "Dashboard" at bounding box center [50, 45] width 78 height 19
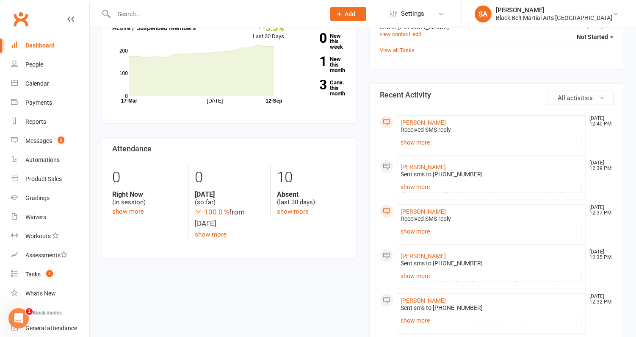
scroll to position [277, 0]
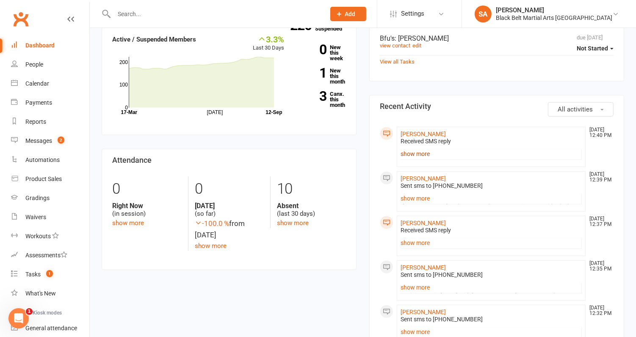
click at [420, 154] on link "show more" at bounding box center [491, 154] width 181 height 12
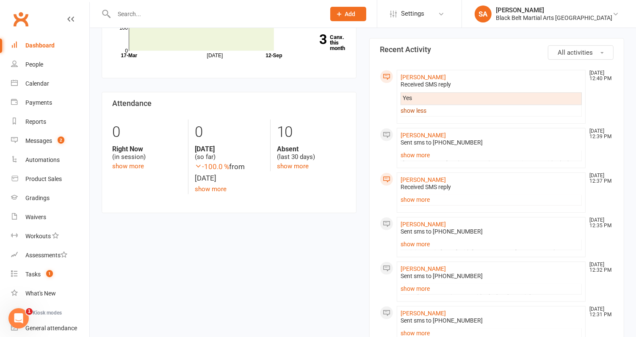
scroll to position [334, 0]
click at [412, 199] on link "show more" at bounding box center [491, 199] width 181 height 12
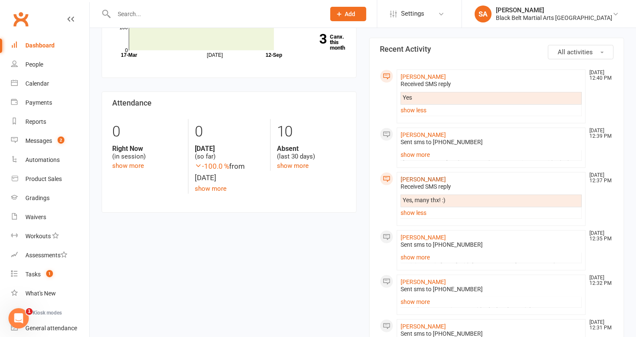
click at [418, 176] on link "[PERSON_NAME]" at bounding box center [423, 179] width 45 height 7
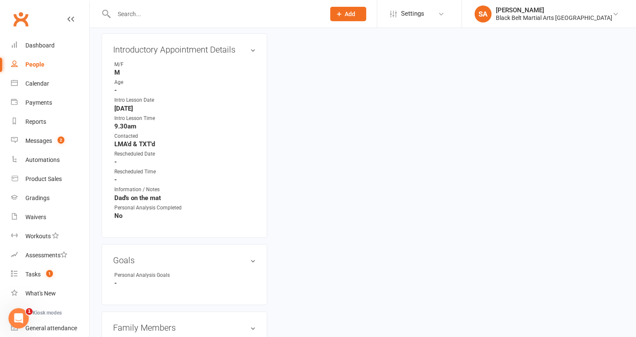
scroll to position [400, 0]
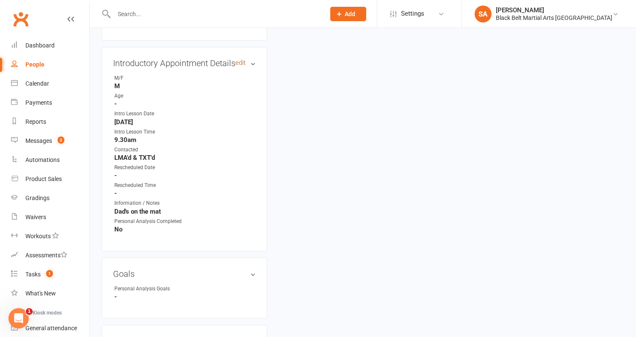
click at [241, 59] on link "edit" at bounding box center [240, 62] width 10 height 7
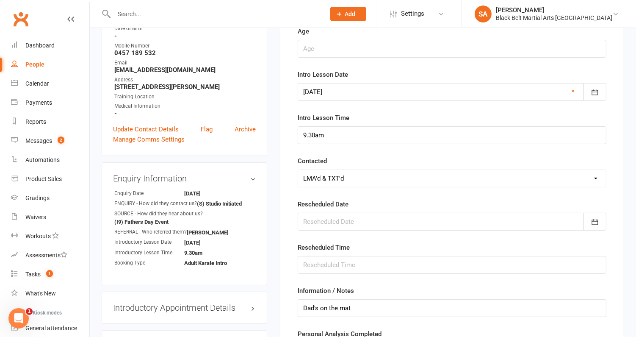
scroll to position [156, 0]
click at [325, 178] on select "Select Confirmed LMA'd & TXT'd Rescheduled Cancelled" at bounding box center [452, 177] width 308 height 17
select select "Confirmed"
click at [298, 169] on select "Select Confirmed LMA'd & TXT'd Rescheduled Cancelled" at bounding box center [452, 177] width 308 height 17
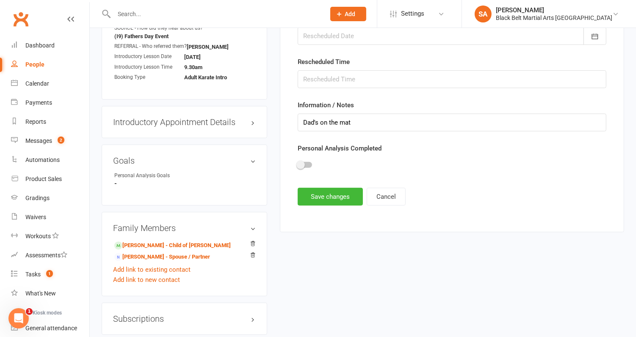
scroll to position [426, 0]
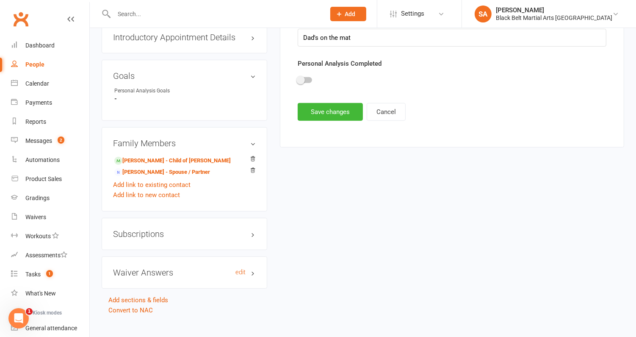
click at [166, 268] on h3 "Waiver Answers edit" at bounding box center [184, 272] width 143 height 9
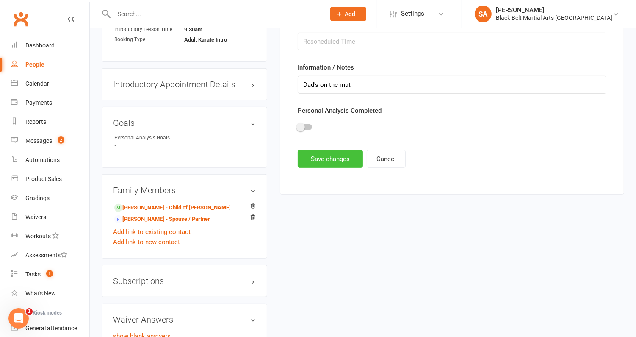
scroll to position [378, 0]
click at [324, 156] on button "Save changes" at bounding box center [330, 159] width 65 height 18
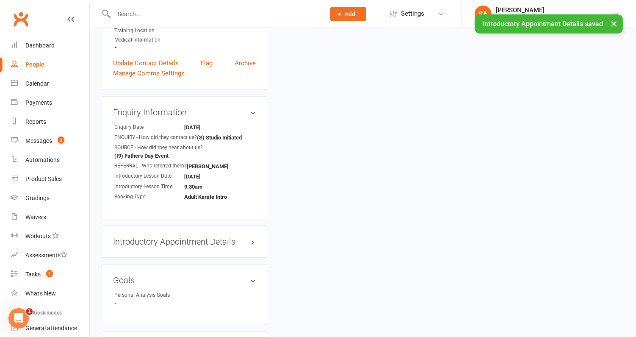
scroll to position [0, 0]
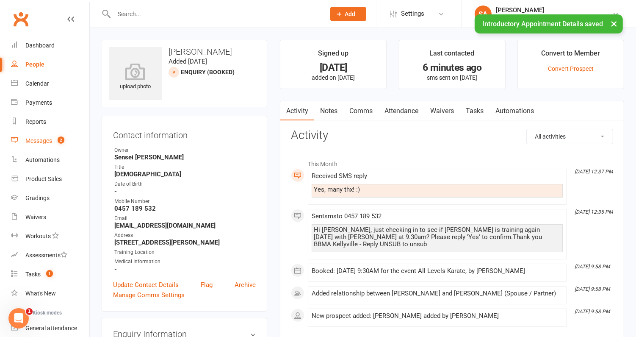
click at [40, 138] on div "Messages" at bounding box center [38, 140] width 27 height 7
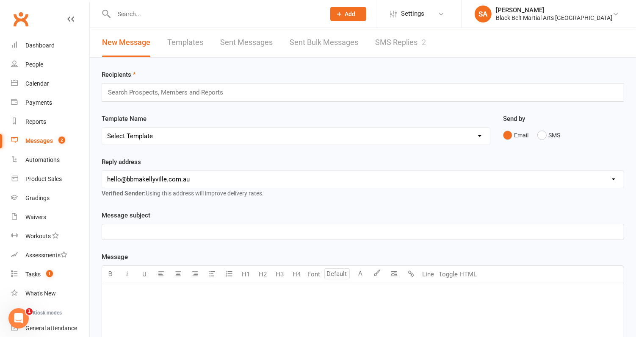
click at [412, 42] on link "SMS Replies 2" at bounding box center [400, 42] width 51 height 29
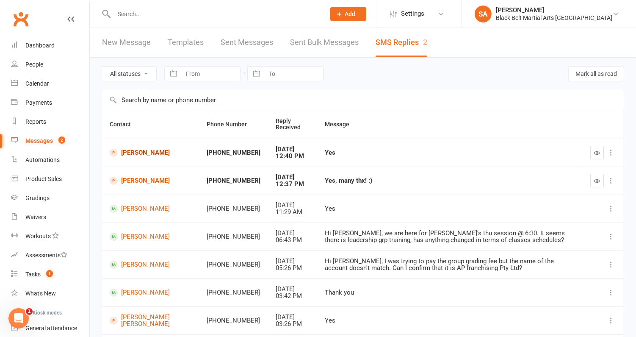
click at [143, 153] on link "[PERSON_NAME]" at bounding box center [151, 153] width 82 height 8
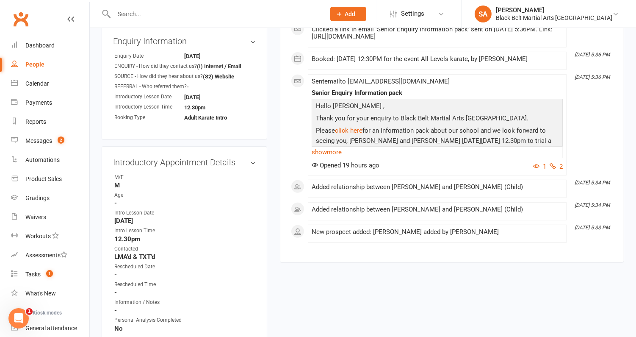
scroll to position [292, 0]
click at [244, 162] on link "edit" at bounding box center [240, 162] width 10 height 7
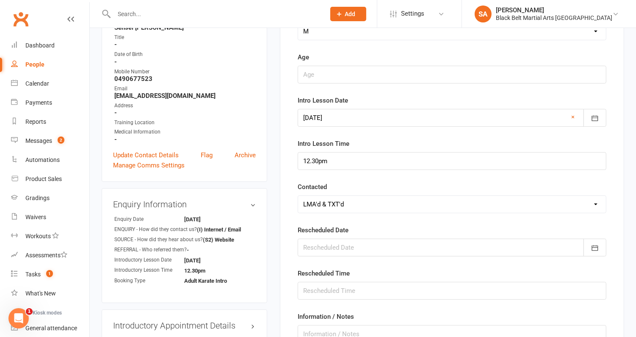
scroll to position [136, 0]
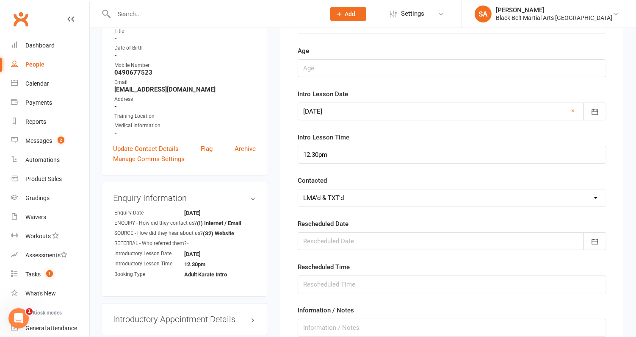
click at [332, 192] on select "Select Confirmed LMA'd & TXT'd Rescheduled Cancelled" at bounding box center [452, 197] width 308 height 17
select select "Confirmed"
click at [298, 189] on select "Select Confirmed LMA'd & TXT'd Rescheduled Cancelled" at bounding box center [452, 197] width 308 height 17
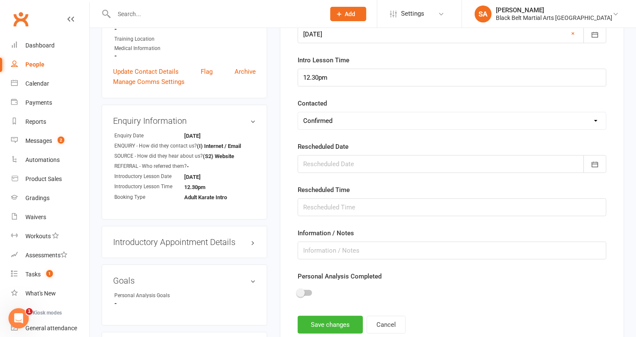
scroll to position [258, 0]
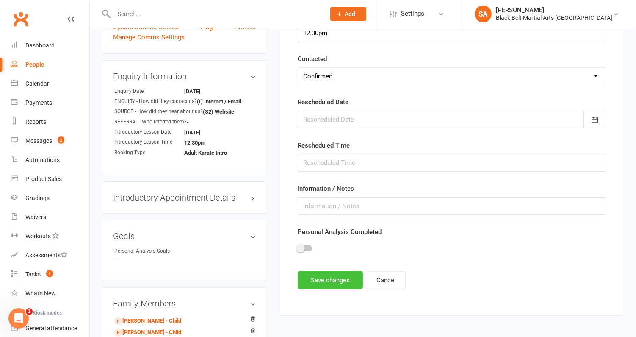
click at [327, 274] on button "Save changes" at bounding box center [330, 280] width 65 height 18
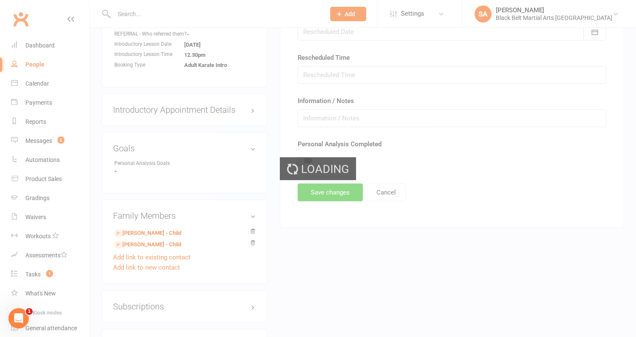
scroll to position [346, 0]
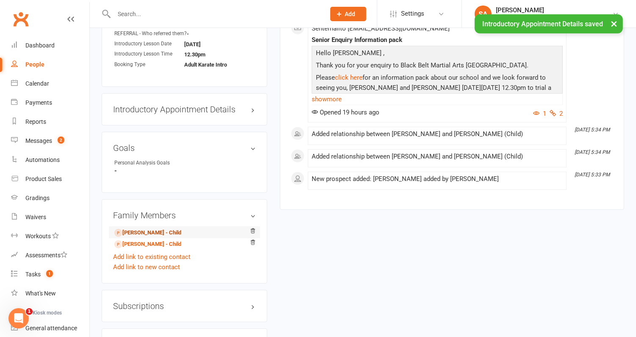
click at [141, 230] on link "Gemma Smith - Child" at bounding box center [147, 232] width 67 height 9
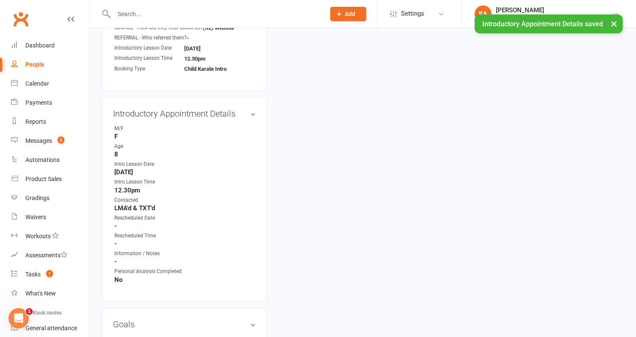
scroll to position [324, 0]
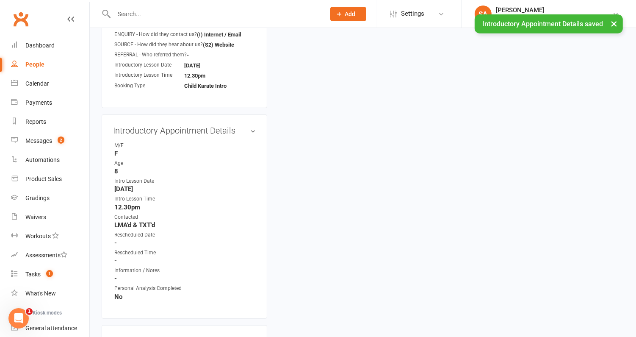
click at [244, 133] on div "Introductory Appointment Details edit M/F F Age 8 Intro Lesson Date September 1…" at bounding box center [185, 216] width 166 height 204
click at [241, 128] on link "edit" at bounding box center [240, 130] width 10 height 7
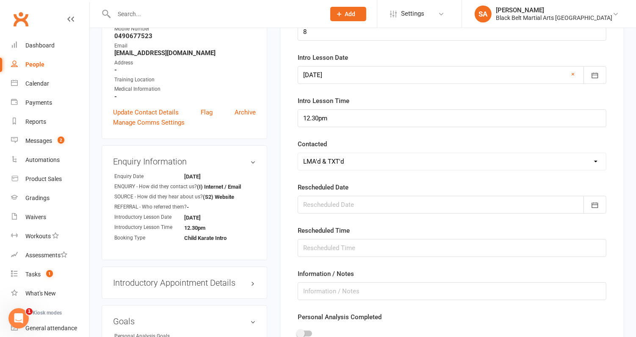
scroll to position [200, 0]
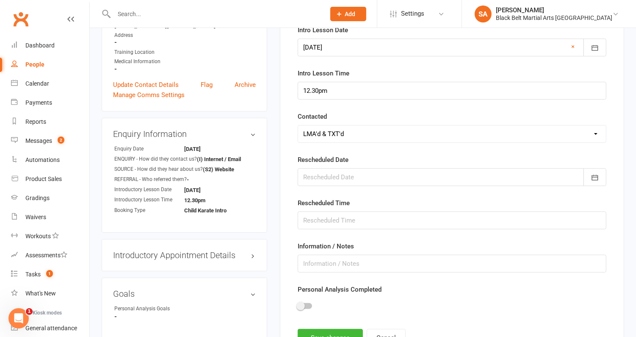
click at [330, 130] on select "Select Confirmed LMA'd & TXT'd Rescheduled Cancelled" at bounding box center [452, 133] width 308 height 17
select select "Confirmed"
click at [298, 125] on select "Select Confirmed LMA'd & TXT'd Rescheduled Cancelled" at bounding box center [452, 133] width 308 height 17
click at [322, 331] on button "Save changes" at bounding box center [330, 338] width 65 height 18
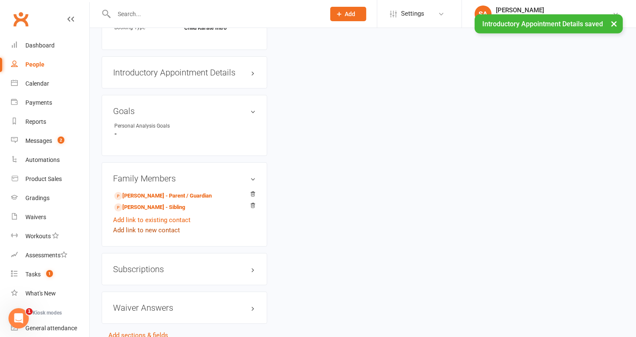
scroll to position [383, 0]
click at [148, 205] on link "Owen Smith - Sibling" at bounding box center [149, 206] width 71 height 9
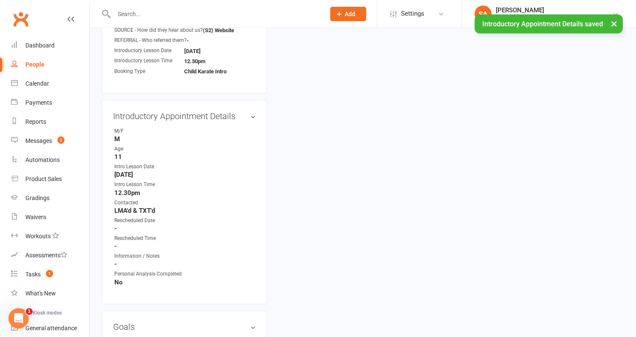
scroll to position [379, 0]
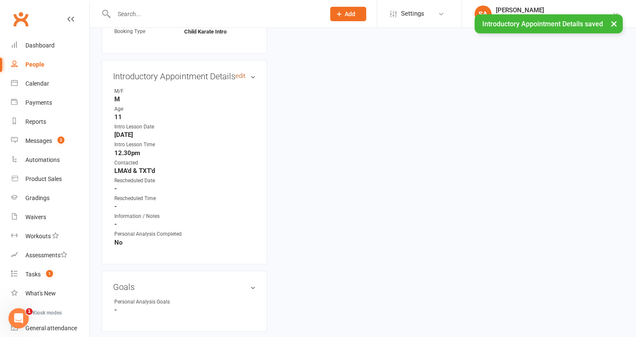
click at [241, 75] on link "edit" at bounding box center [240, 75] width 10 height 7
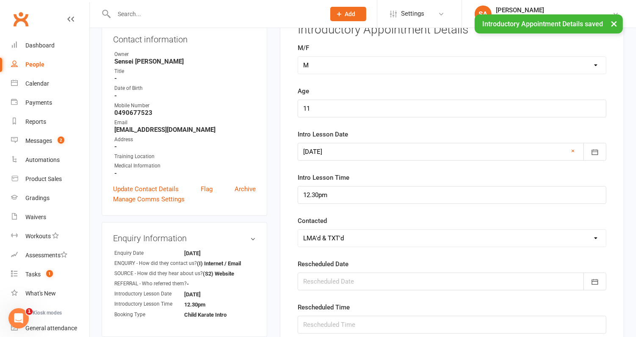
scroll to position [151, 0]
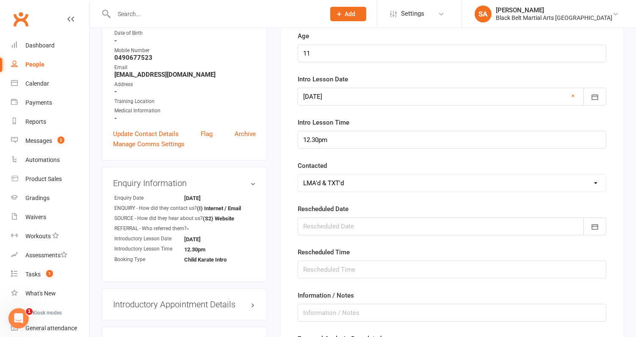
click at [317, 175] on select "Select Confirmed LMA'd & TXT'd Rescheduled Cancelled" at bounding box center [452, 182] width 308 height 17
select select "Confirmed"
click at [298, 174] on select "Select Confirmed LMA'd & TXT'd Rescheduled Cancelled" at bounding box center [452, 182] width 308 height 17
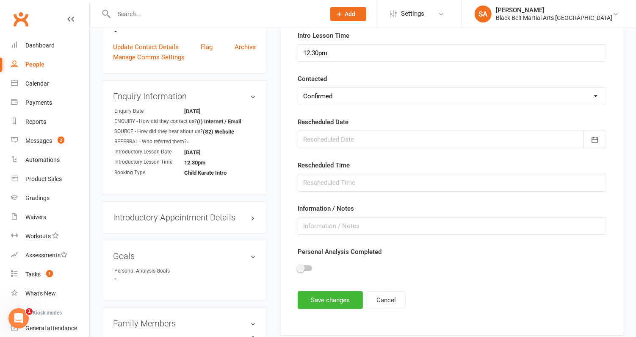
scroll to position [238, 0]
click at [325, 302] on button "Save changes" at bounding box center [330, 299] width 65 height 18
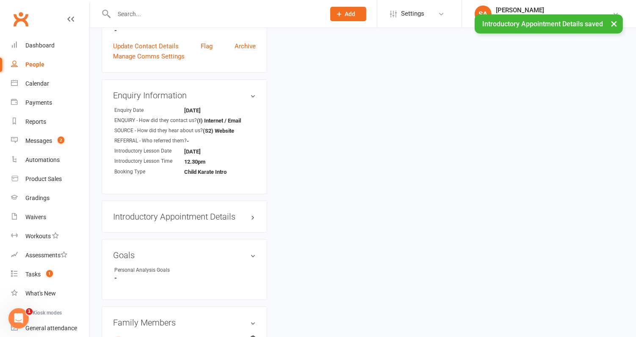
scroll to position [0, 0]
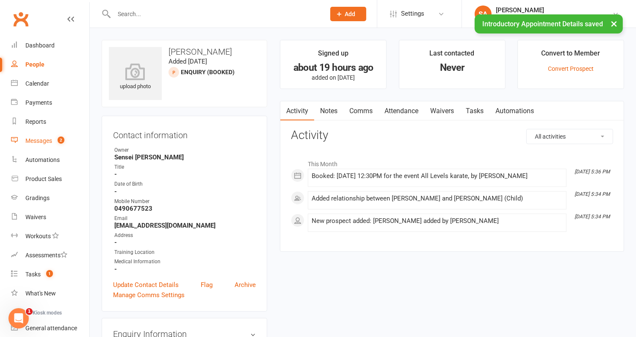
click at [39, 142] on div "Messages" at bounding box center [38, 140] width 27 height 7
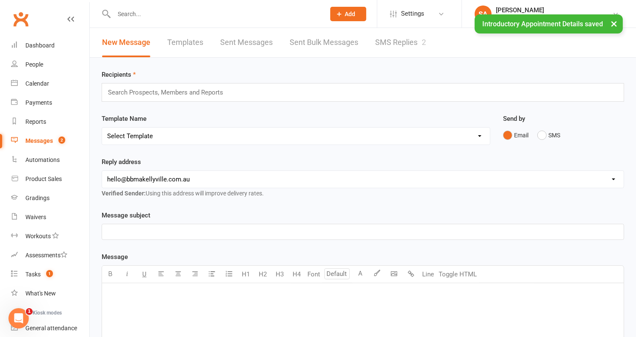
click at [395, 43] on link "SMS Replies 2" at bounding box center [400, 42] width 51 height 29
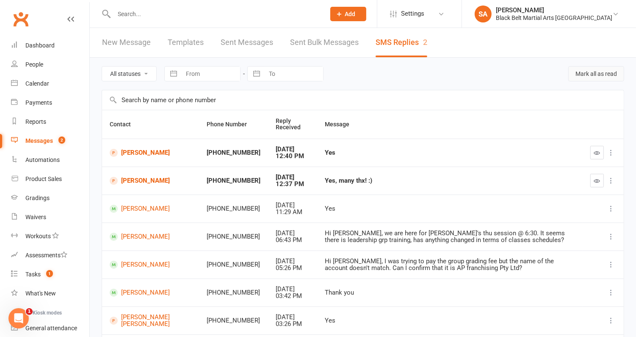
click at [592, 75] on button "Mark all as read" at bounding box center [596, 73] width 56 height 15
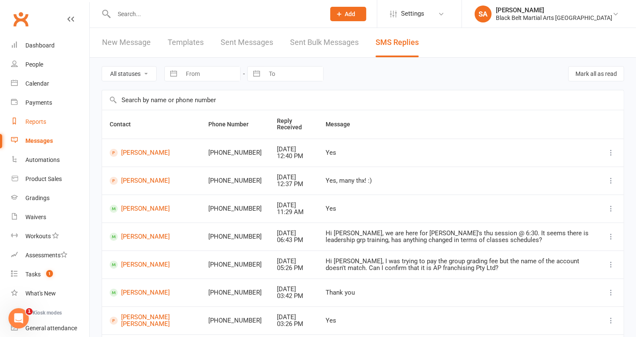
click at [38, 123] on div "Reports" at bounding box center [35, 121] width 21 height 7
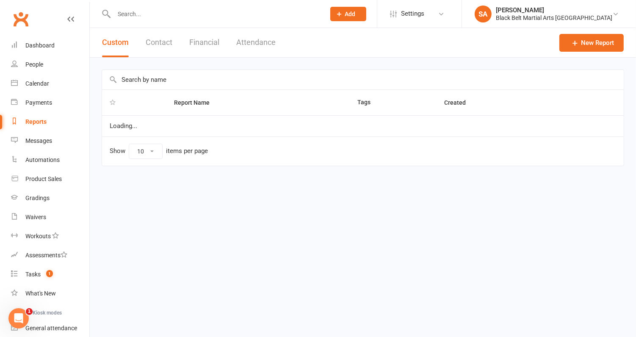
select select "100"
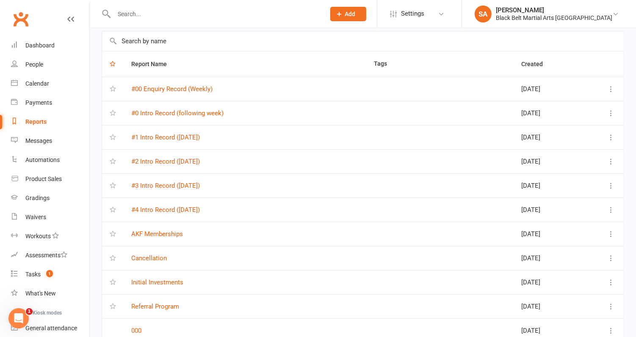
scroll to position [38, 0]
click at [183, 206] on link "#4 Intro Record (Saturday)" at bounding box center [165, 210] width 69 height 8
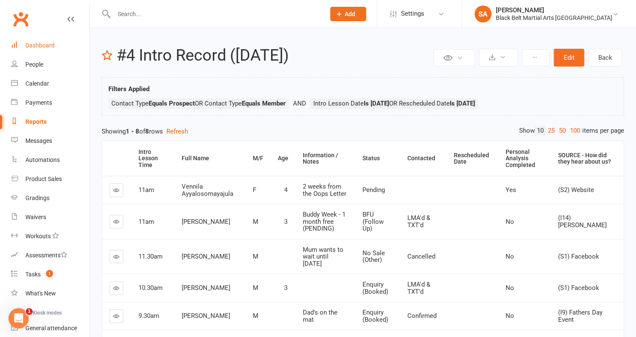
click at [47, 41] on link "Dashboard" at bounding box center [50, 45] width 78 height 19
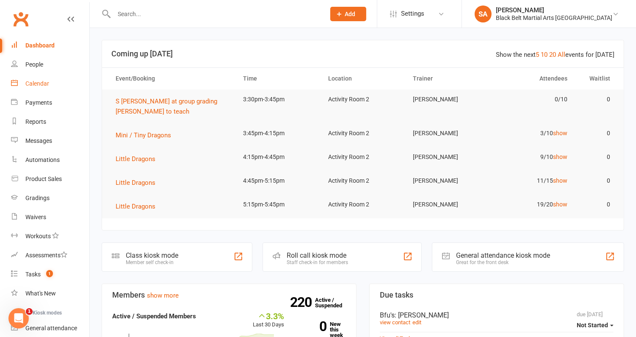
click at [42, 81] on div "Calendar" at bounding box center [37, 83] width 24 height 7
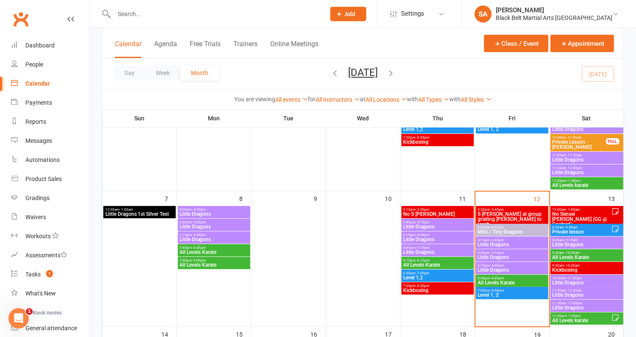
scroll to position [162, 0]
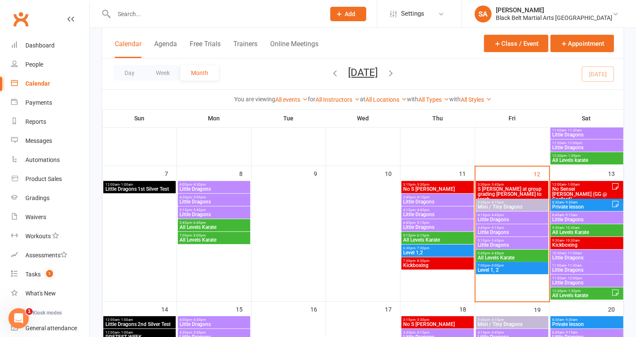
click at [560, 215] on span "8:45am - 9:15am" at bounding box center [586, 215] width 69 height 4
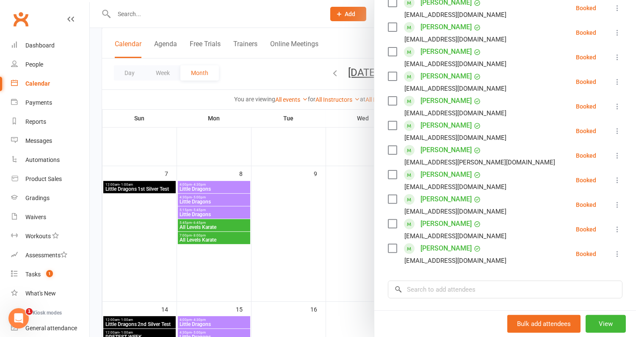
scroll to position [217, 0]
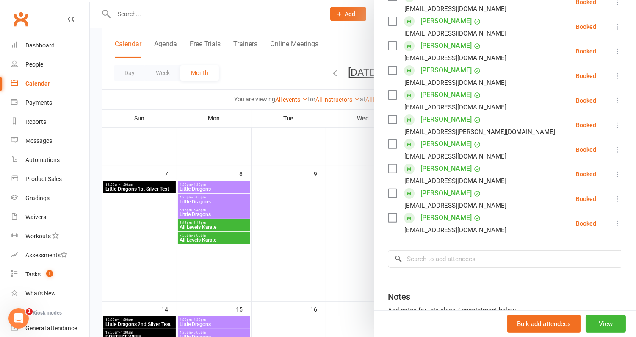
click at [335, 241] on div at bounding box center [363, 168] width 546 height 337
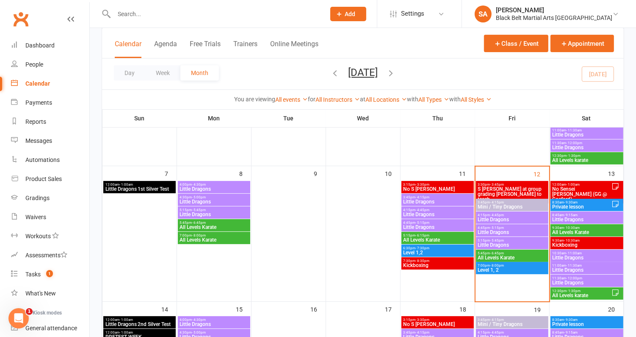
click at [582, 204] on span "Private lesson" at bounding box center [581, 206] width 59 height 5
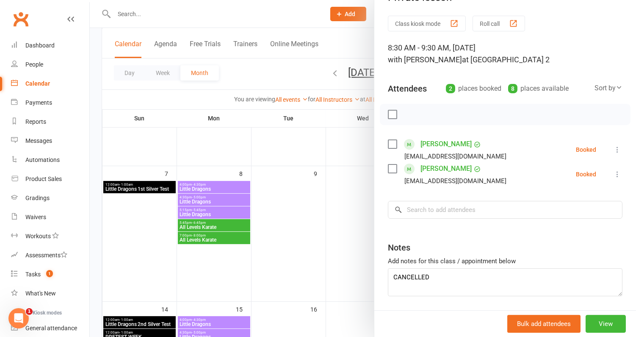
scroll to position [21, 0]
click at [341, 236] on div at bounding box center [363, 168] width 546 height 337
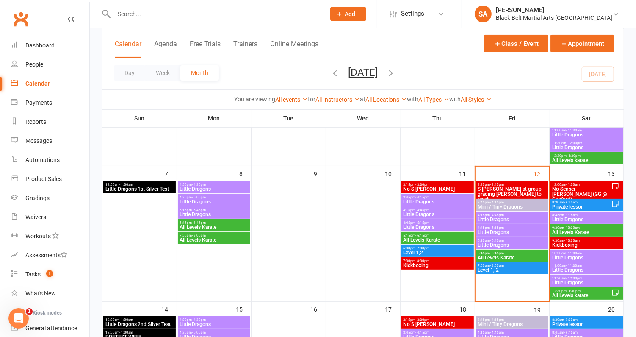
click at [590, 294] on span "All Levels karate" at bounding box center [581, 295] width 59 height 5
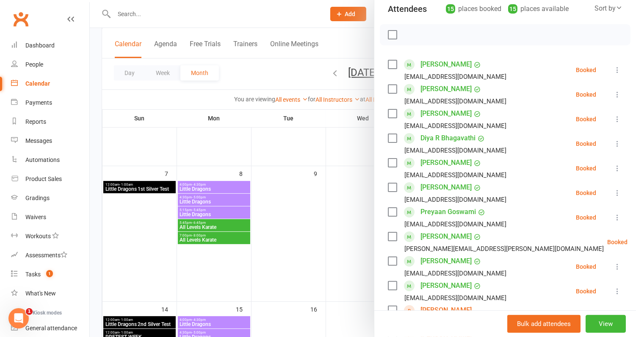
scroll to position [58, 0]
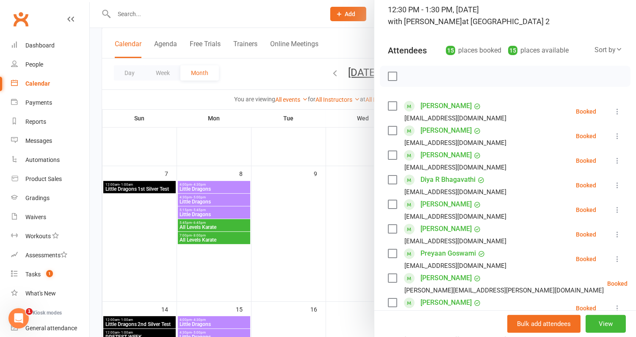
click at [344, 164] on div at bounding box center [363, 168] width 546 height 337
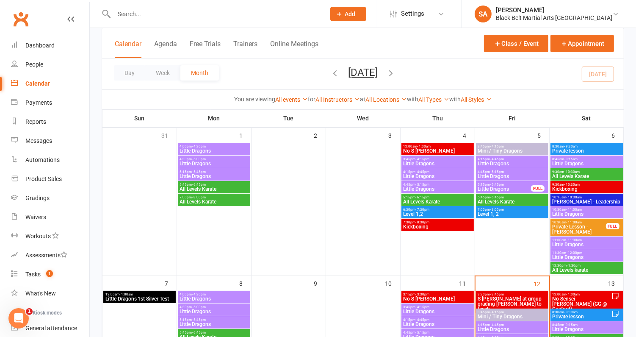
scroll to position [0, 0]
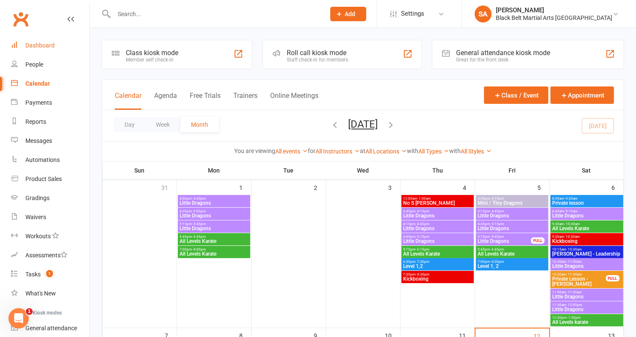
click at [34, 49] on link "Dashboard" at bounding box center [50, 45] width 78 height 19
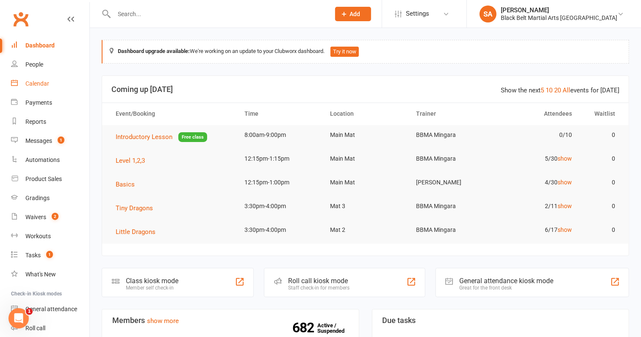
click at [41, 87] on link "Calendar" at bounding box center [50, 83] width 78 height 19
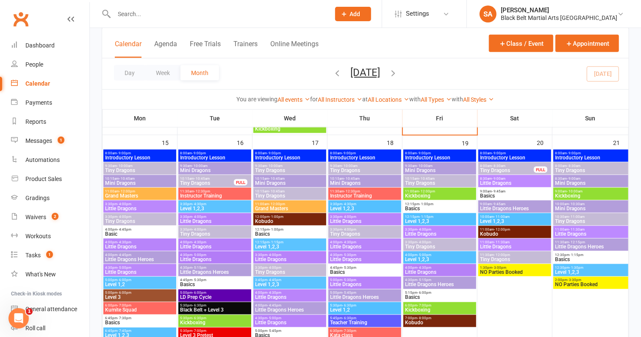
scroll to position [658, 0]
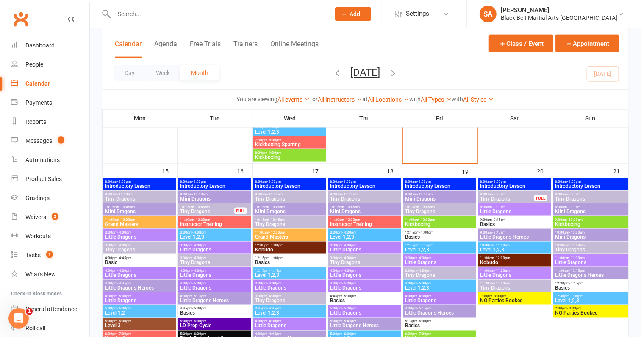
click at [286, 299] on span "Tiny Dragons" at bounding box center [289, 300] width 69 height 5
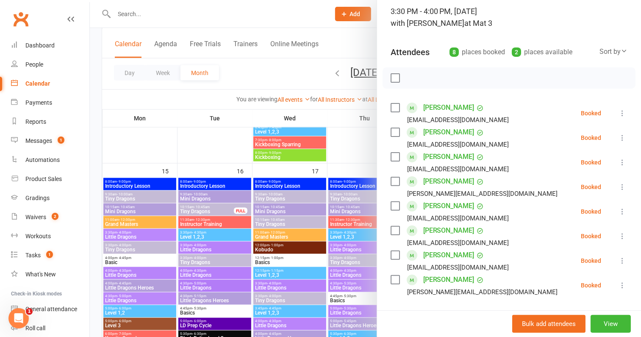
scroll to position [56, 0]
